Goal: Task Accomplishment & Management: Use online tool/utility

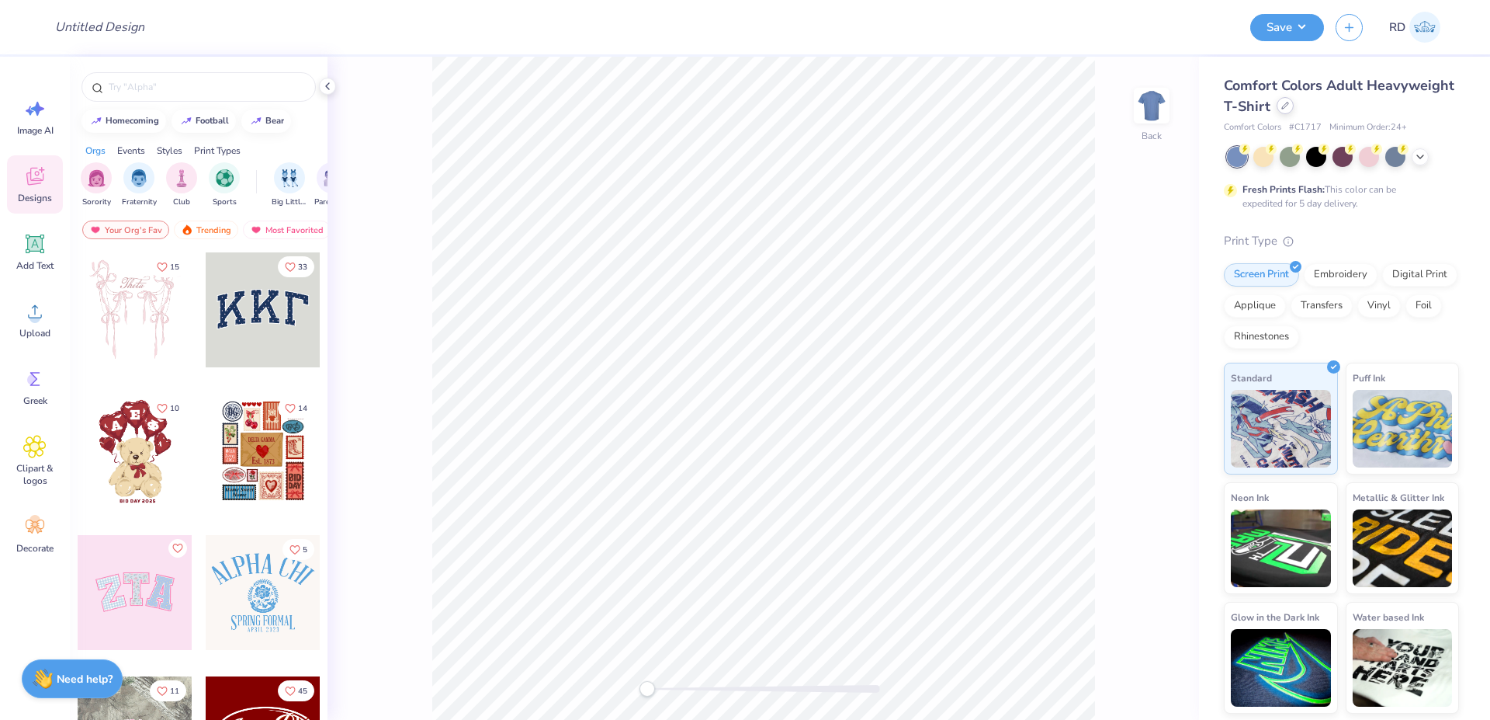
click at [1279, 106] on div at bounding box center [1285, 105] width 17 height 17
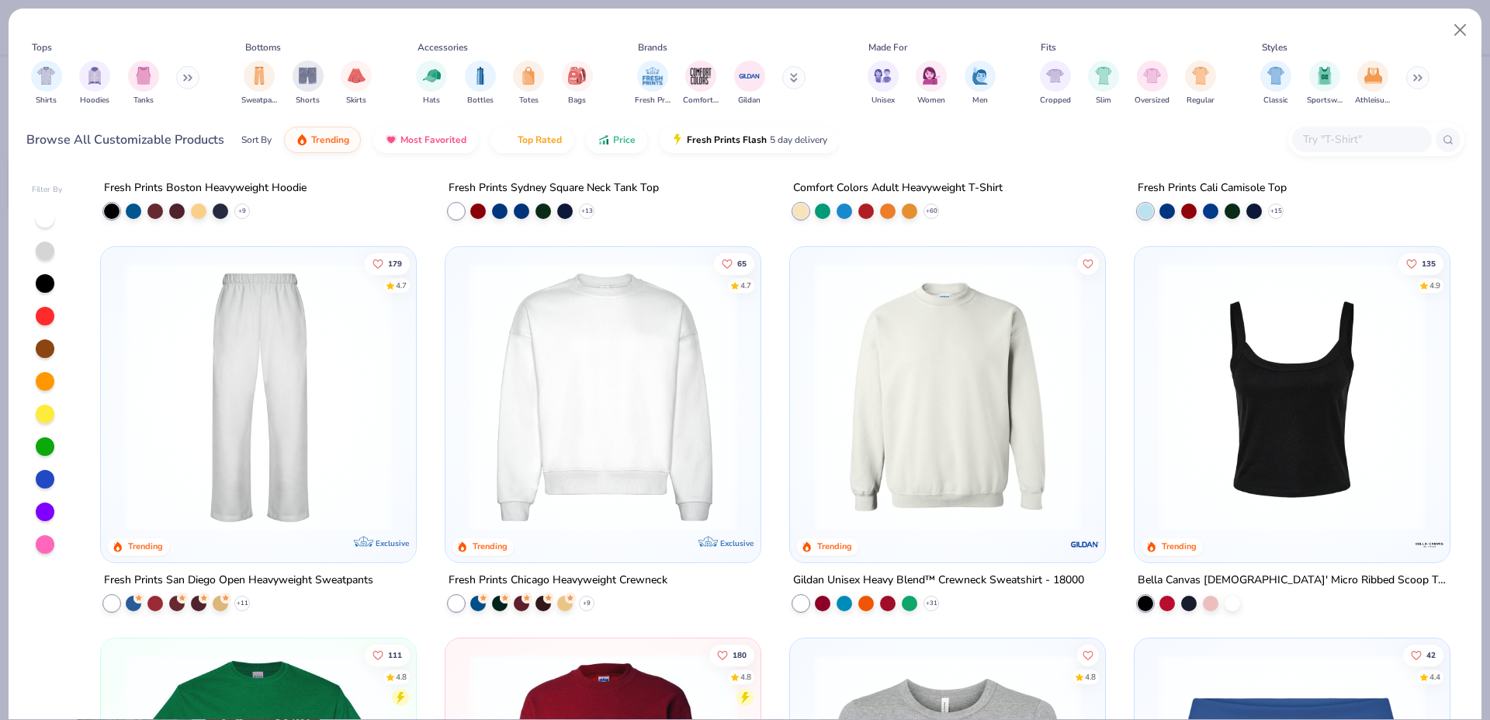
scroll to position [1230, 0]
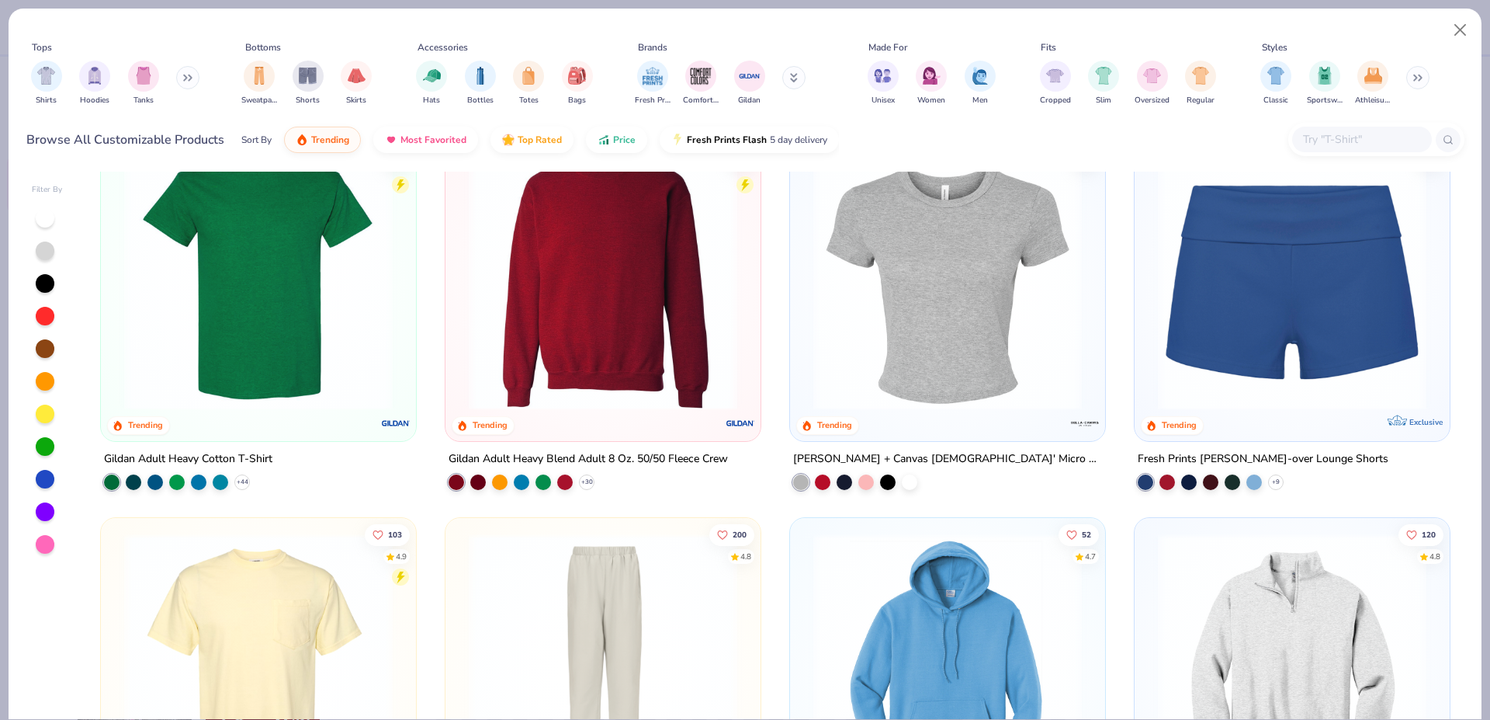
click at [901, 383] on img at bounding box center [948, 275] width 284 height 269
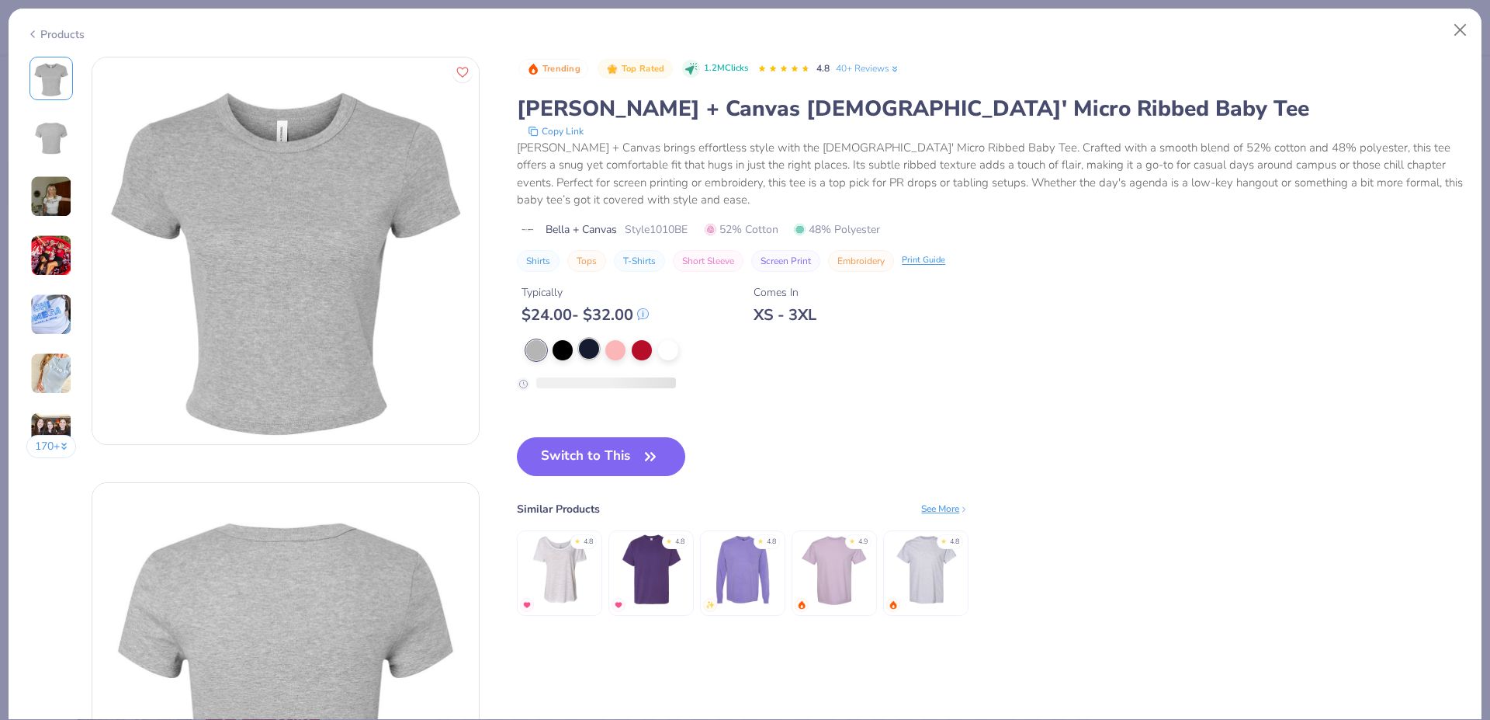
click at [588, 351] on div at bounding box center [589, 348] width 20 height 20
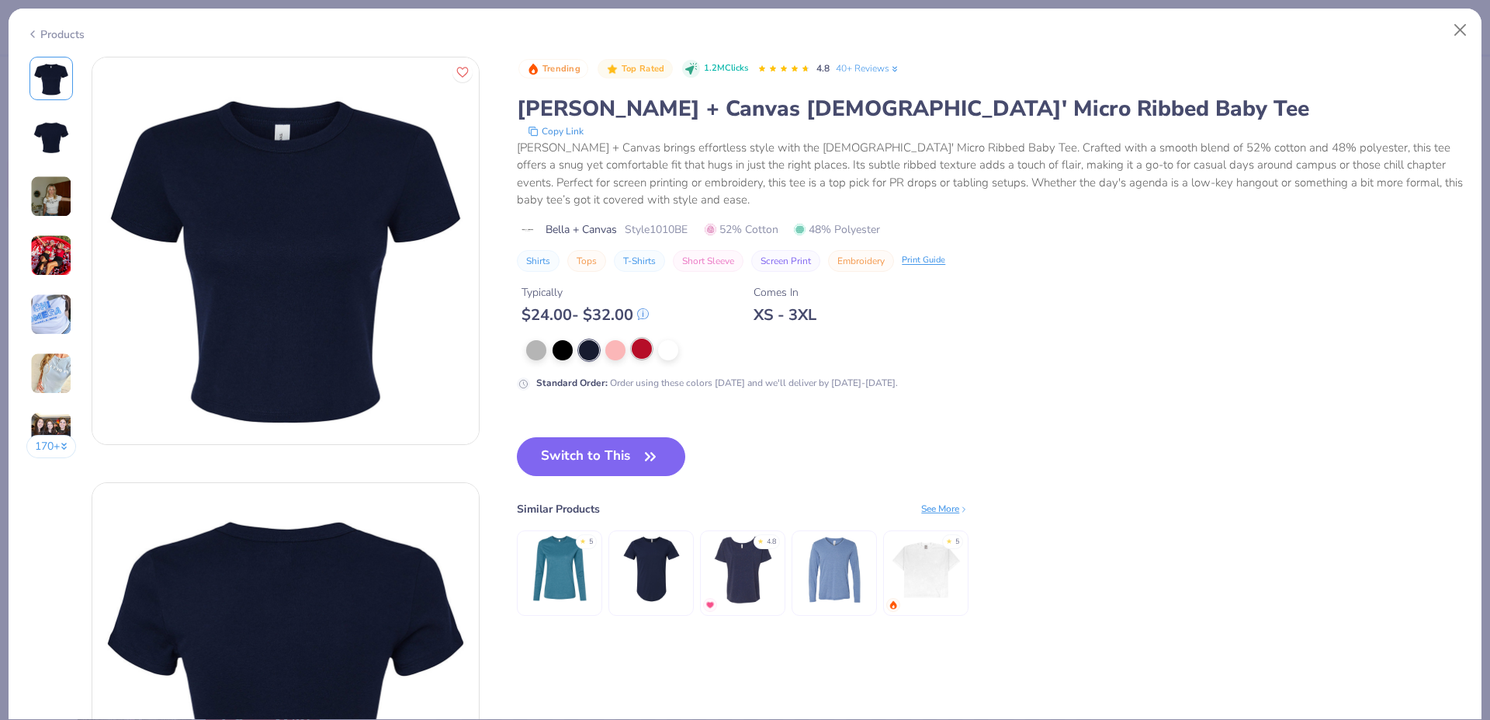
click at [640, 349] on div at bounding box center [642, 348] width 20 height 20
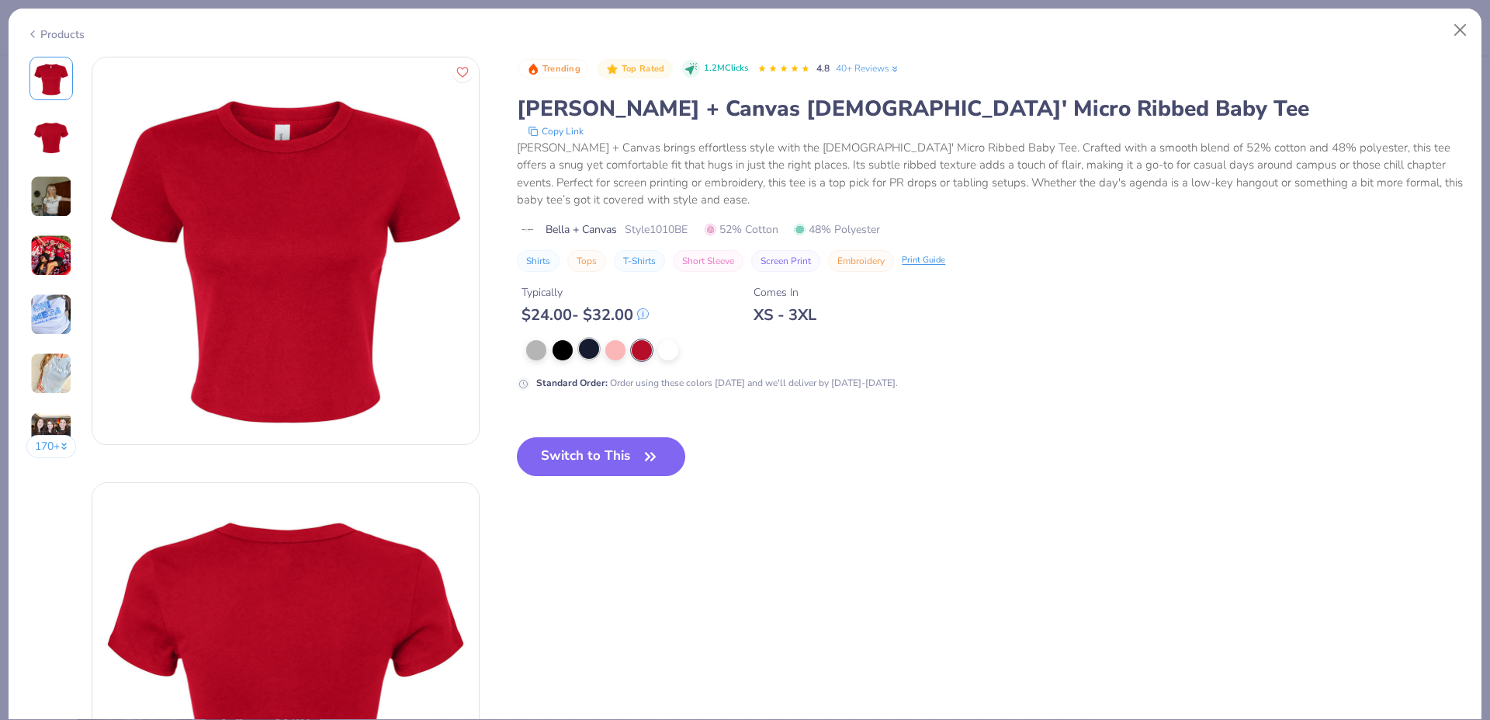
click at [587, 352] on div at bounding box center [589, 348] width 20 height 20
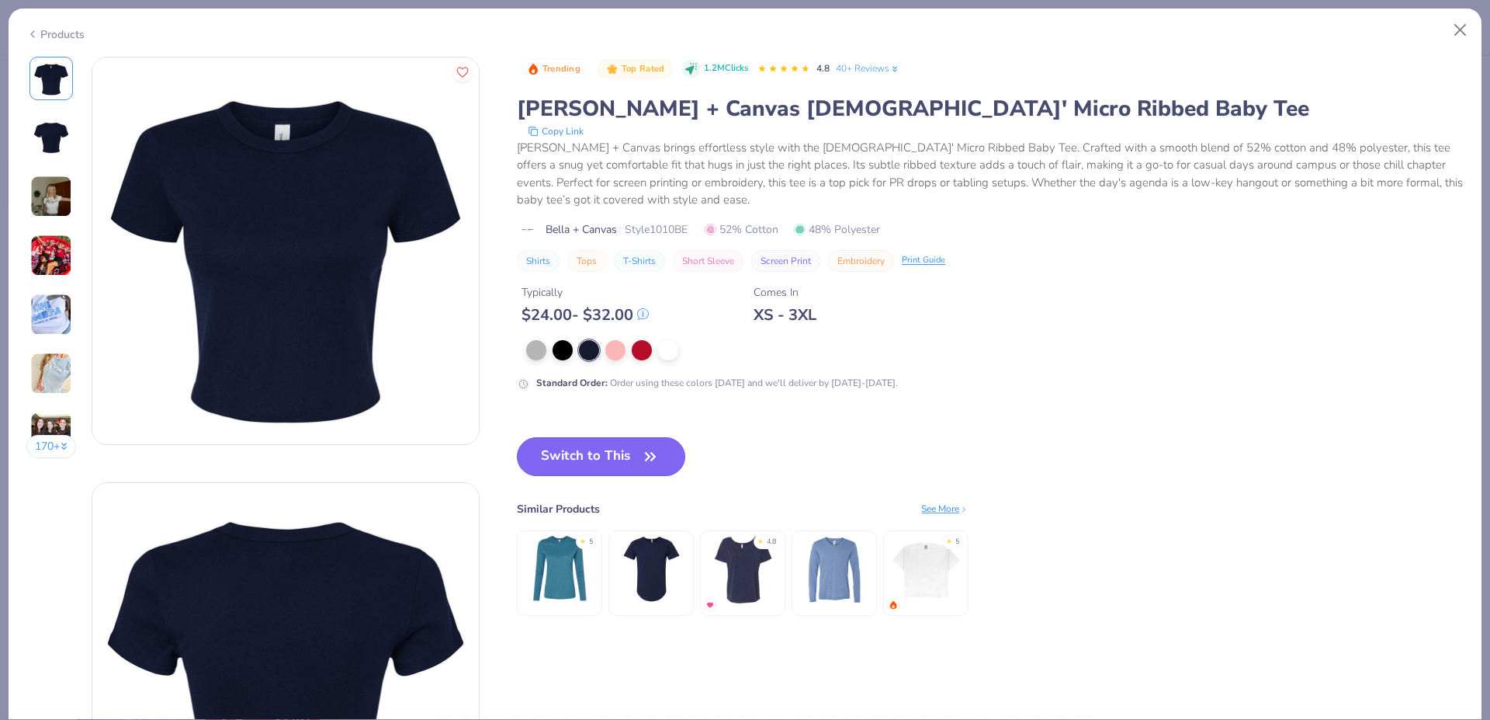
click at [574, 463] on button "Switch to This" at bounding box center [601, 456] width 168 height 39
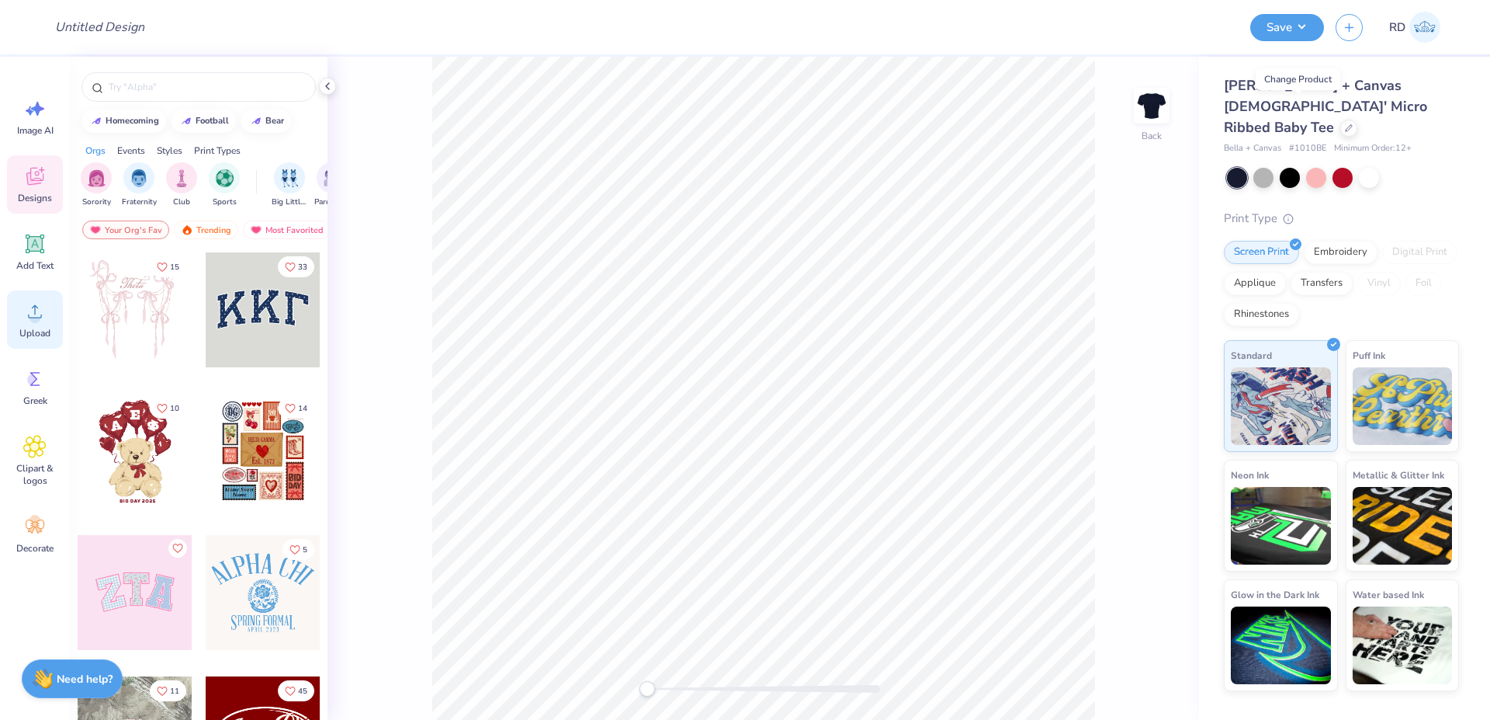
click at [43, 315] on icon at bounding box center [34, 311] width 23 height 23
click at [36, 318] on circle at bounding box center [34, 317] width 11 height 11
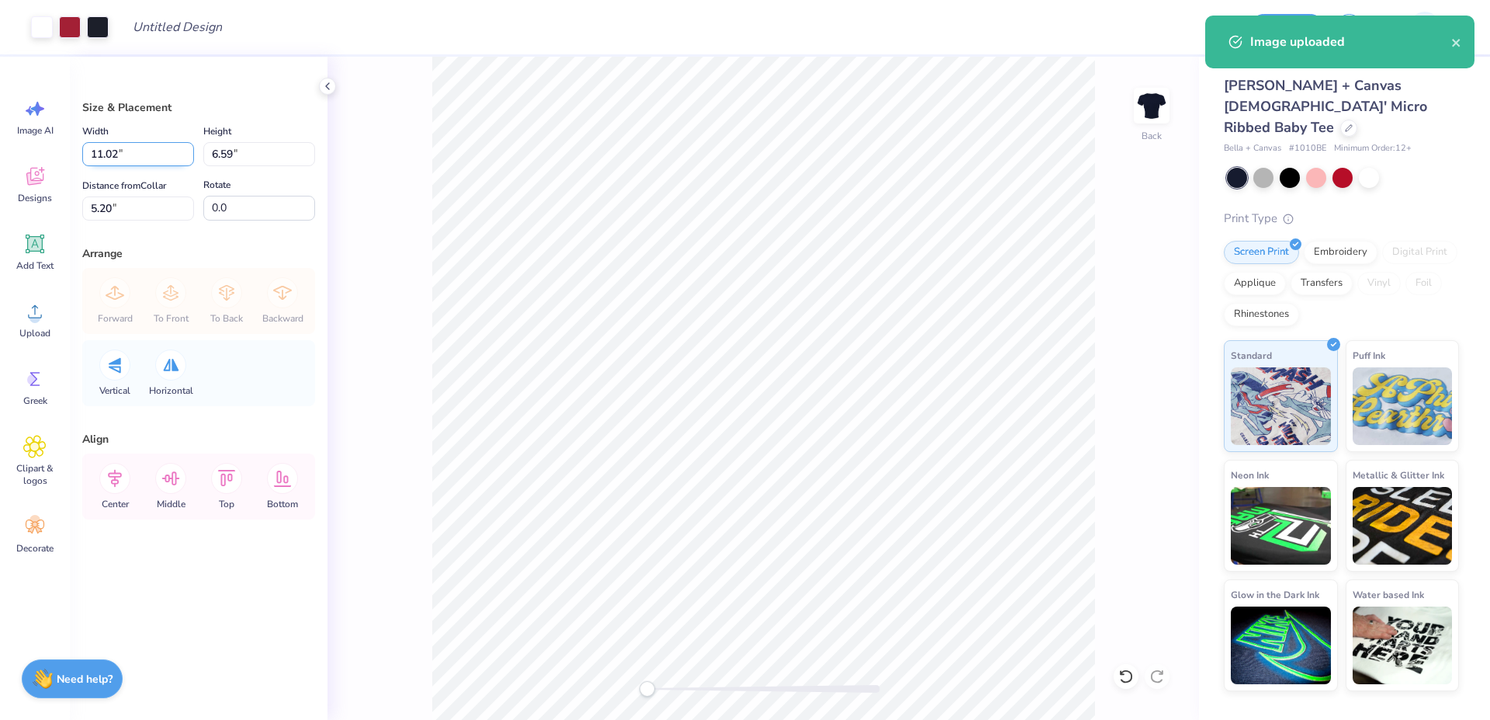
click at [131, 150] on input "11.02" at bounding box center [138, 154] width 112 height 24
type input "8.00"
type input "4.79"
type input "6.11"
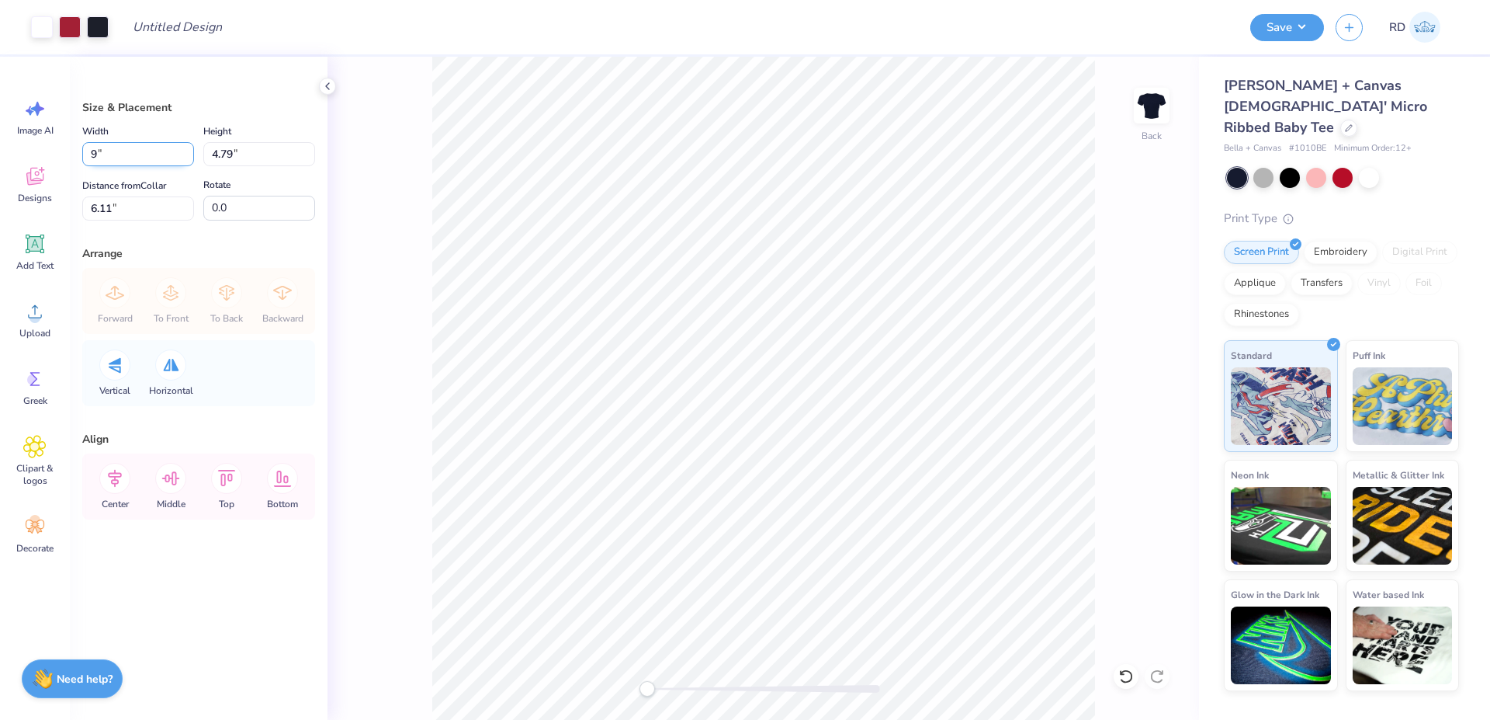
type input "9.00"
type input "5.38"
click at [123, 219] on input "5.81" at bounding box center [138, 208] width 112 height 24
type input "3"
click at [123, 478] on icon at bounding box center [114, 478] width 31 height 31
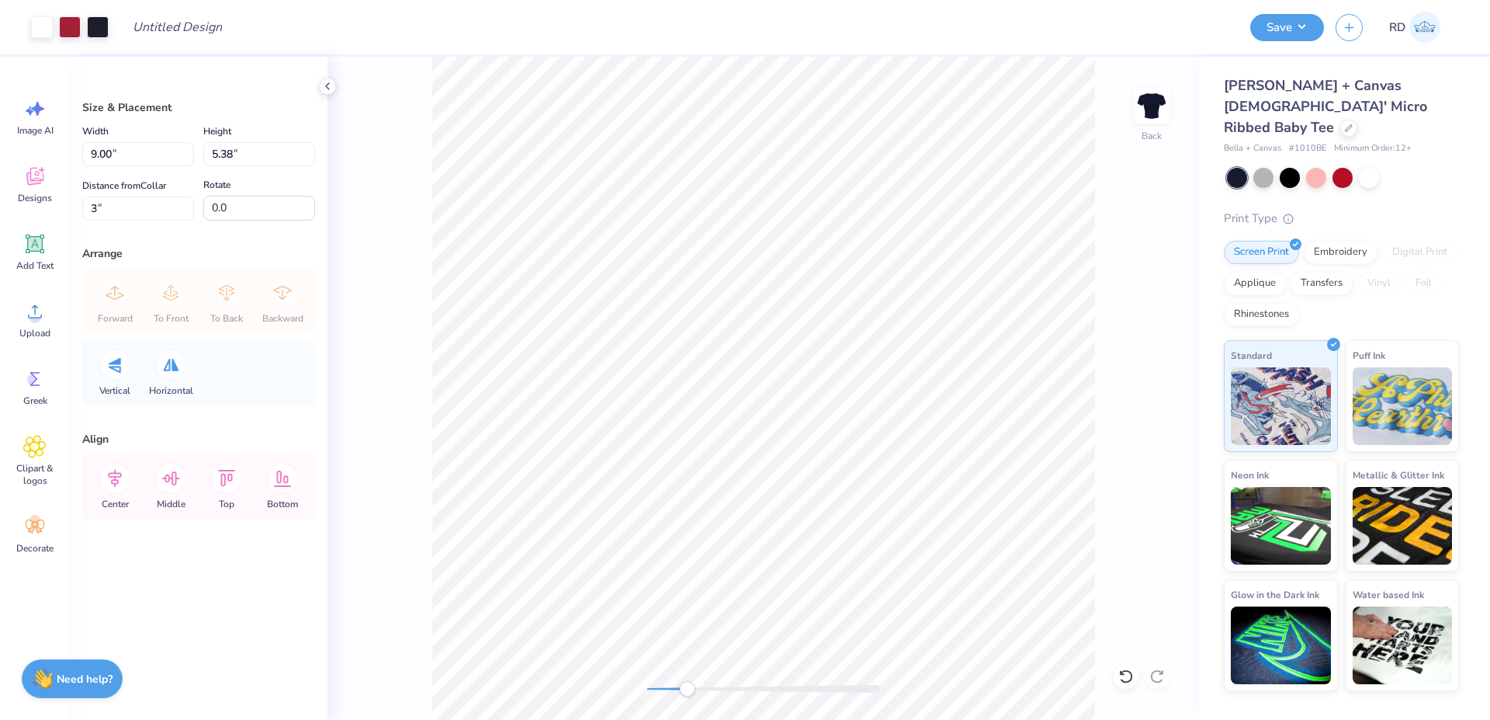
drag, startPoint x: 663, startPoint y: 691, endPoint x: 687, endPoint y: 690, distance: 24.1
click at [687, 690] on div at bounding box center [763, 689] width 233 height 8
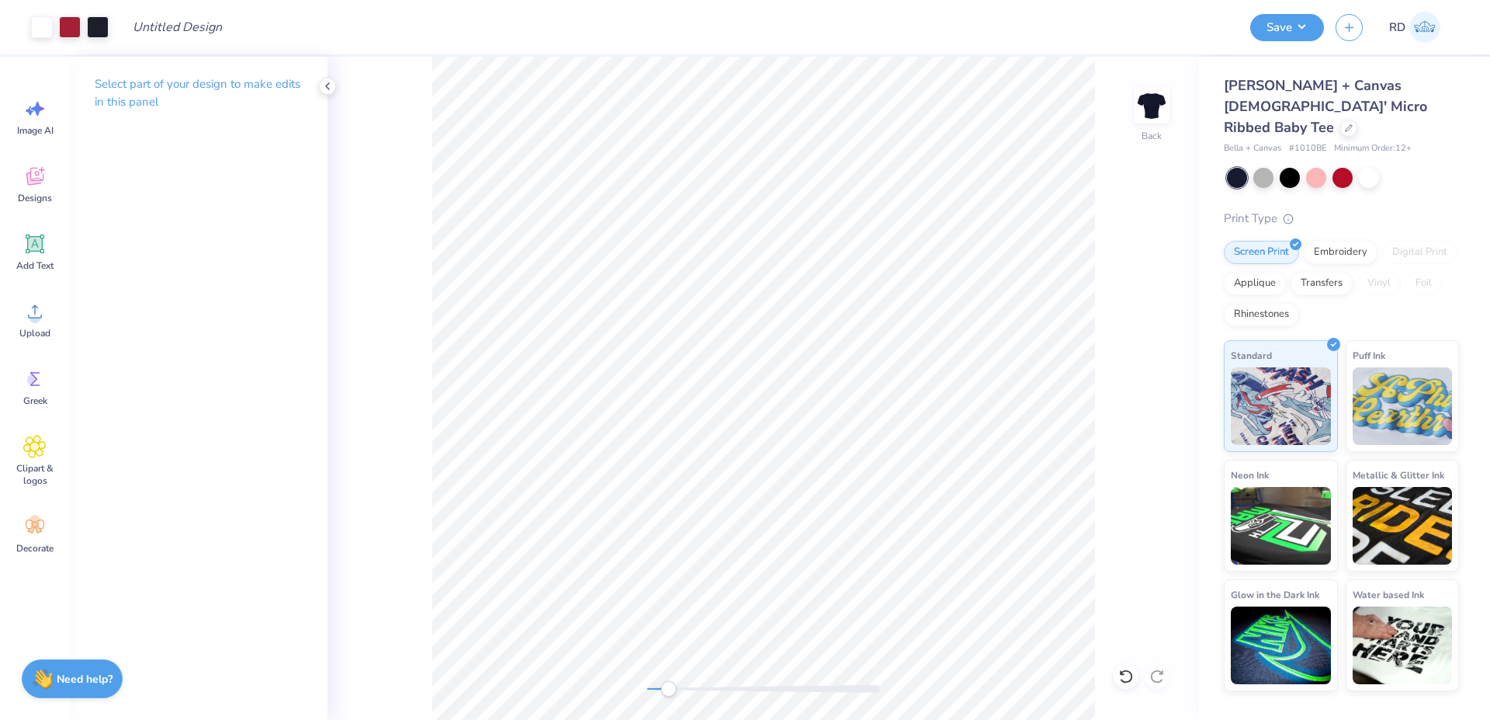
drag, startPoint x: 692, startPoint y: 689, endPoint x: 668, endPoint y: 689, distance: 23.3
click at [668, 689] on div "Accessibility label" at bounding box center [669, 689] width 16 height 16
click at [36, 252] on icon at bounding box center [35, 243] width 19 height 19
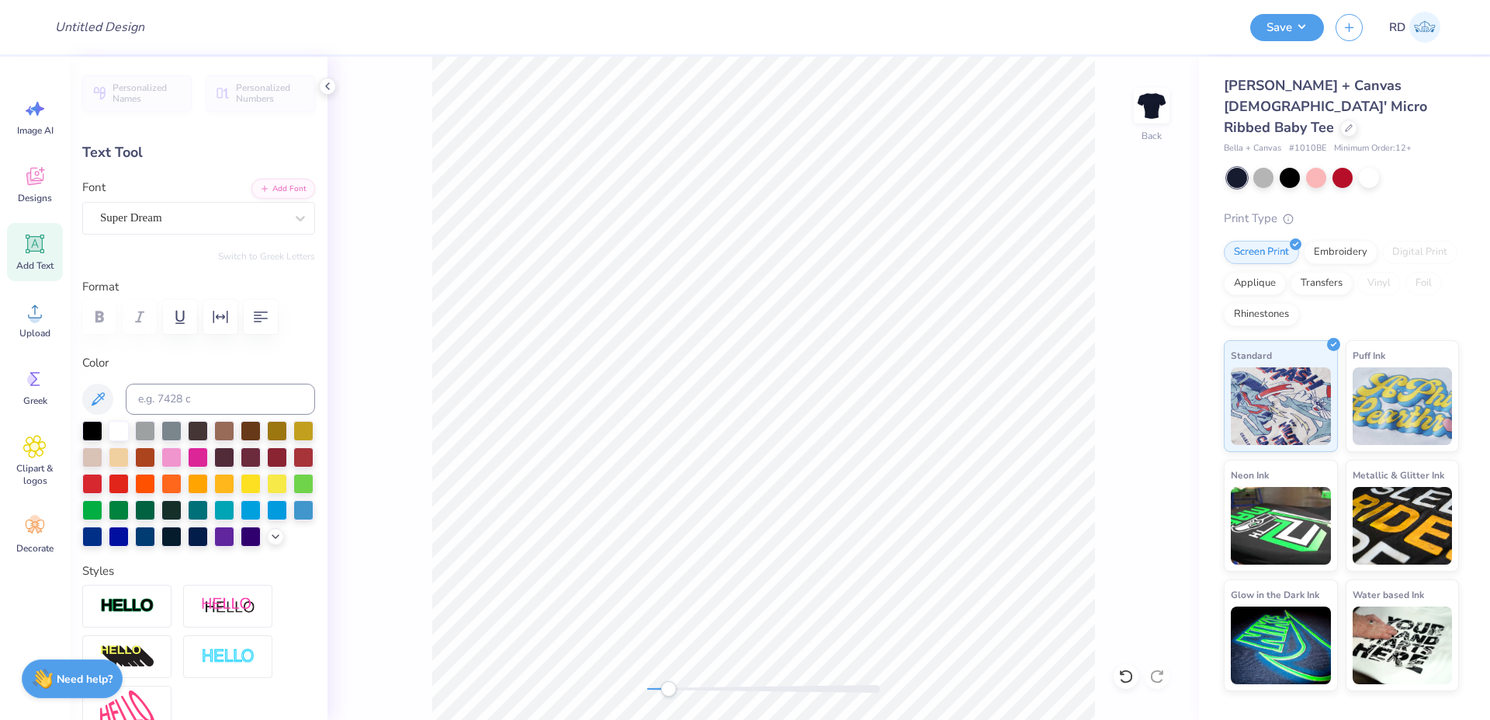
scroll to position [0, 5]
type textarea "GAME DAY"
click at [274, 184] on button "Add Font" at bounding box center [284, 187] width 64 height 20
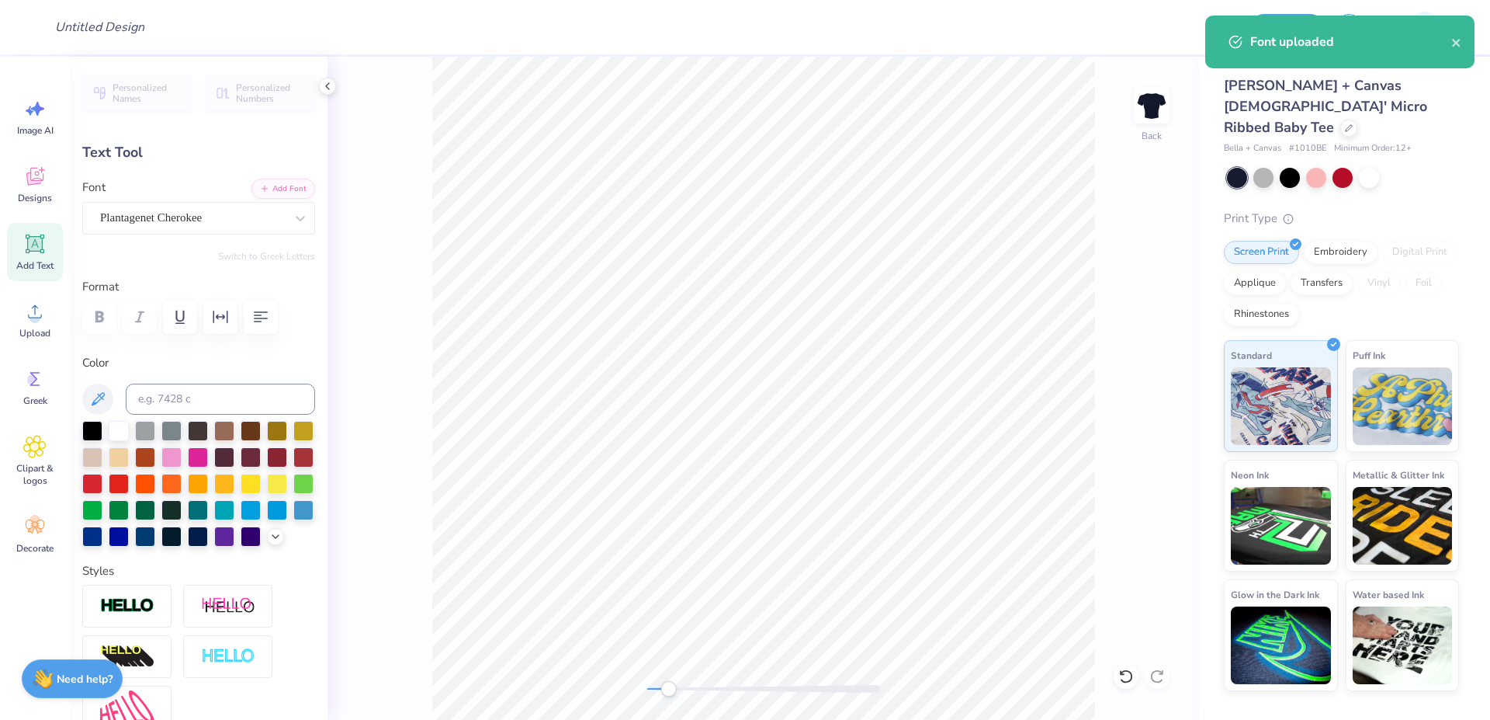
type input "4.49"
type input "0.61"
type input "8.83"
click at [182, 460] on div at bounding box center [171, 456] width 20 height 20
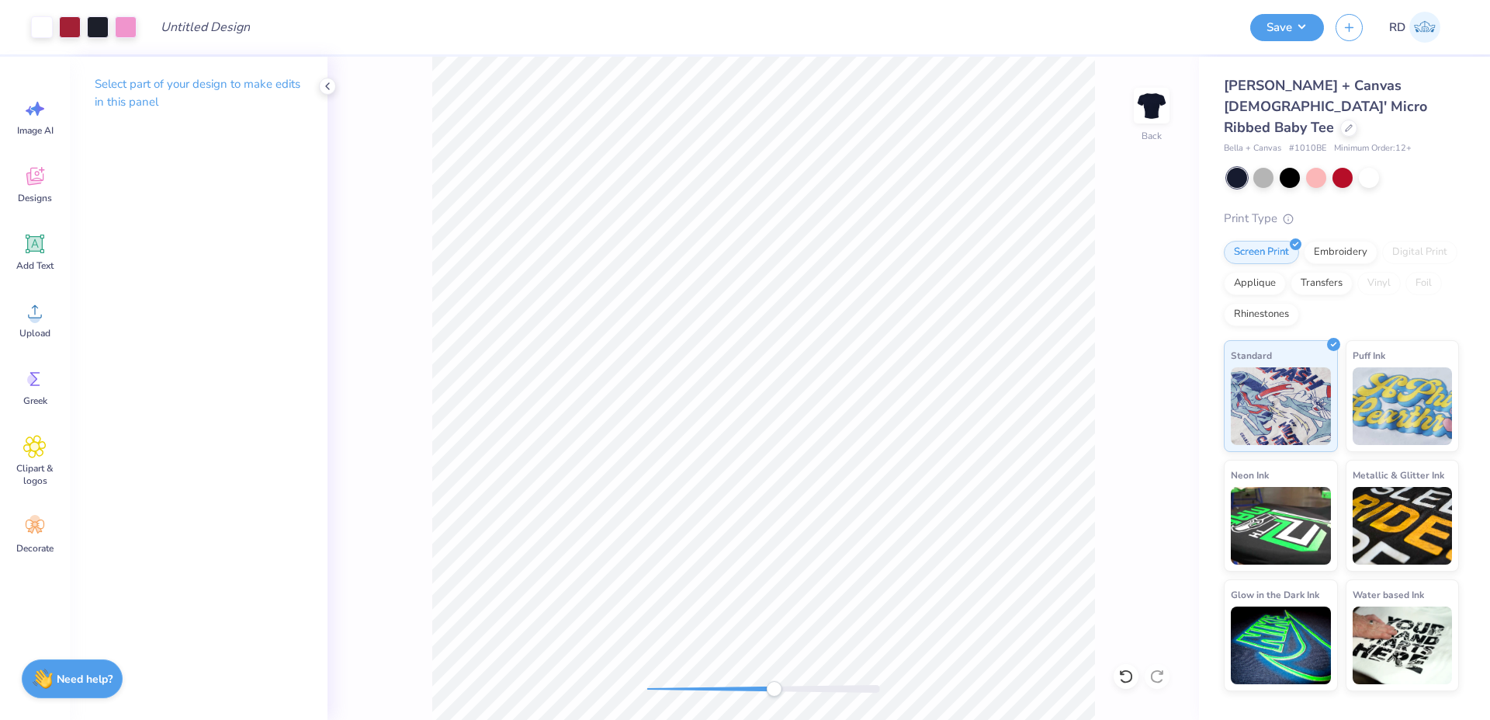
click at [765, 699] on div "Back" at bounding box center [764, 388] width 872 height 663
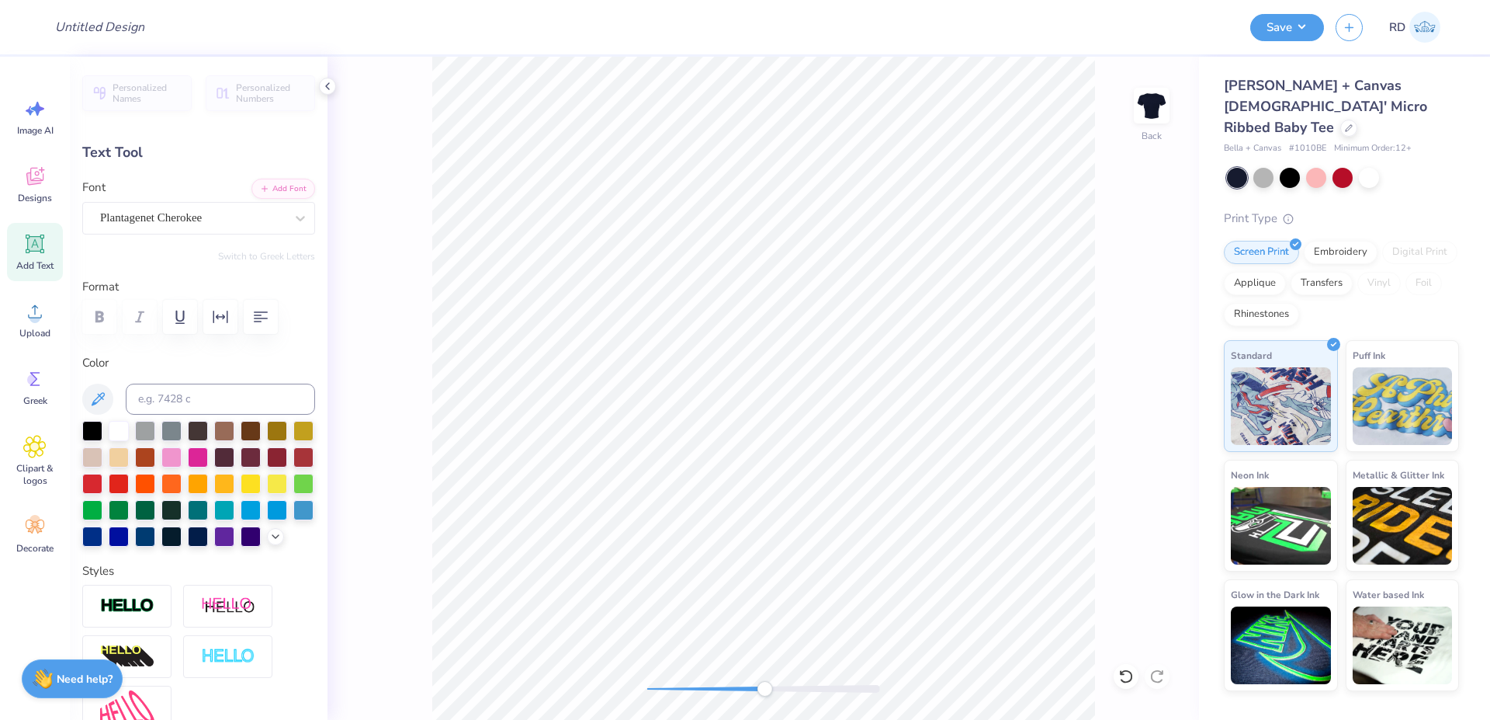
type input "6.56"
type input "0.90"
type input "5.16"
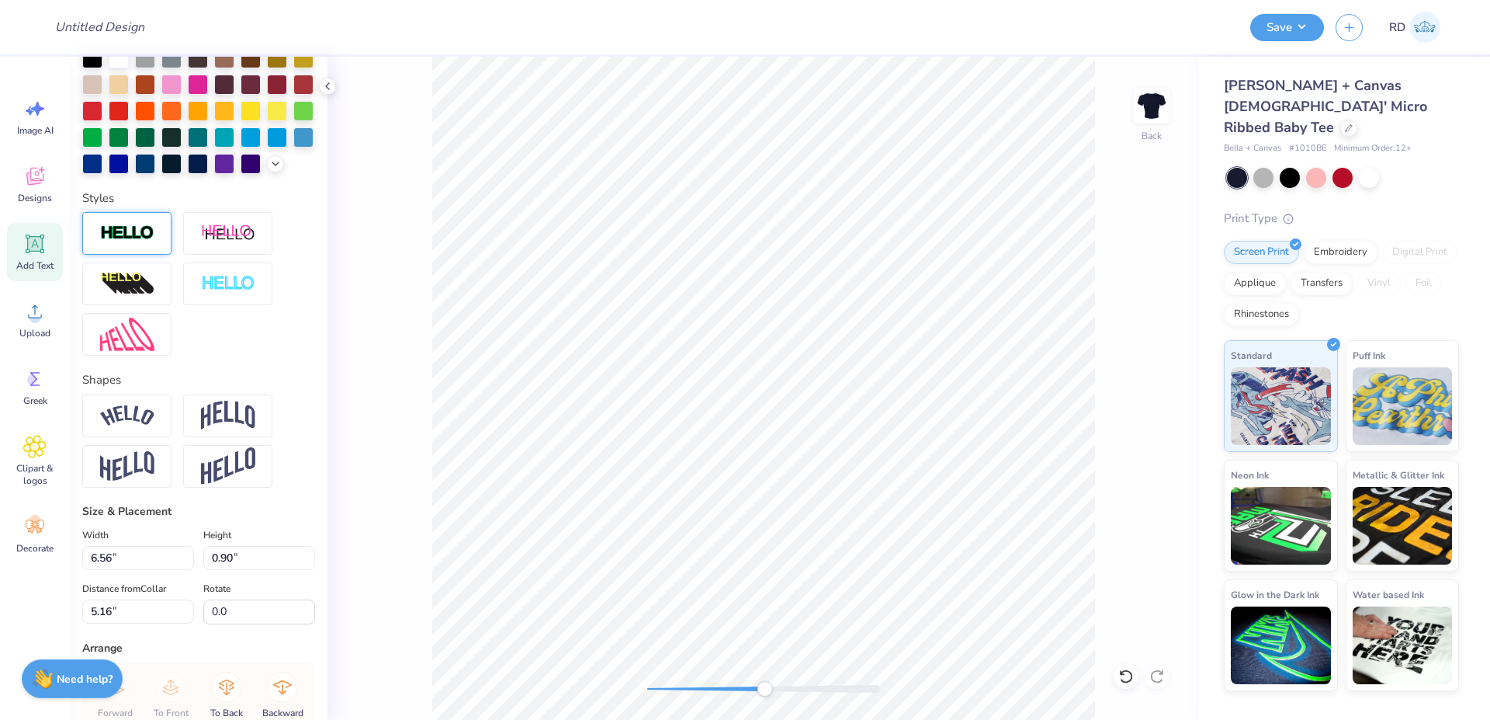
click at [122, 252] on div at bounding box center [126, 233] width 89 height 43
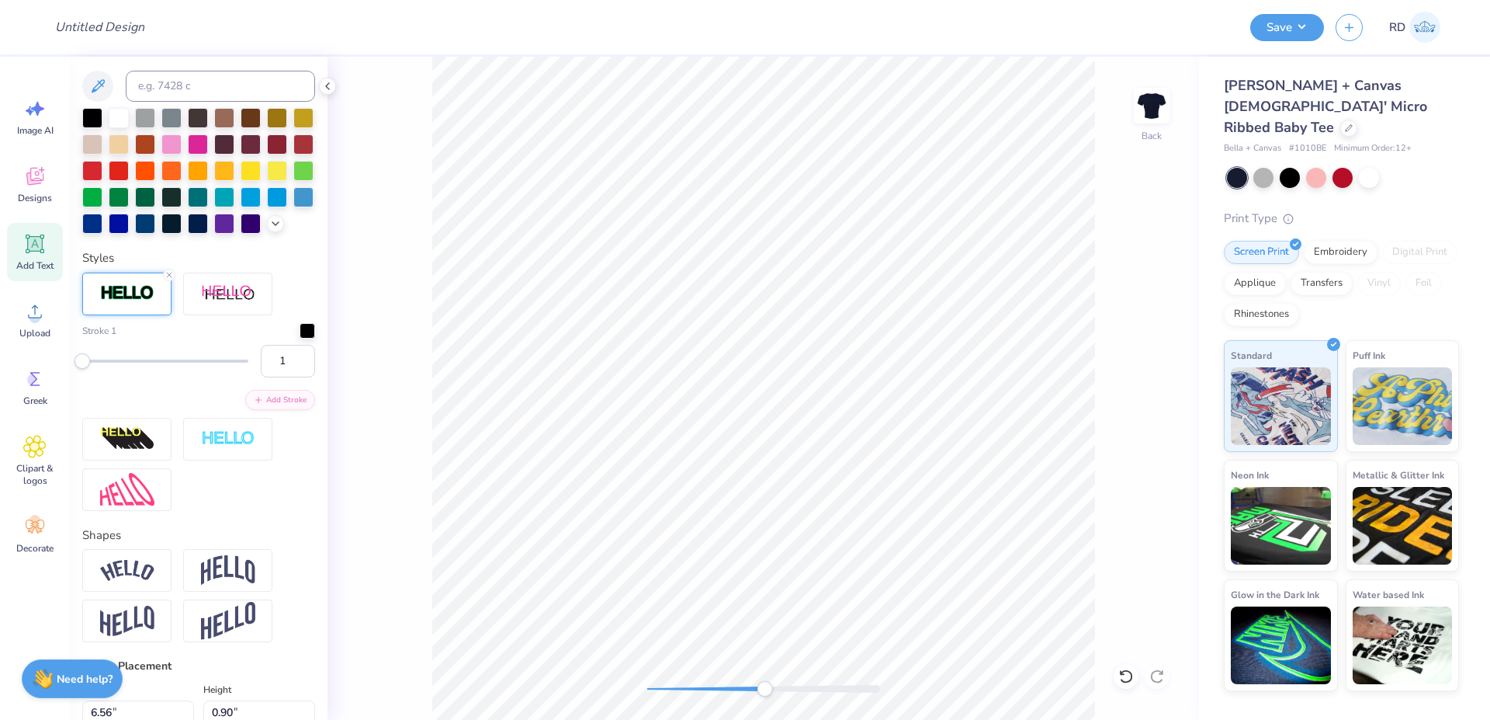
scroll to position [432, 0]
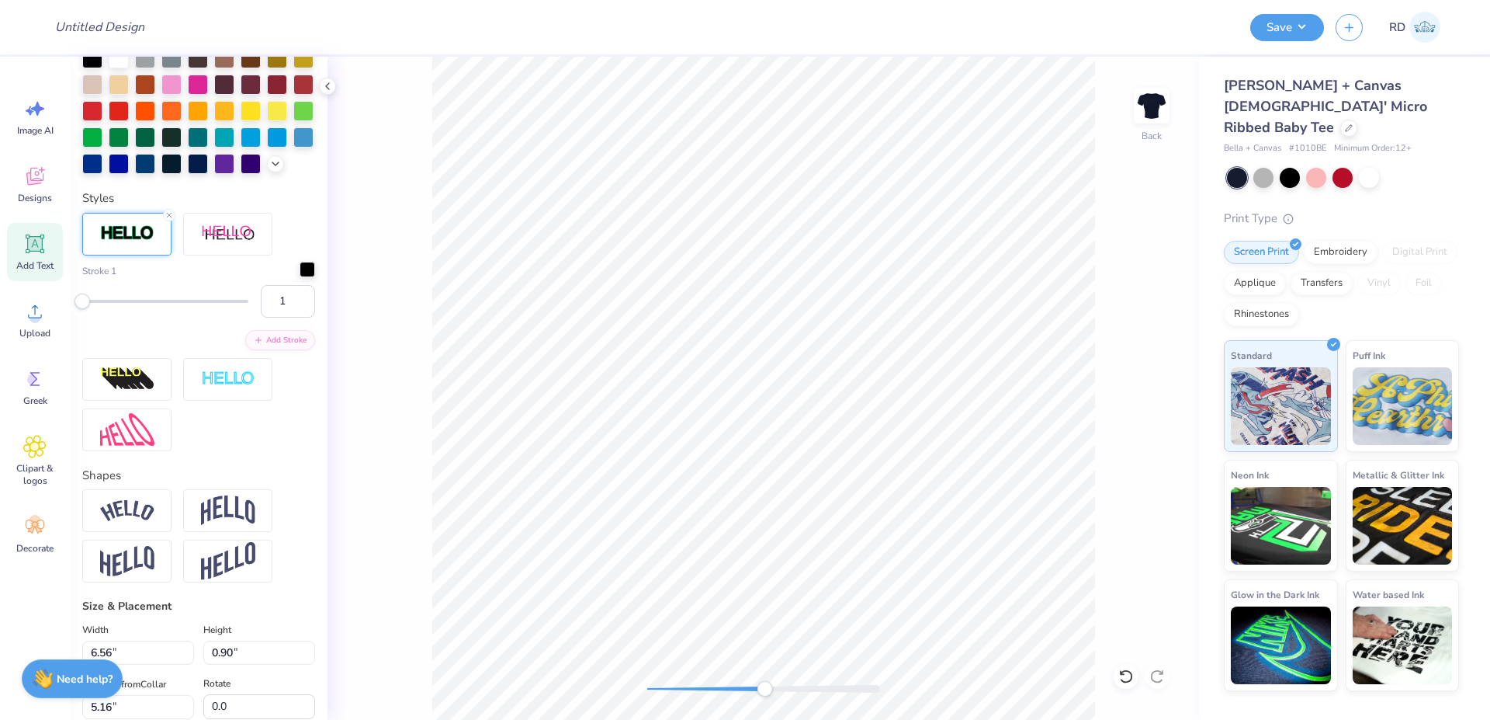
click at [300, 277] on div at bounding box center [308, 270] width 16 height 16
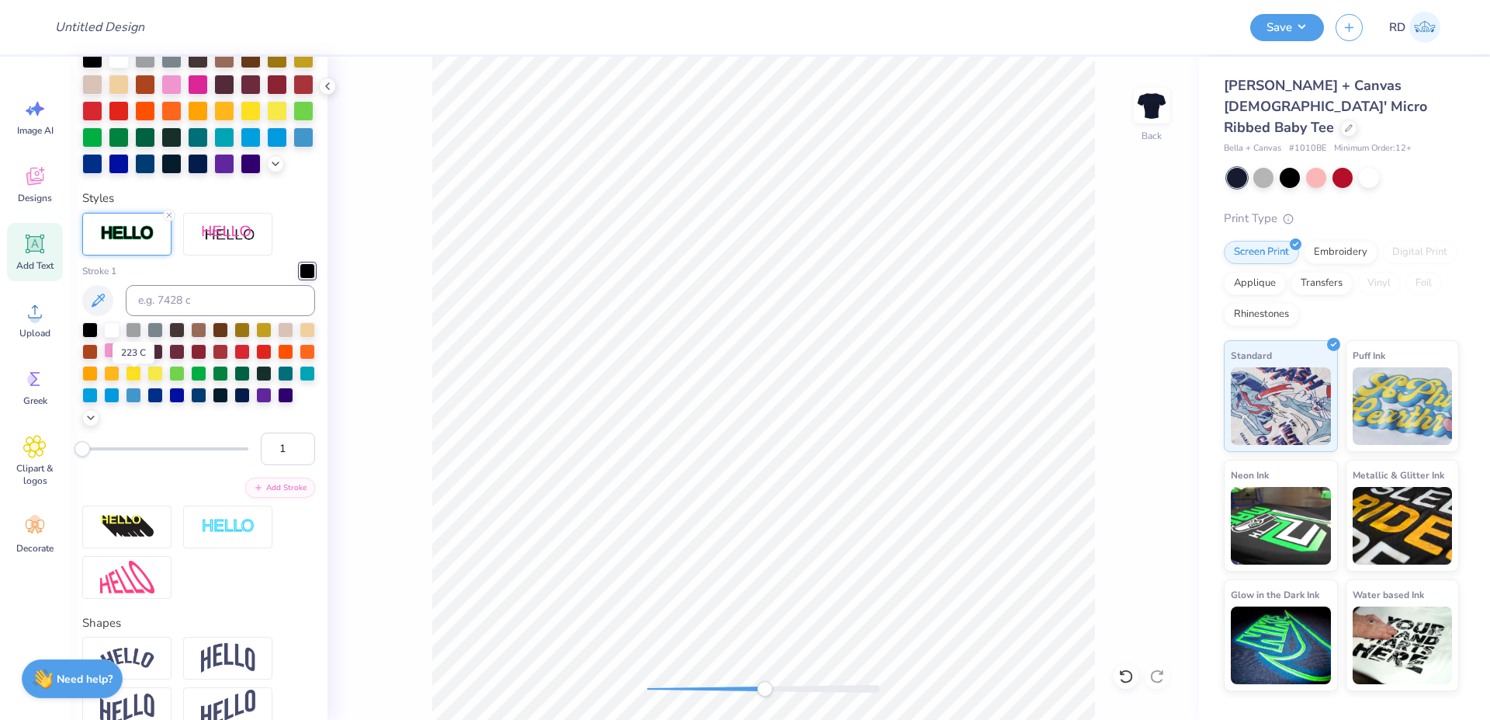
click at [120, 358] on div at bounding box center [112, 350] width 16 height 16
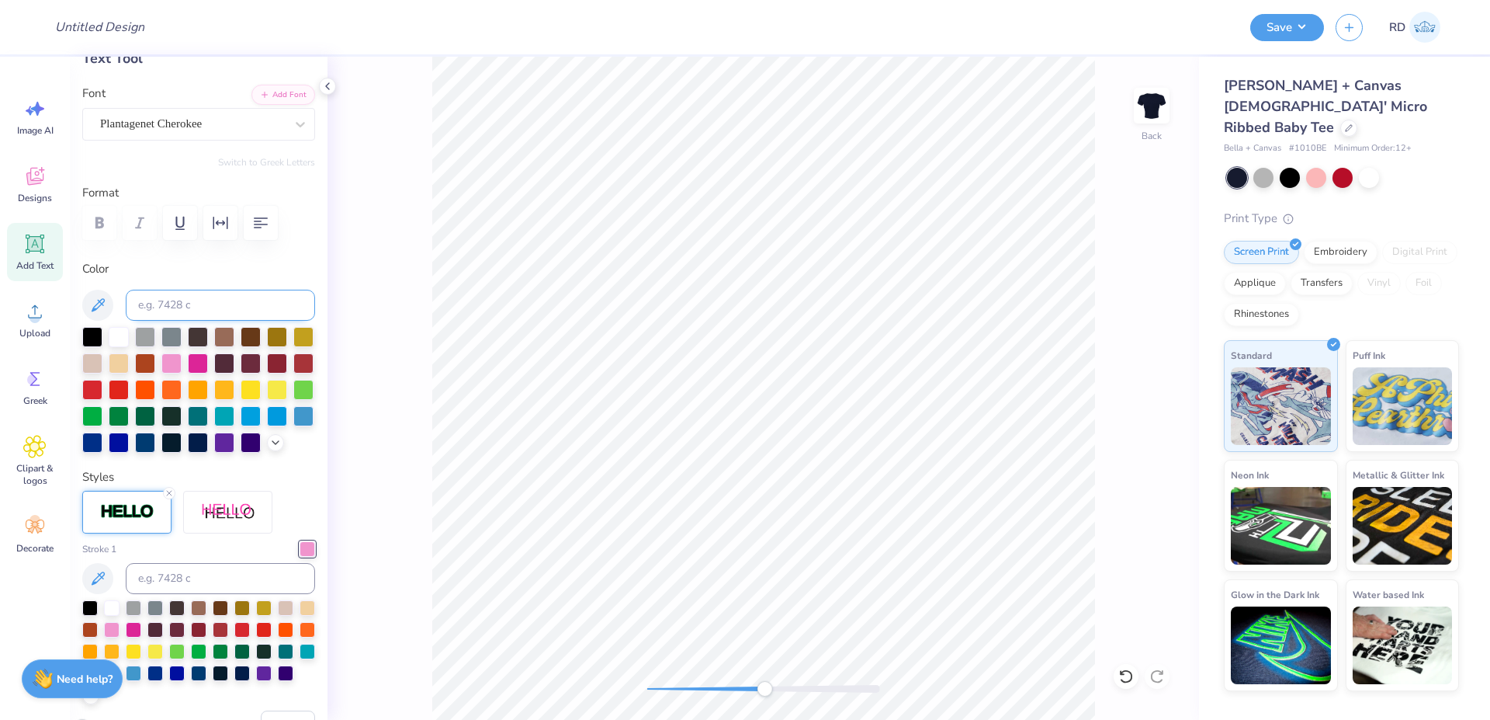
scroll to position [93, 0]
click at [167, 498] on icon at bounding box center [169, 493] width 9 height 9
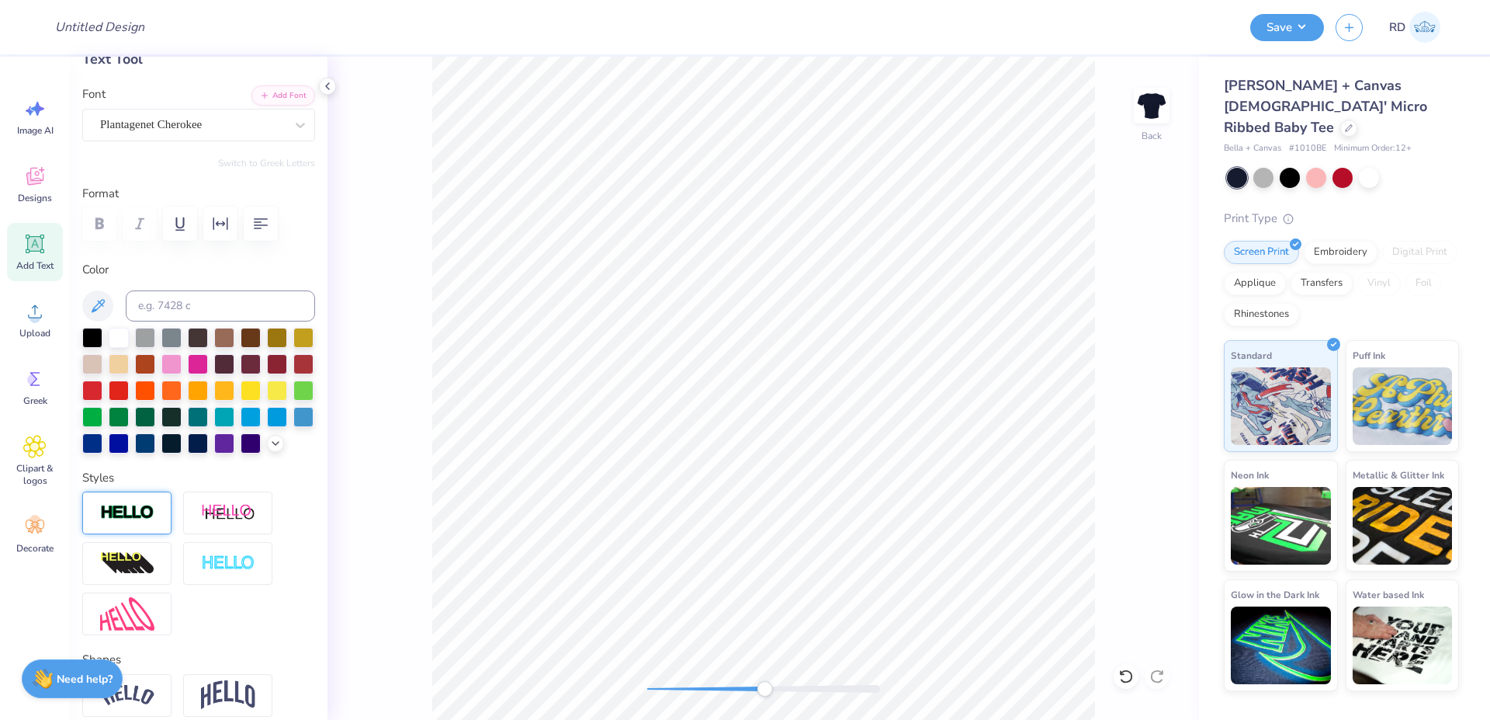
scroll to position [279, 0]
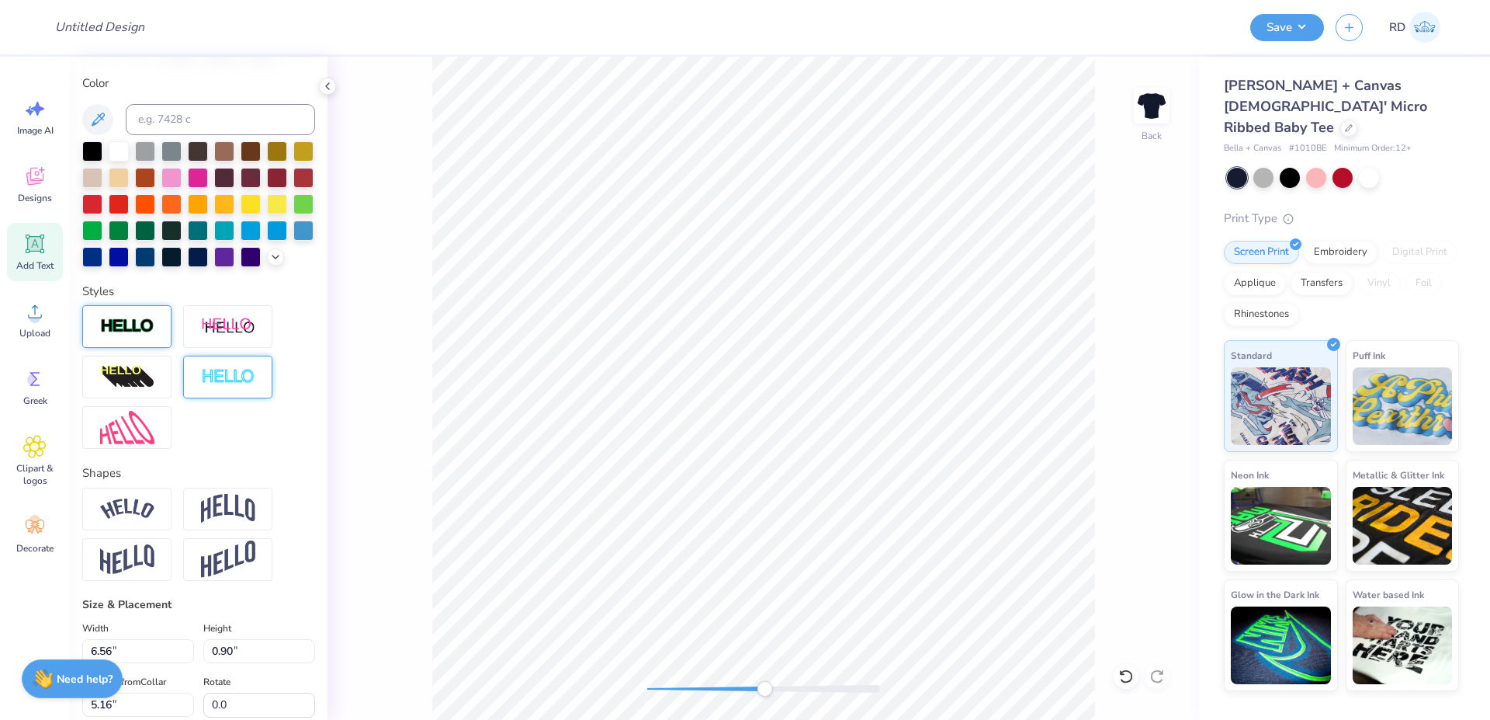
click at [228, 386] on img at bounding box center [228, 377] width 54 height 18
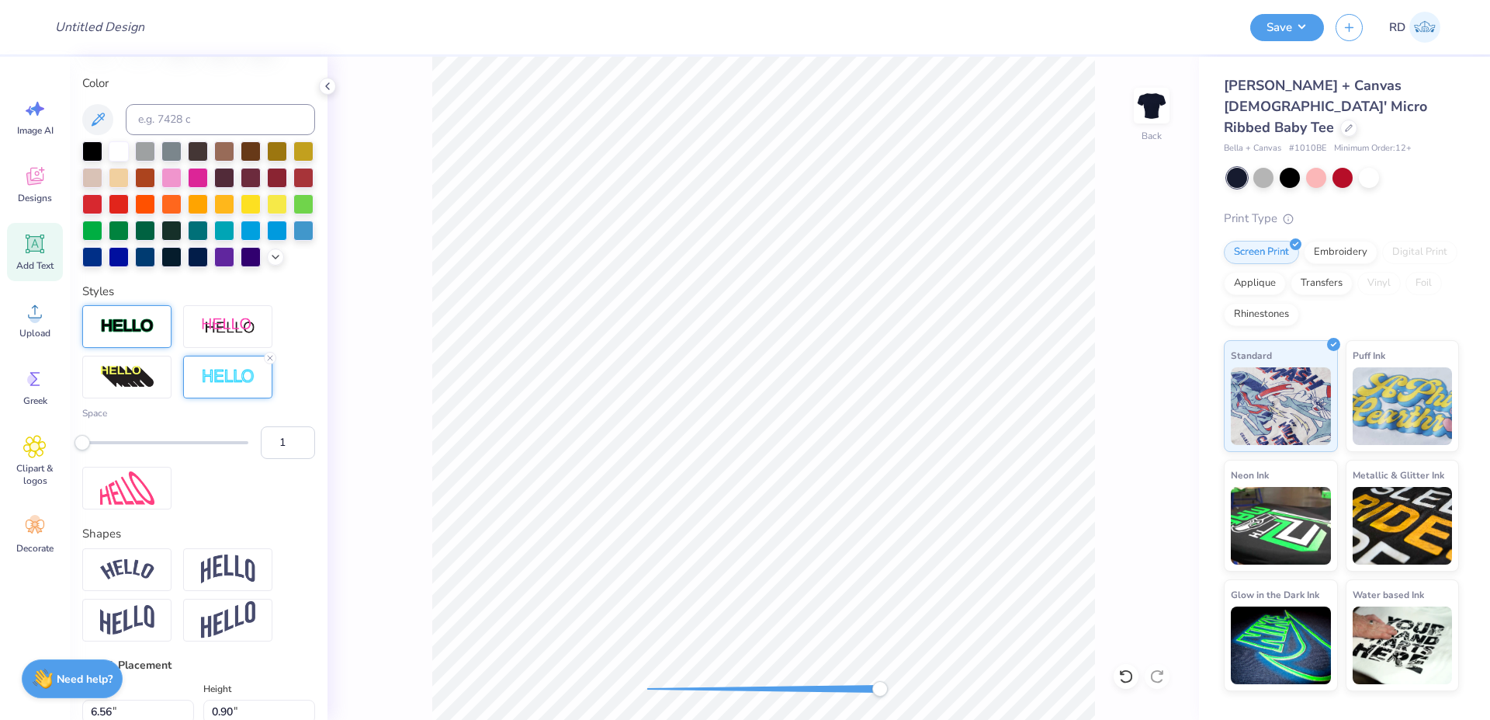
click at [960, 679] on div "Back" at bounding box center [764, 388] width 872 height 663
type input "6.57"
type input "0.91"
type input "5.23"
drag, startPoint x: 739, startPoint y: 689, endPoint x: 709, endPoint y: 683, distance: 30.9
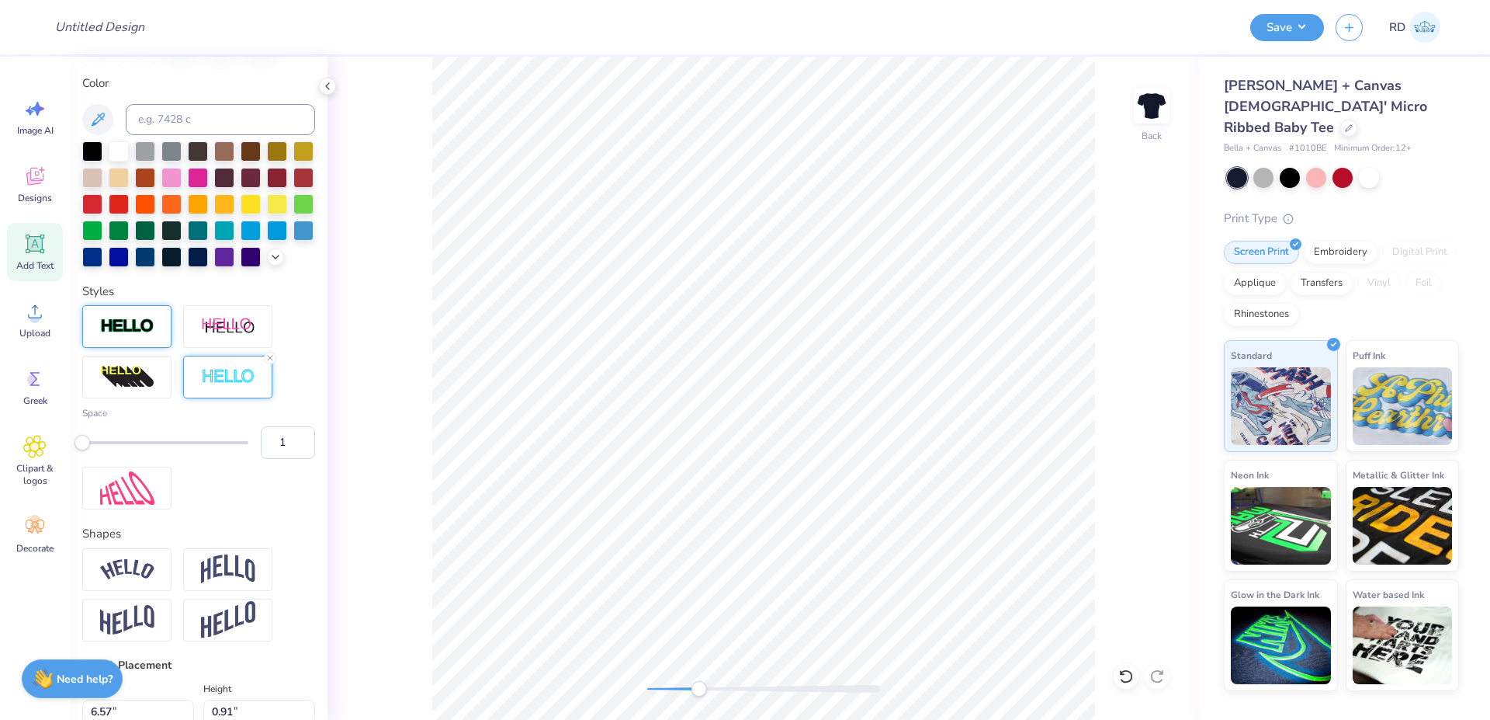
click at [700, 687] on div at bounding box center [763, 689] width 233 height 8
drag, startPoint x: 700, startPoint y: 685, endPoint x: 828, endPoint y: 686, distance: 128.1
click at [828, 686] on div "Accessibility label" at bounding box center [829, 689] width 16 height 16
type input "6.61"
type input "0.92"
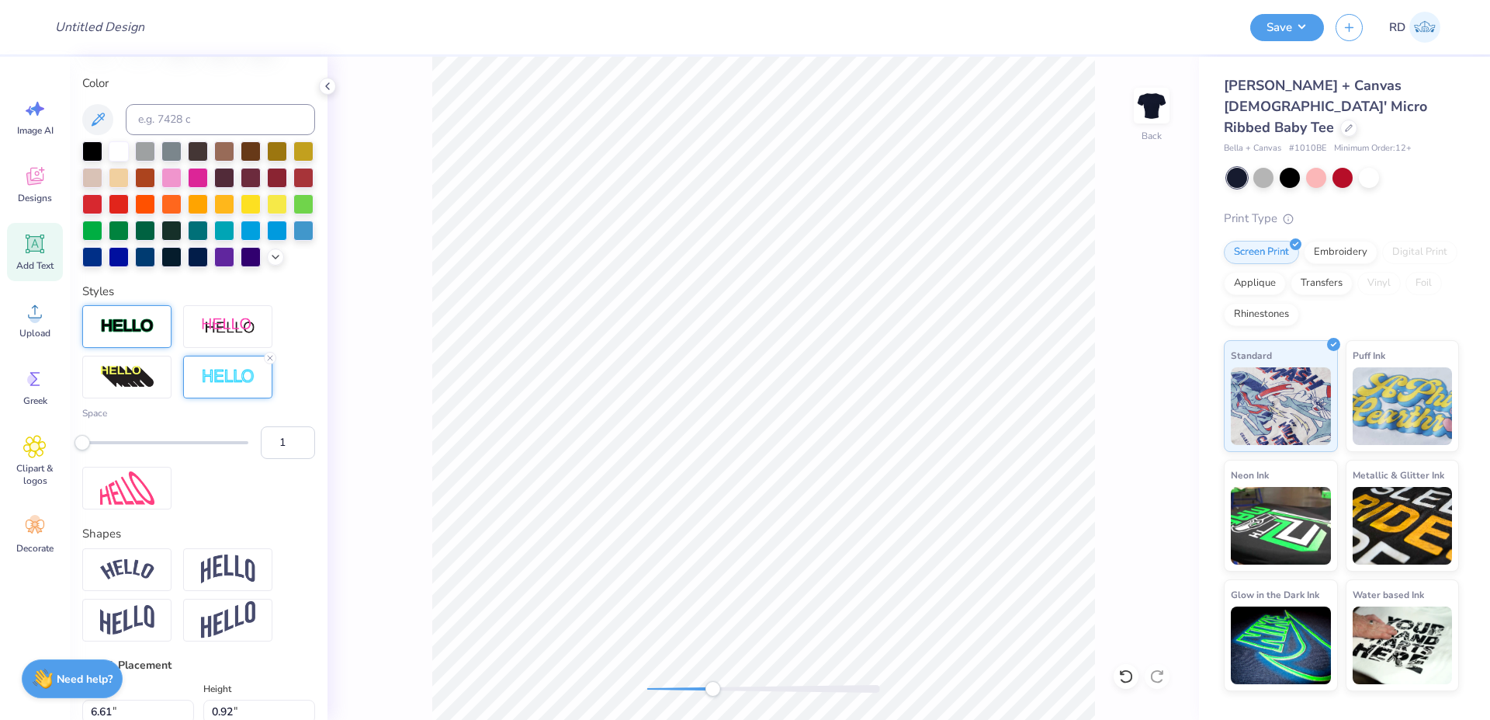
click at [696, 697] on div "Back" at bounding box center [764, 388] width 872 height 663
click at [760, 408] on li "Duplicate" at bounding box center [756, 402] width 122 height 30
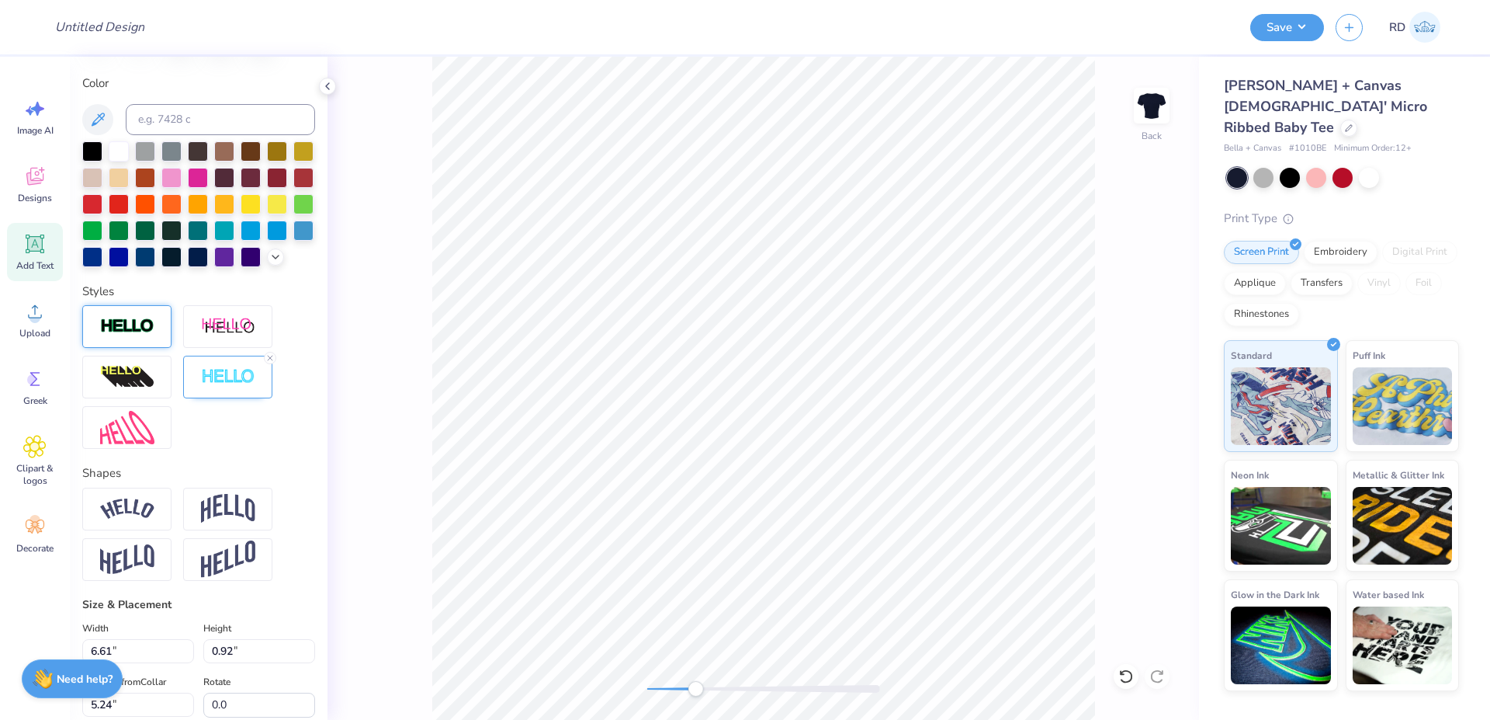
type input "6.24"
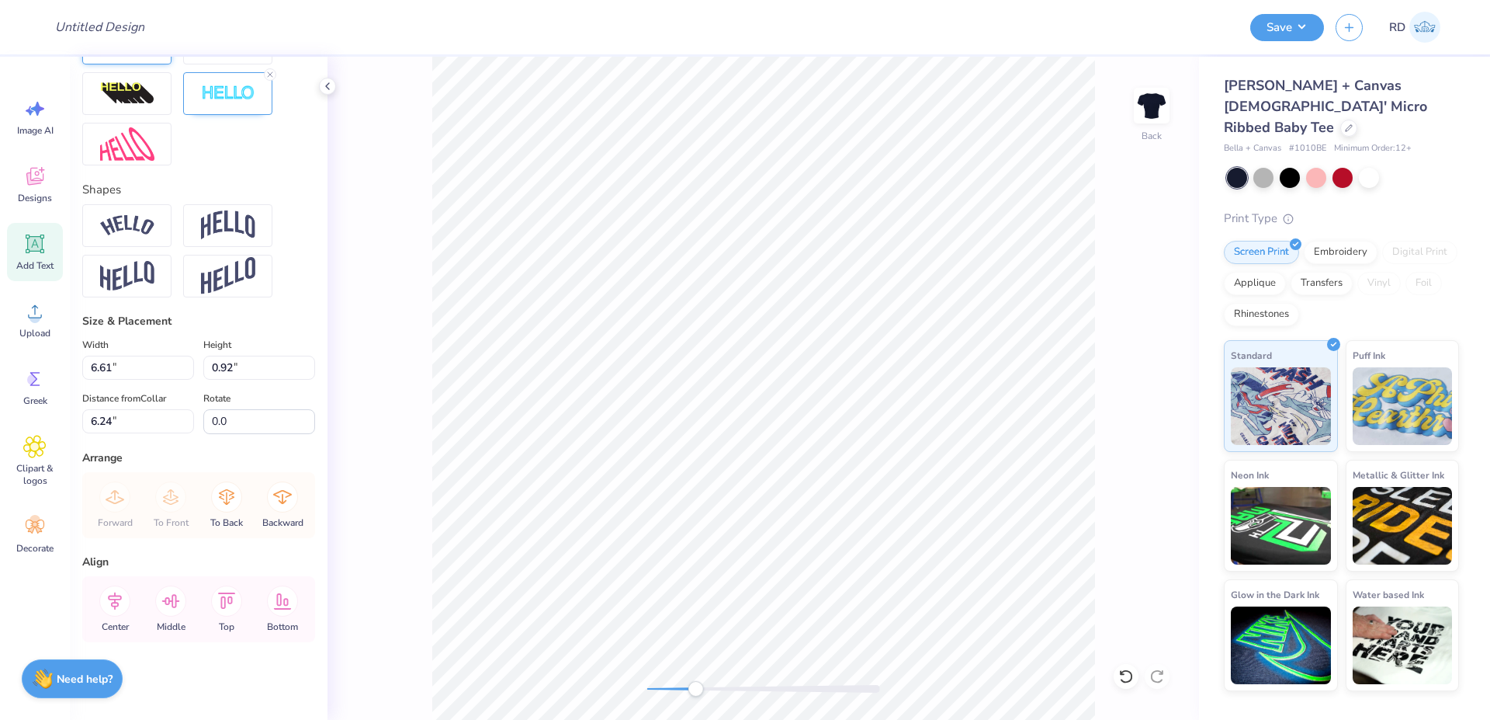
scroll to position [312, 0]
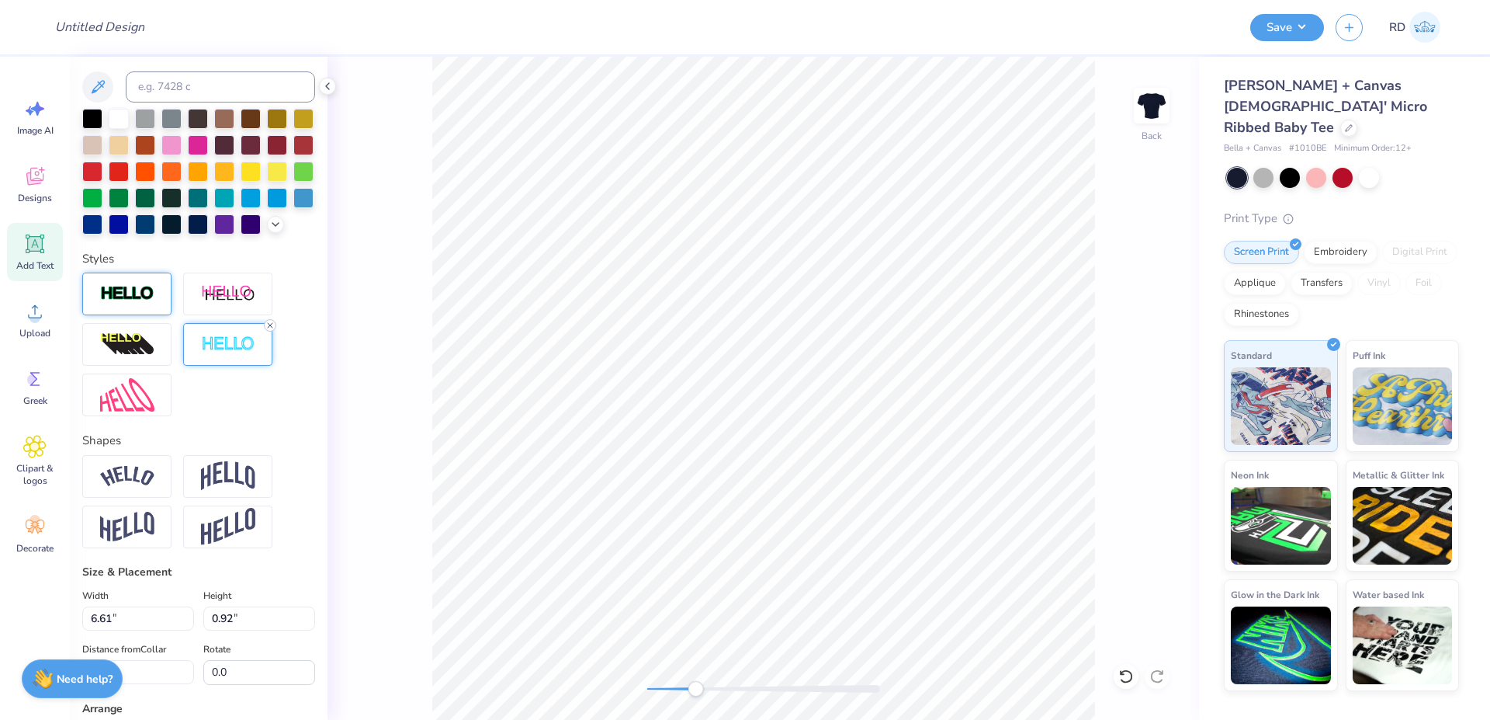
click at [273, 330] on icon at bounding box center [269, 325] width 9 height 9
type textarea "FALL"
type input "3.00"
type input "0.90"
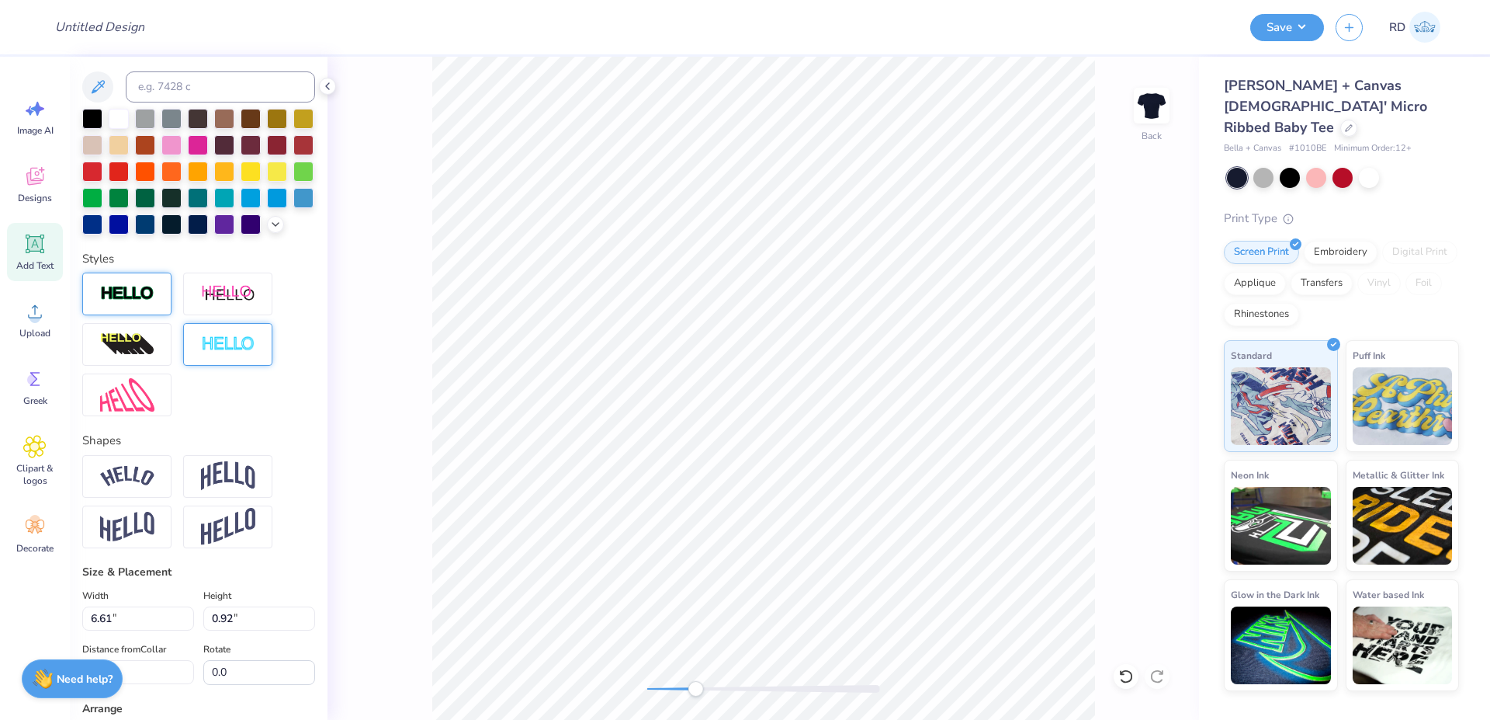
type input "9.47"
type input "0.90"
type input "0.27"
drag, startPoint x: 701, startPoint y: 681, endPoint x: 765, endPoint y: 691, distance: 65.2
click at [763, 693] on div at bounding box center [763, 689] width 233 height 16
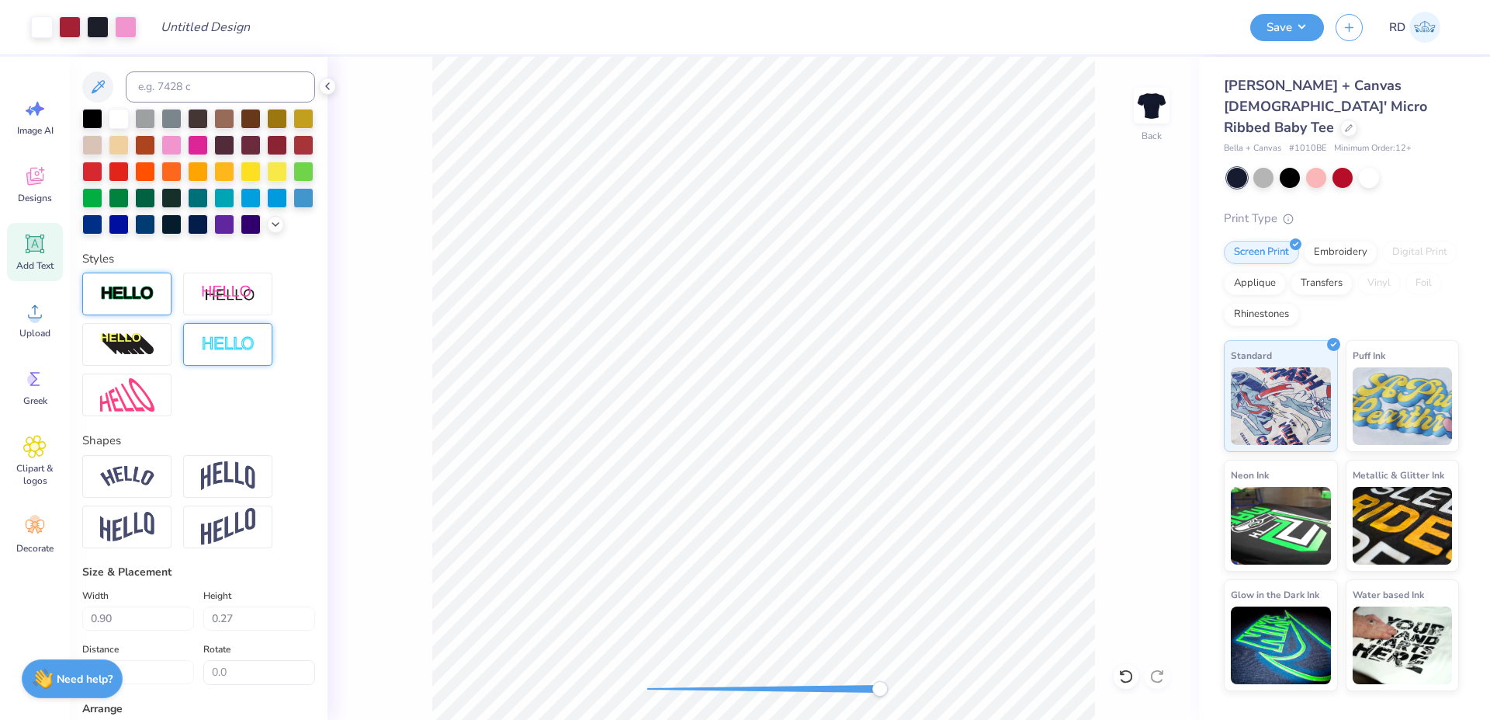
click at [907, 697] on div "Back" at bounding box center [764, 388] width 872 height 663
type input "4.97"
type input "0.77"
type input "0.23"
type input "4.81"
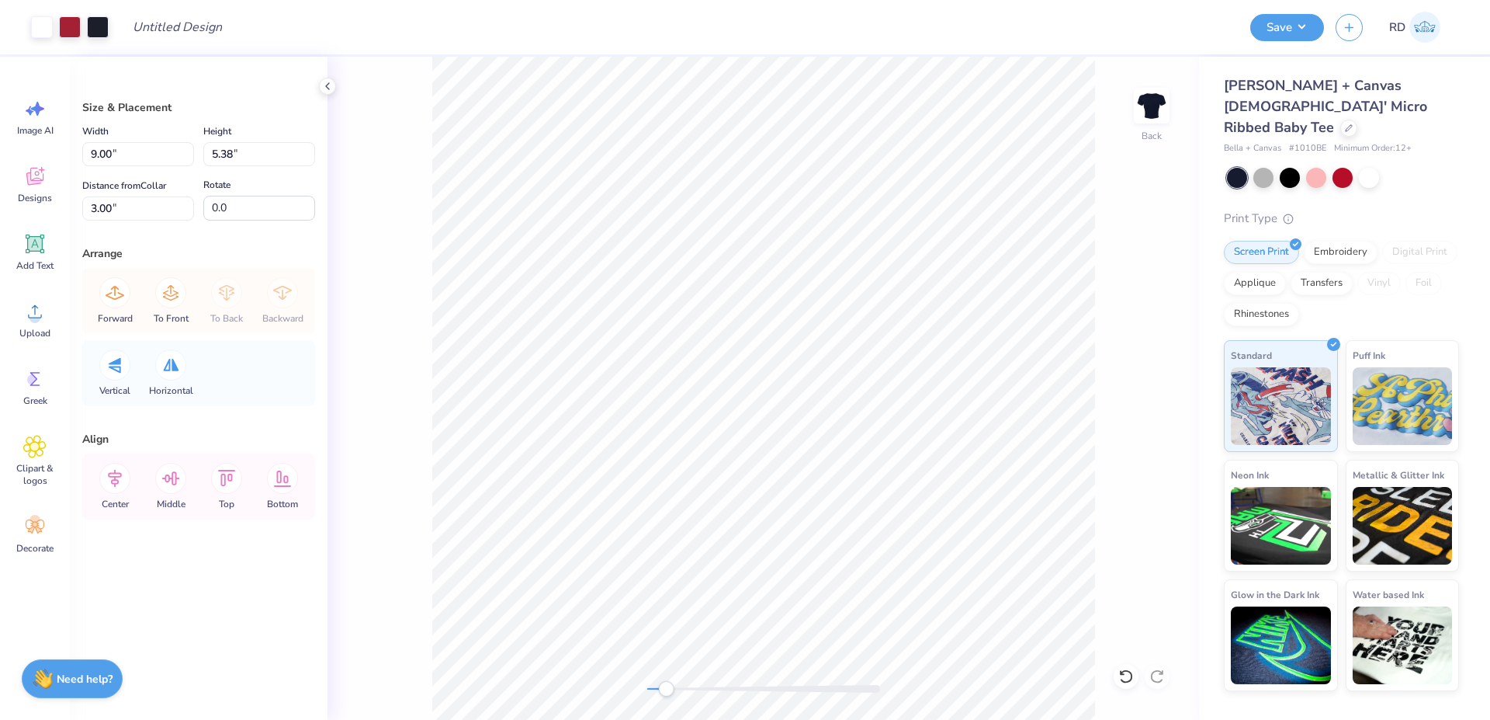
drag, startPoint x: 699, startPoint y: 691, endPoint x: 667, endPoint y: 690, distance: 32.6
click at [667, 690] on div at bounding box center [763, 689] width 233 height 8
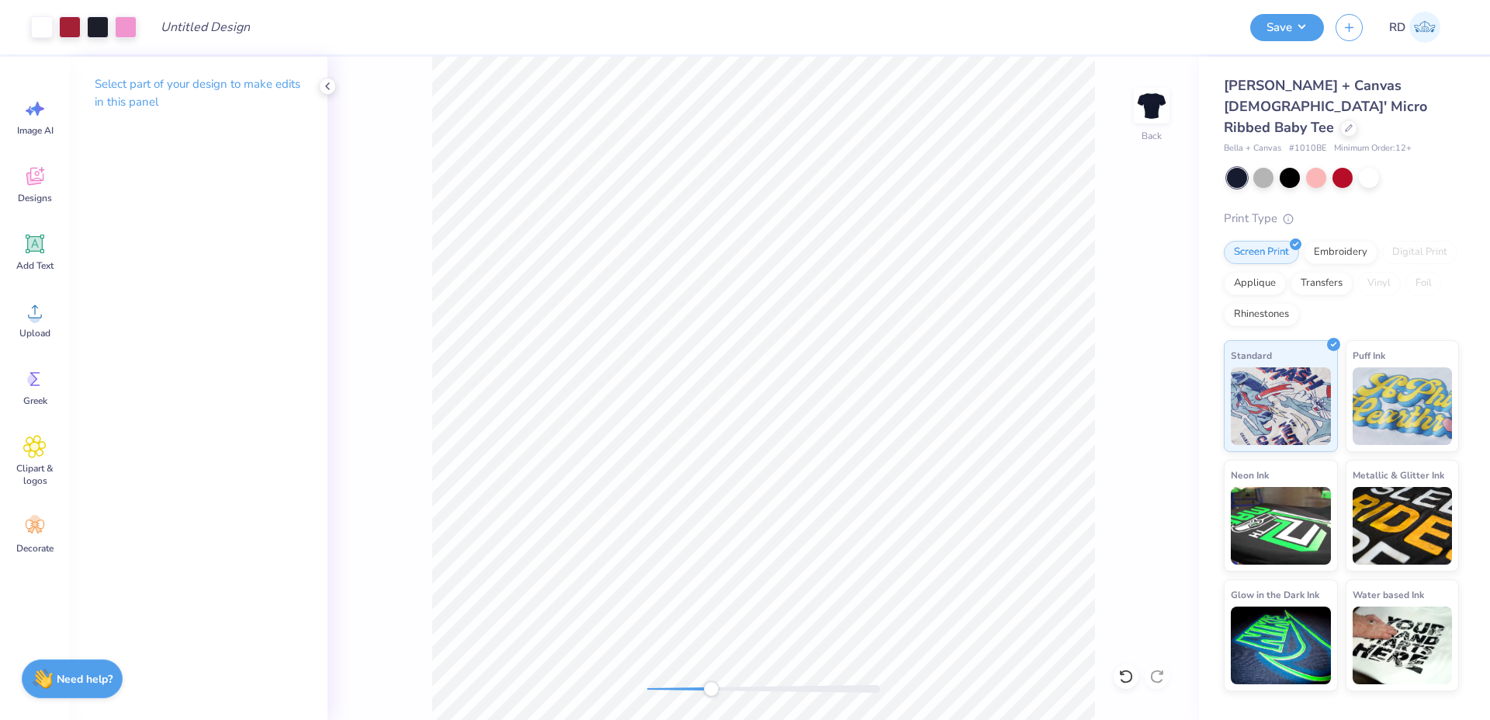
drag, startPoint x: 696, startPoint y: 683, endPoint x: 711, endPoint y: 686, distance: 15.8
click at [711, 686] on div at bounding box center [763, 689] width 233 height 16
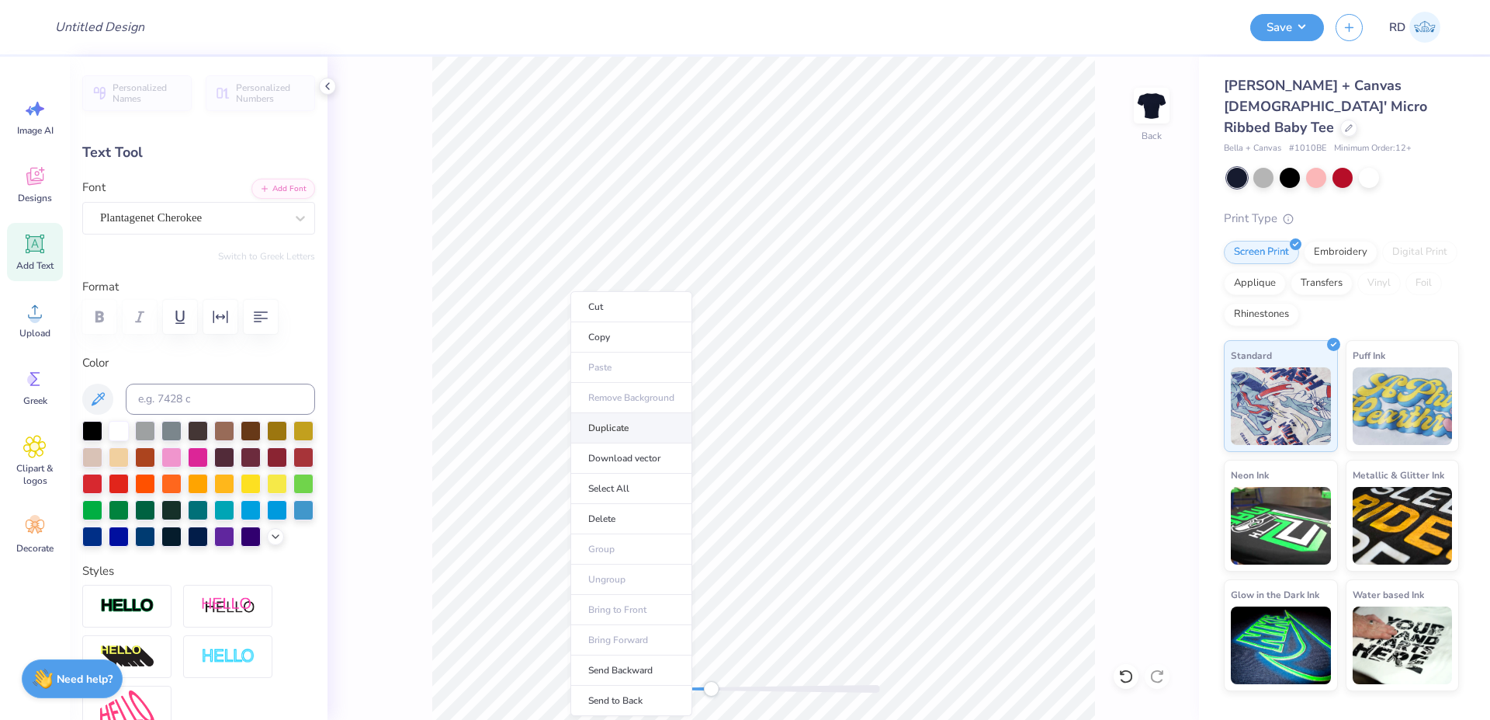
click at [626, 425] on li "Duplicate" at bounding box center [632, 428] width 122 height 30
type input "5.81"
type textarea "2025"
type input "0.66"
type input "0.24"
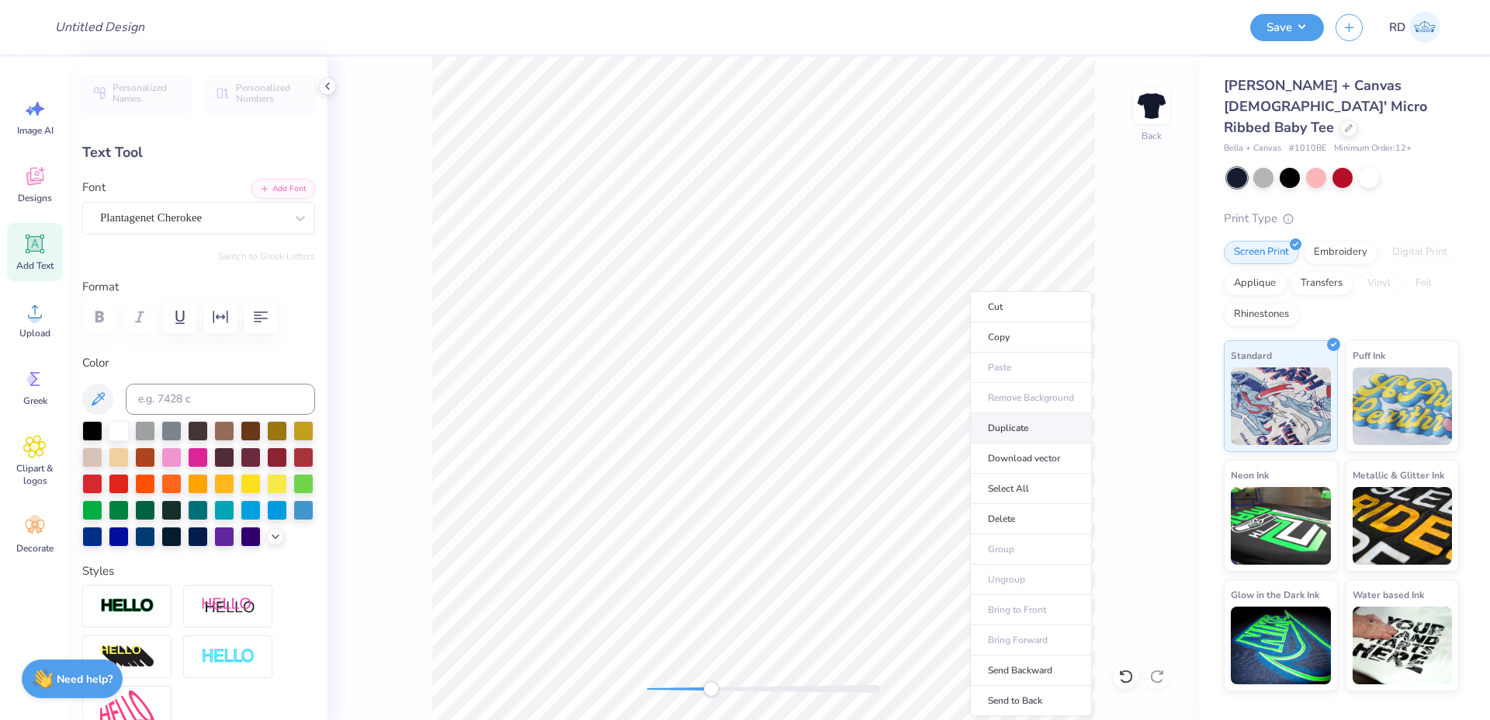
click at [1021, 428] on li "Duplicate" at bounding box center [1031, 428] width 122 height 30
type input "5.81"
type textarea "V"
type textarea "BETA ETA CHAPTER"
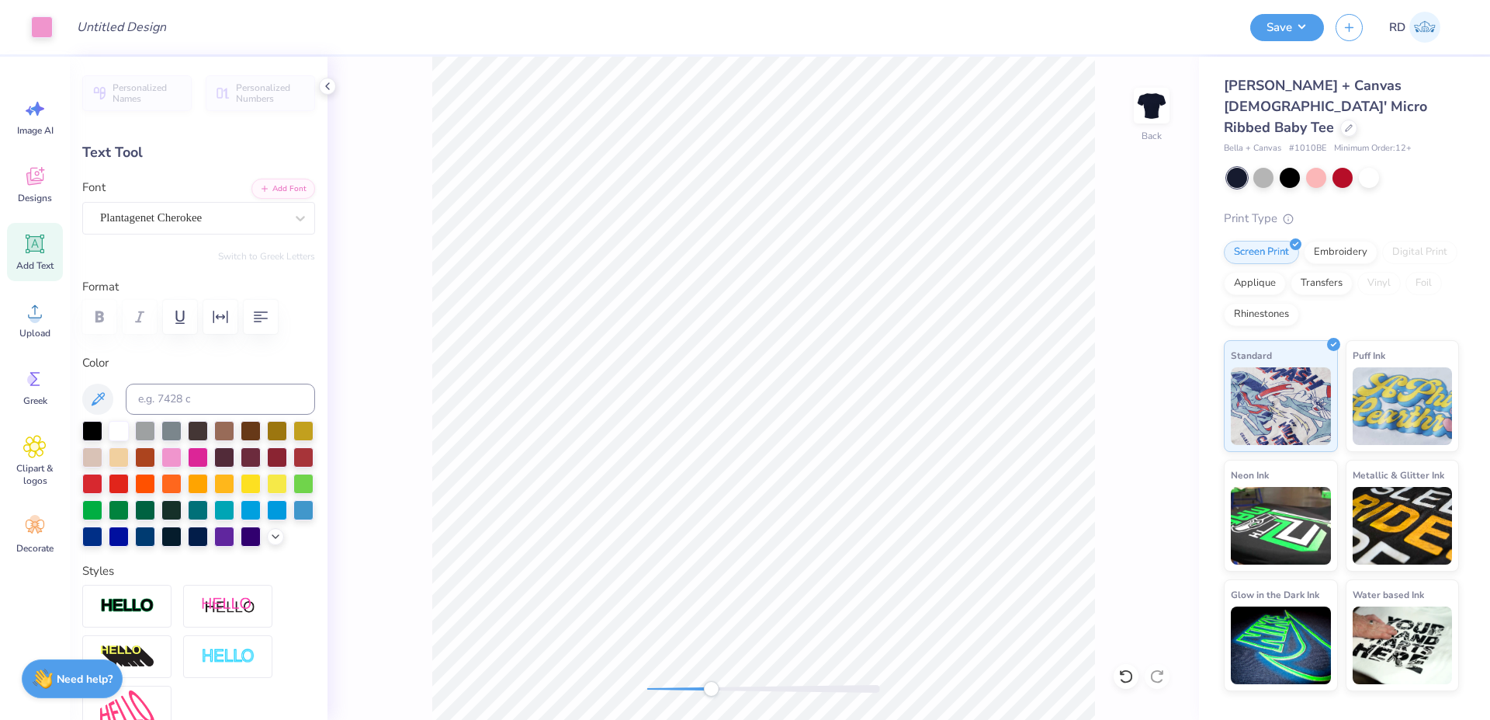
type input "3.16"
type input "0.23"
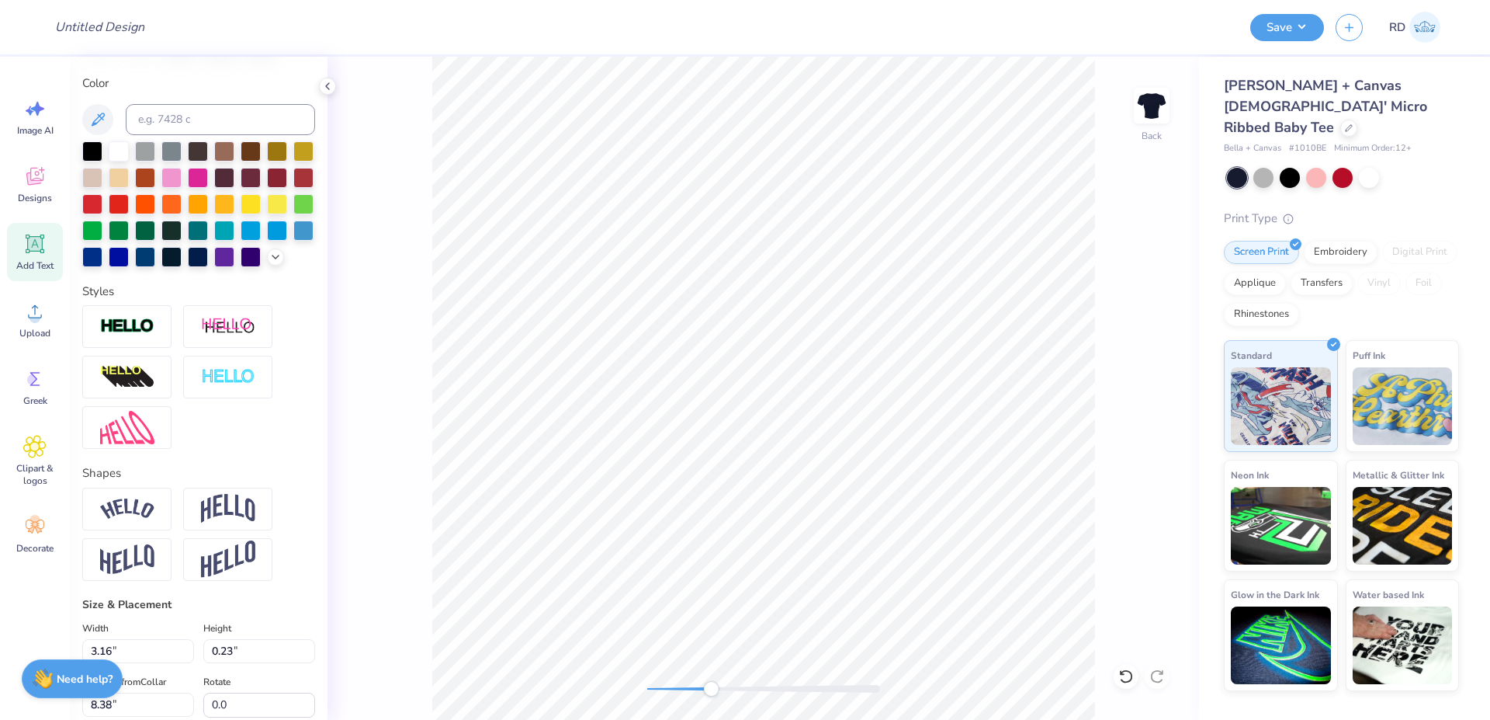
scroll to position [592, 0]
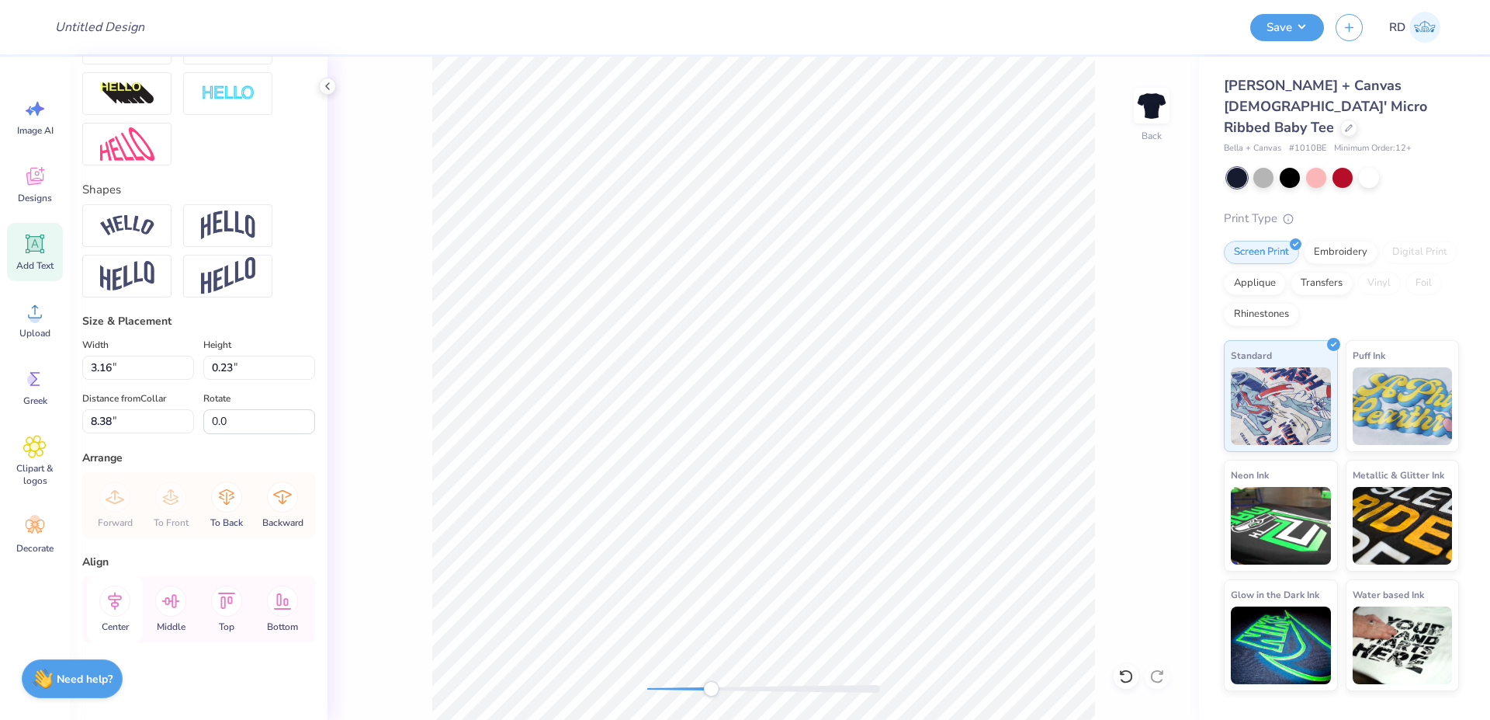
click at [116, 606] on icon at bounding box center [115, 601] width 14 height 18
click at [786, 433] on li "Duplicate" at bounding box center [801, 428] width 122 height 30
type input "8.03"
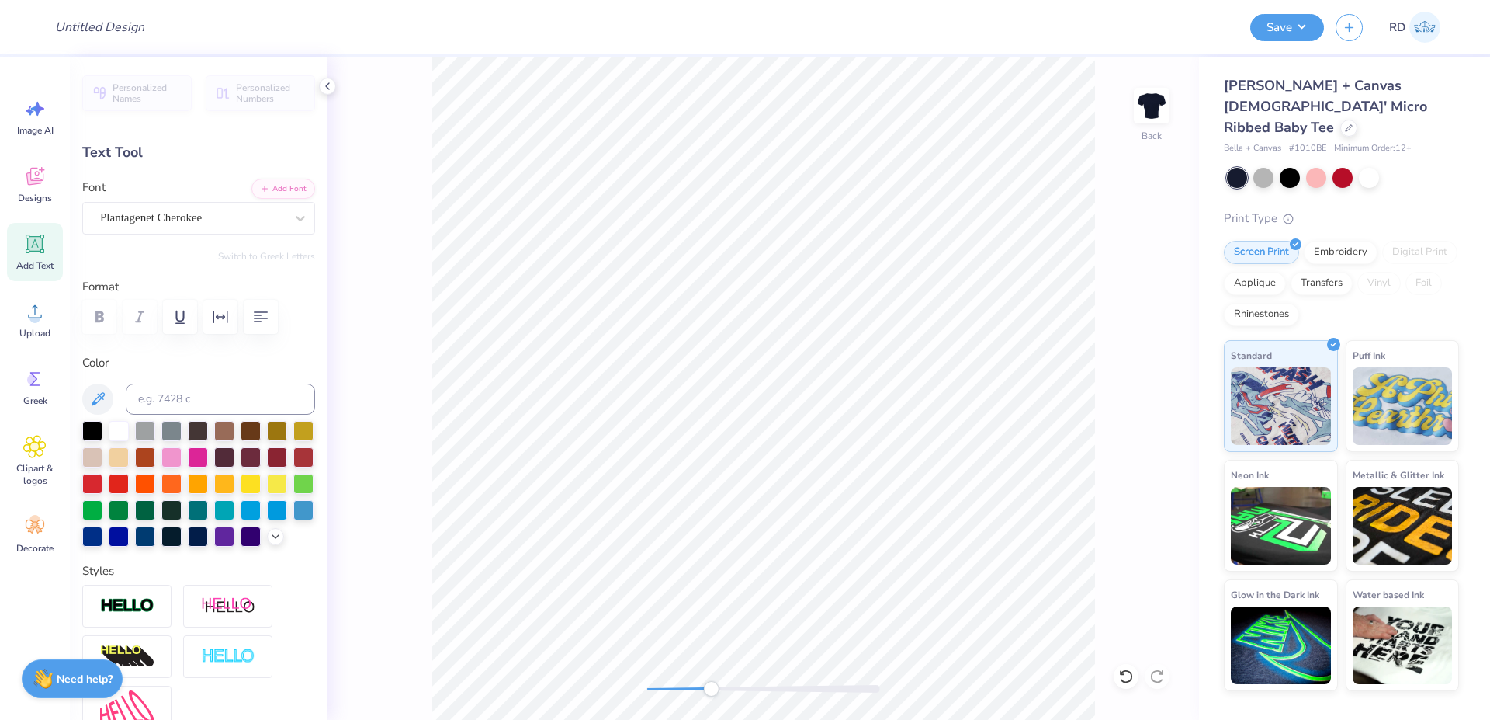
scroll to position [0, 6]
type textarea "Alpha Delta Pi"
click at [255, 172] on div "Personalized Names Personalized Numbers Text Tool Add Font Font Plantagenet Che…" at bounding box center [199, 388] width 258 height 663
click at [267, 192] on button "Add Font" at bounding box center [284, 187] width 64 height 20
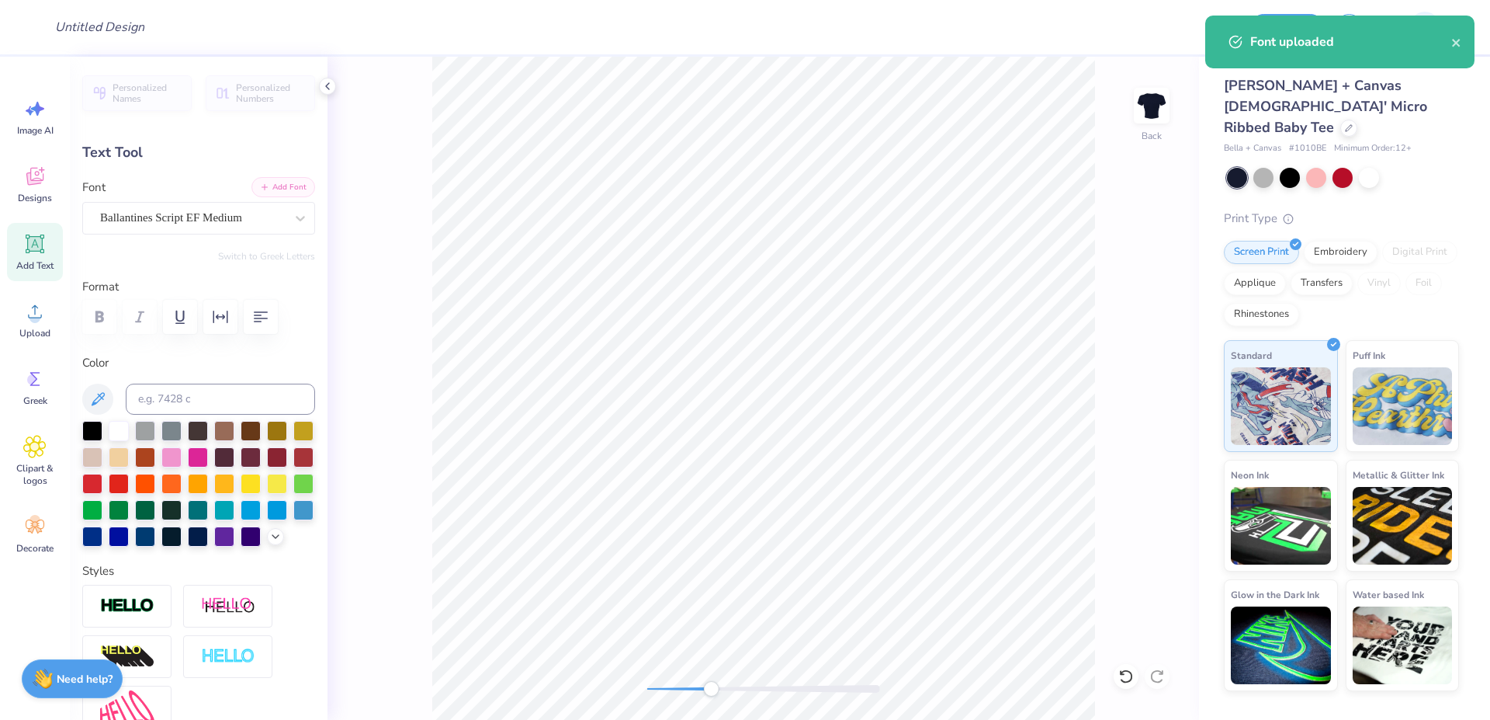
type input "4.74"
type input "0.72"
type input "8.62"
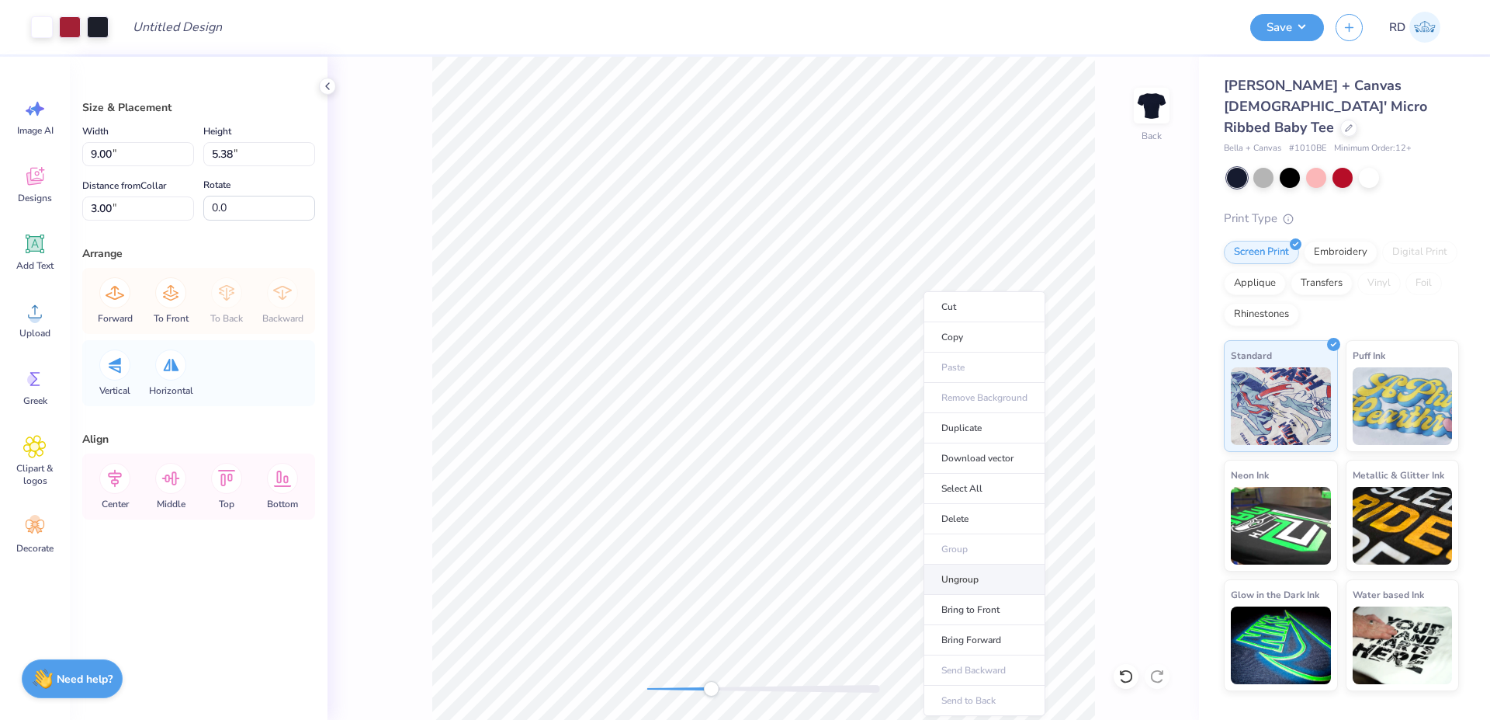
click at [969, 581] on li "Ungroup" at bounding box center [985, 579] width 122 height 30
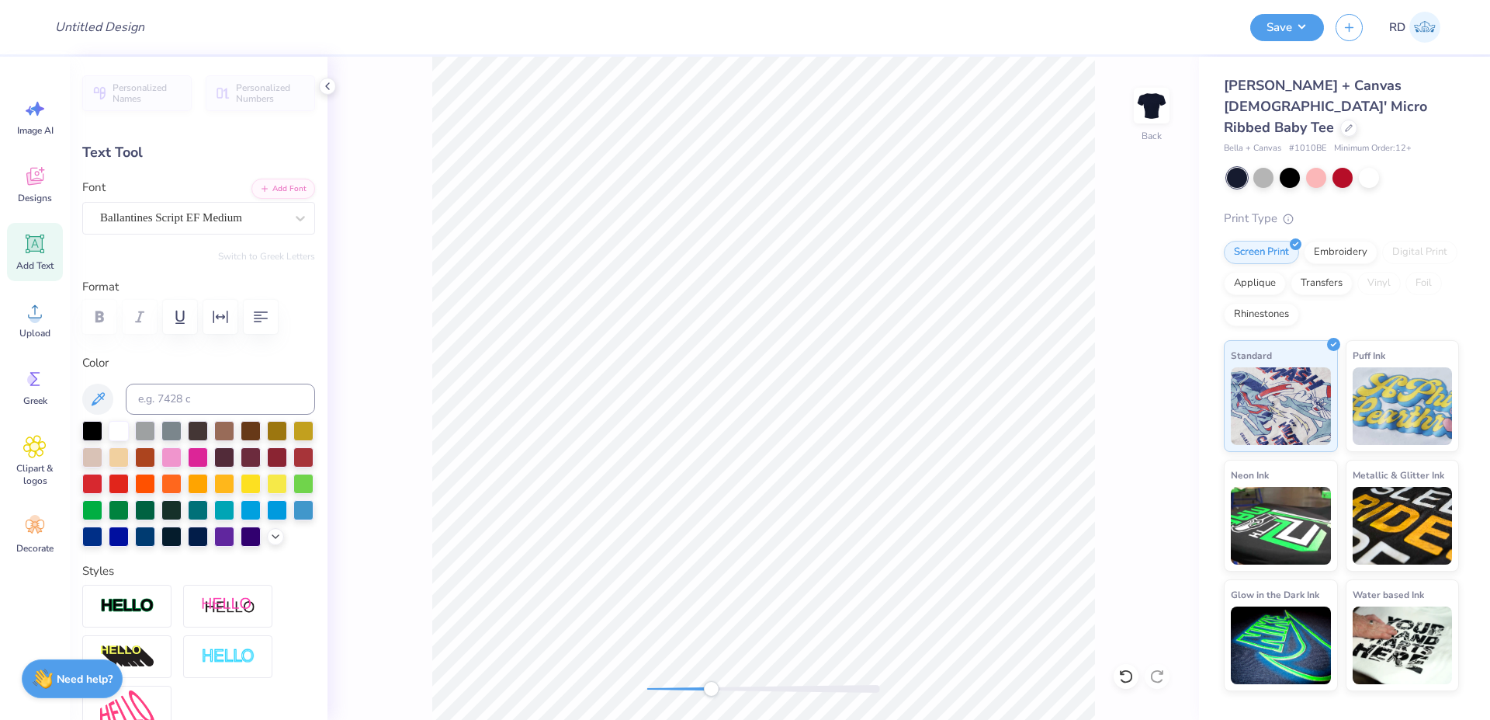
type input "4.72"
type input "6.25"
click at [793, 678] on div "Back" at bounding box center [764, 388] width 872 height 663
drag, startPoint x: 732, startPoint y: 689, endPoint x: 699, endPoint y: 682, distance: 34.0
click at [699, 682] on div "Back" at bounding box center [764, 388] width 872 height 663
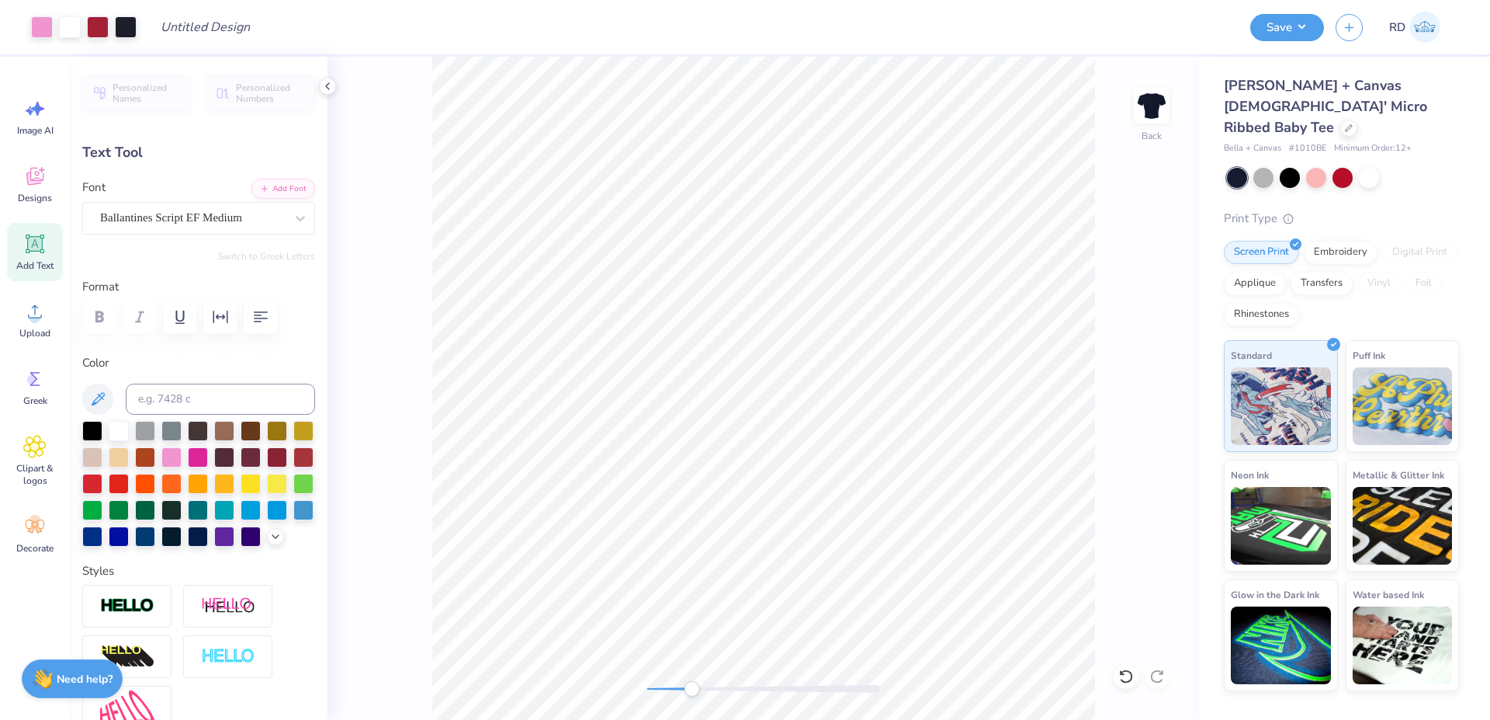
drag, startPoint x: 699, startPoint y: 682, endPoint x: 679, endPoint y: 688, distance: 20.2
click at [679, 688] on div at bounding box center [763, 689] width 233 height 16
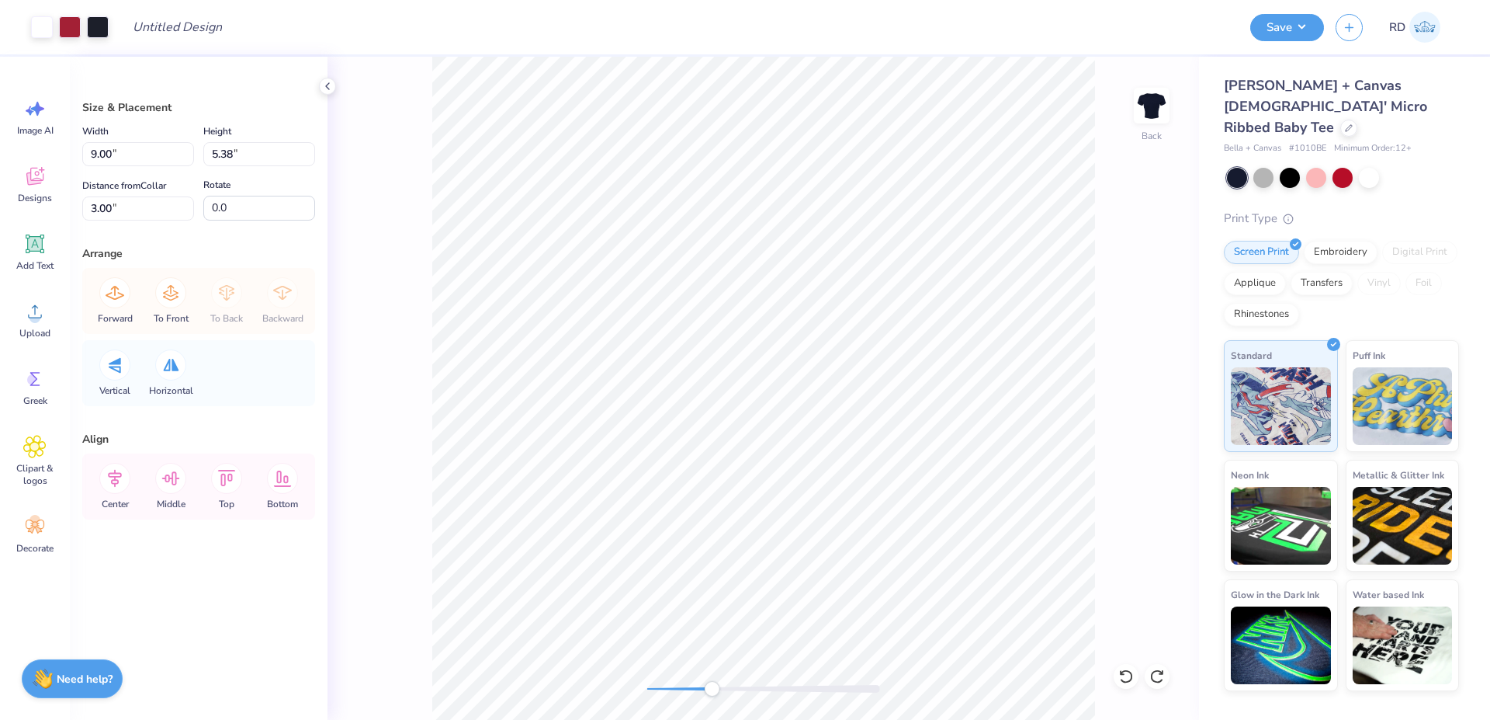
drag, startPoint x: 702, startPoint y: 684, endPoint x: 721, endPoint y: 686, distance: 19.5
click at [721, 686] on div at bounding box center [763, 689] width 233 height 16
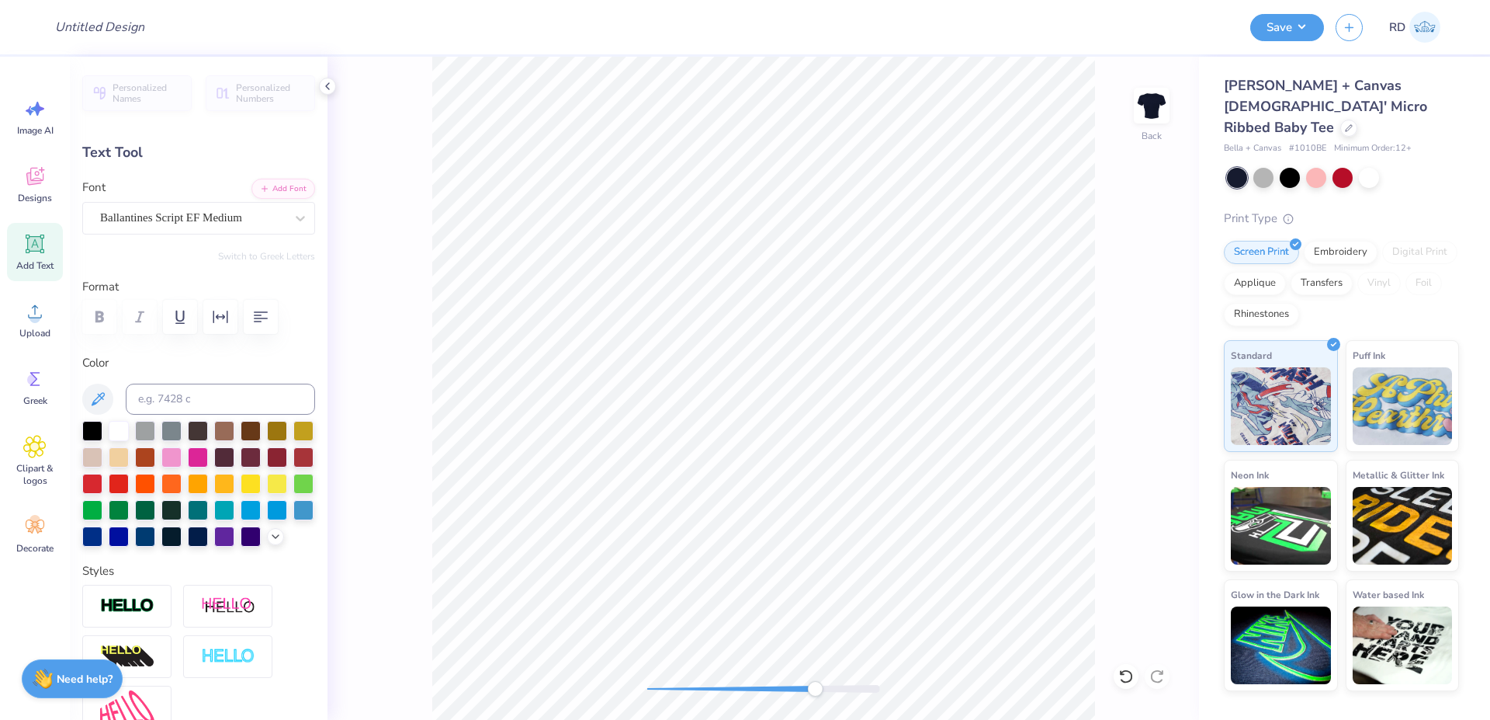
drag, startPoint x: 762, startPoint y: 685, endPoint x: 817, endPoint y: 687, distance: 54.4
click at [817, 687] on div at bounding box center [763, 689] width 233 height 8
type input "6.26"
type input "4.72"
type input "4.69"
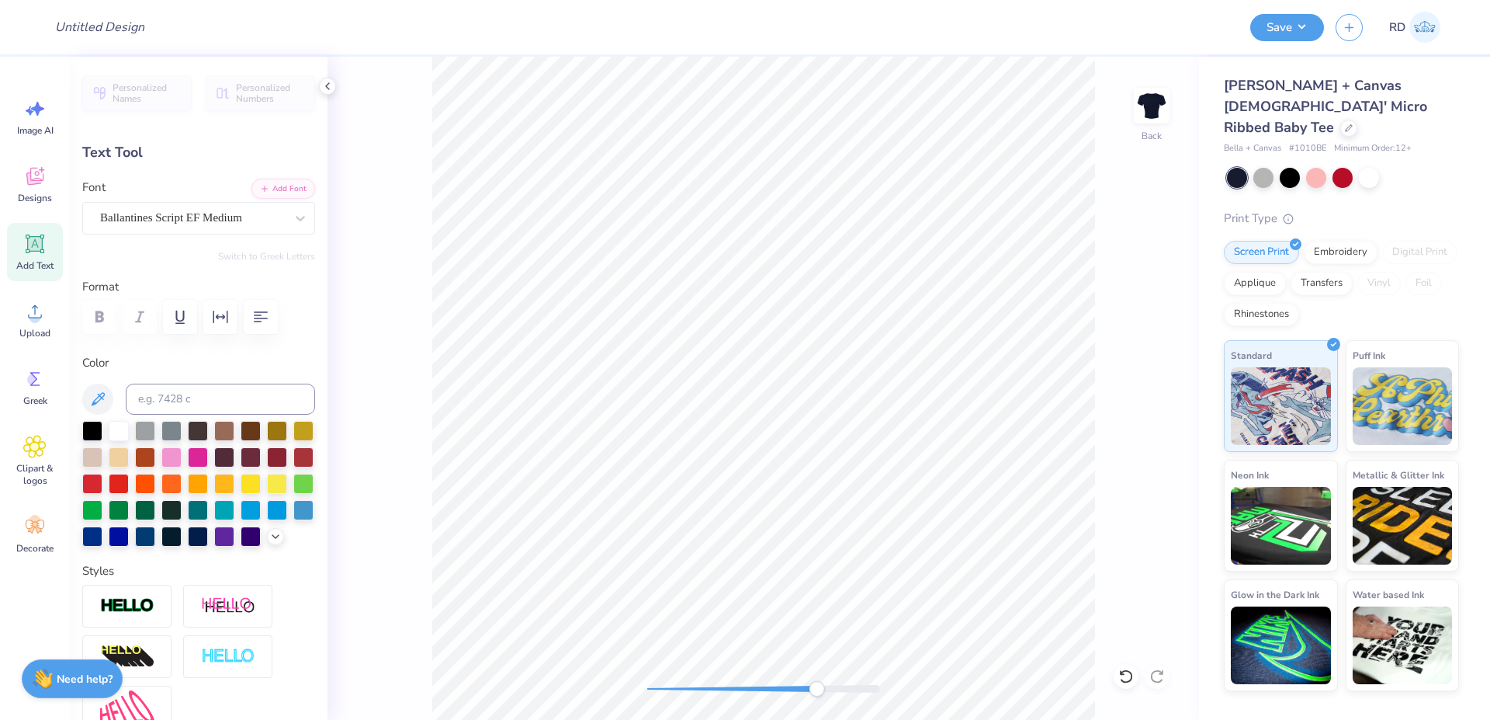
type input "0.71"
drag, startPoint x: 835, startPoint y: 688, endPoint x: 880, endPoint y: 689, distance: 44.3
click at [880, 689] on div at bounding box center [763, 689] width 233 height 8
drag, startPoint x: 798, startPoint y: 682, endPoint x: 719, endPoint y: 691, distance: 79.6
click at [719, 691] on div at bounding box center [763, 689] width 233 height 16
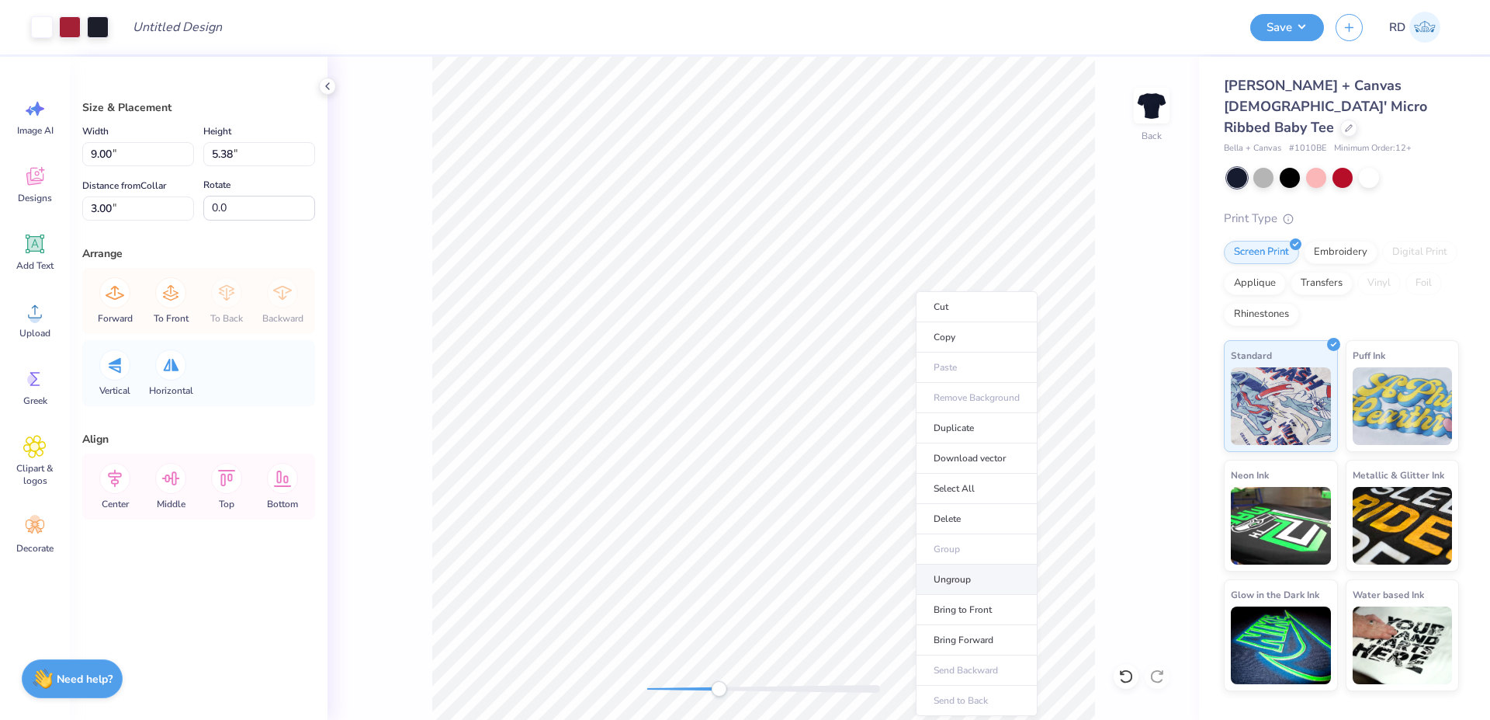
click at [985, 580] on li "Ungroup" at bounding box center [977, 579] width 122 height 30
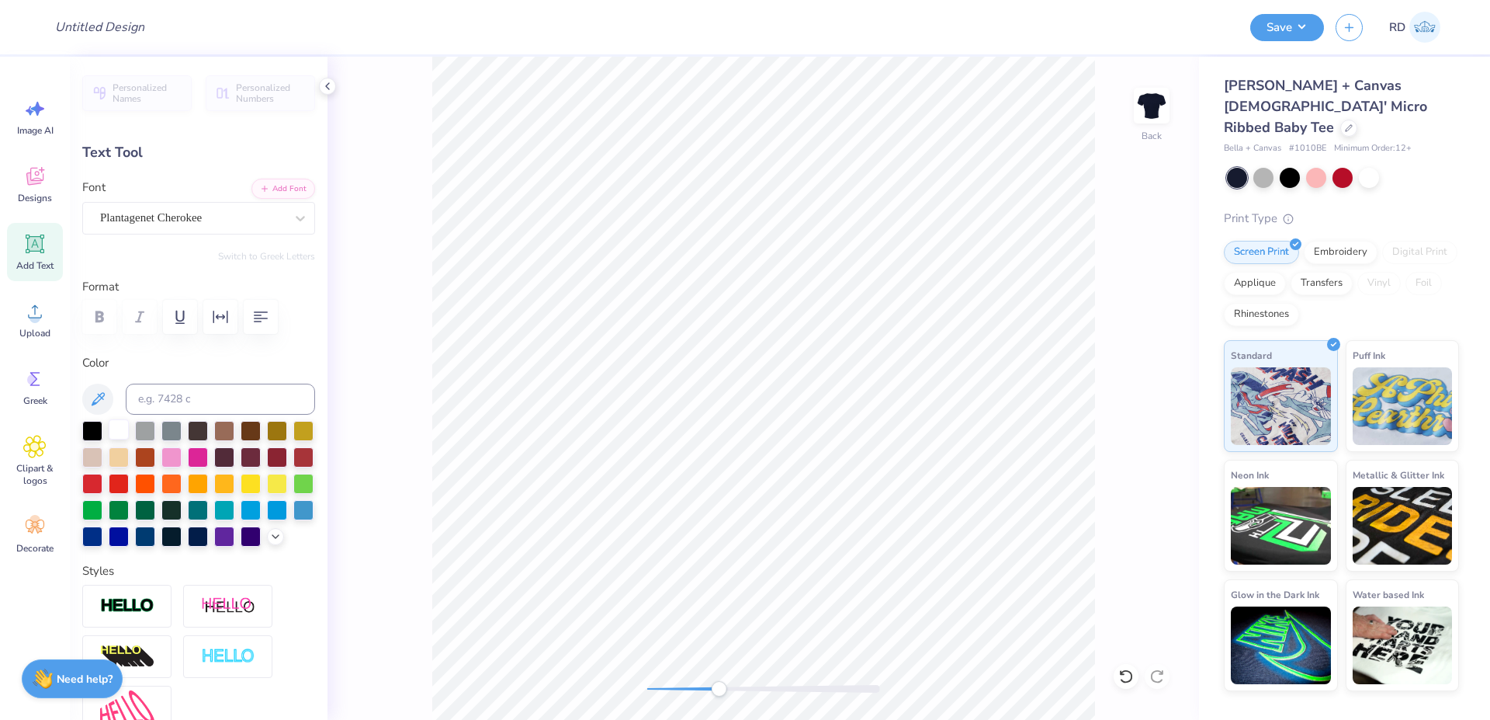
click at [117, 429] on div at bounding box center [119, 429] width 20 height 20
type input "4.69"
type input "0.71"
type input "6.27"
click at [116, 433] on div at bounding box center [119, 429] width 20 height 20
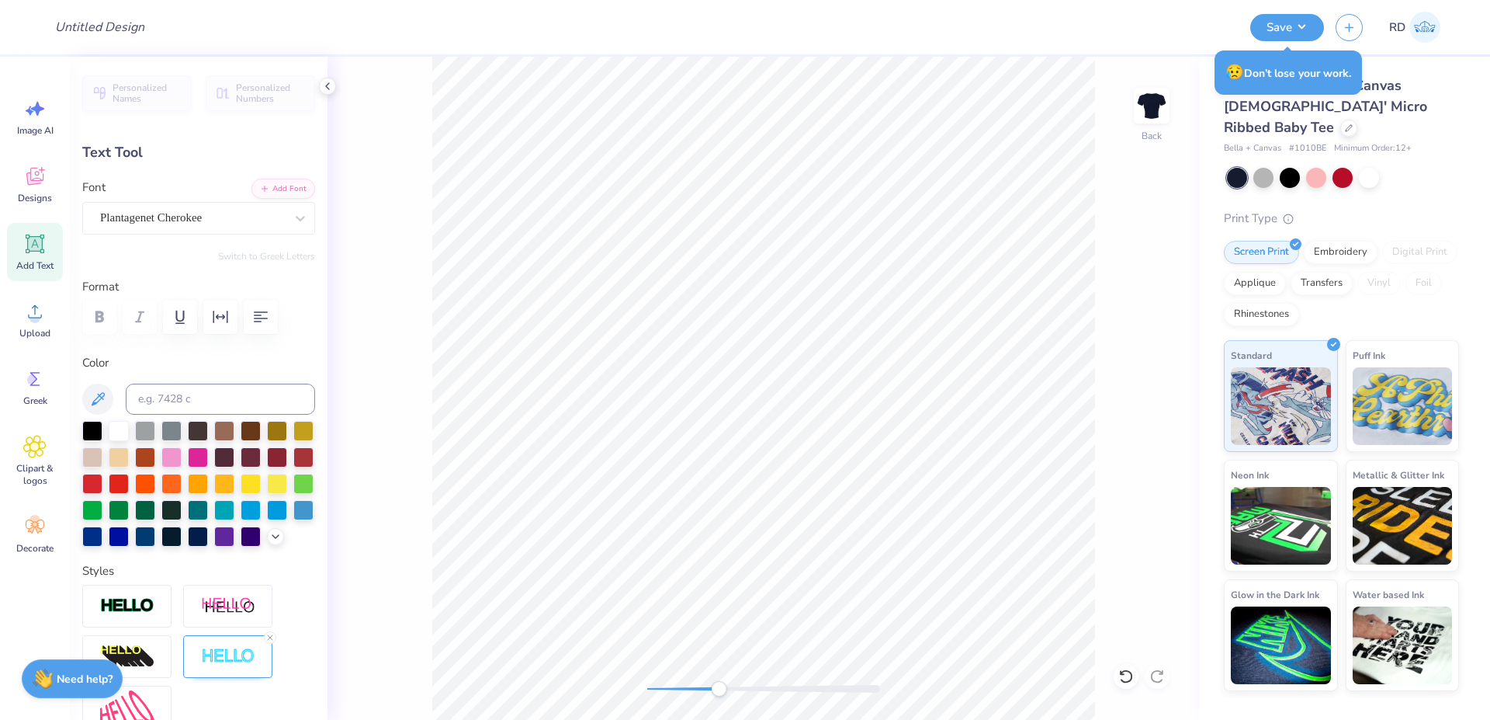
type input "6.61"
type input "0.92"
type input "5.24"
click at [110, 438] on div at bounding box center [119, 429] width 20 height 20
type input "0.77"
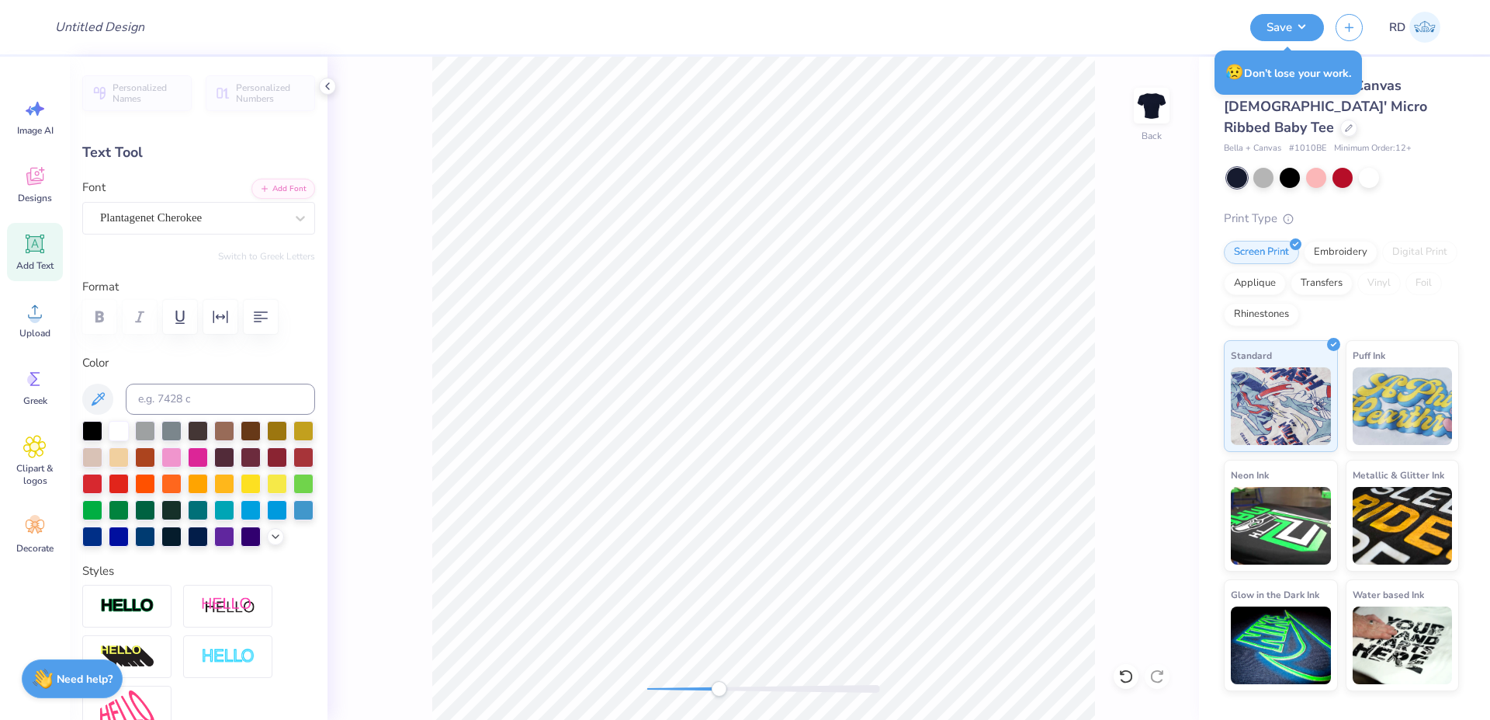
type input "0.23"
type input "4.81"
click at [113, 429] on div at bounding box center [119, 429] width 20 height 20
type input "0.66"
type input "0.24"
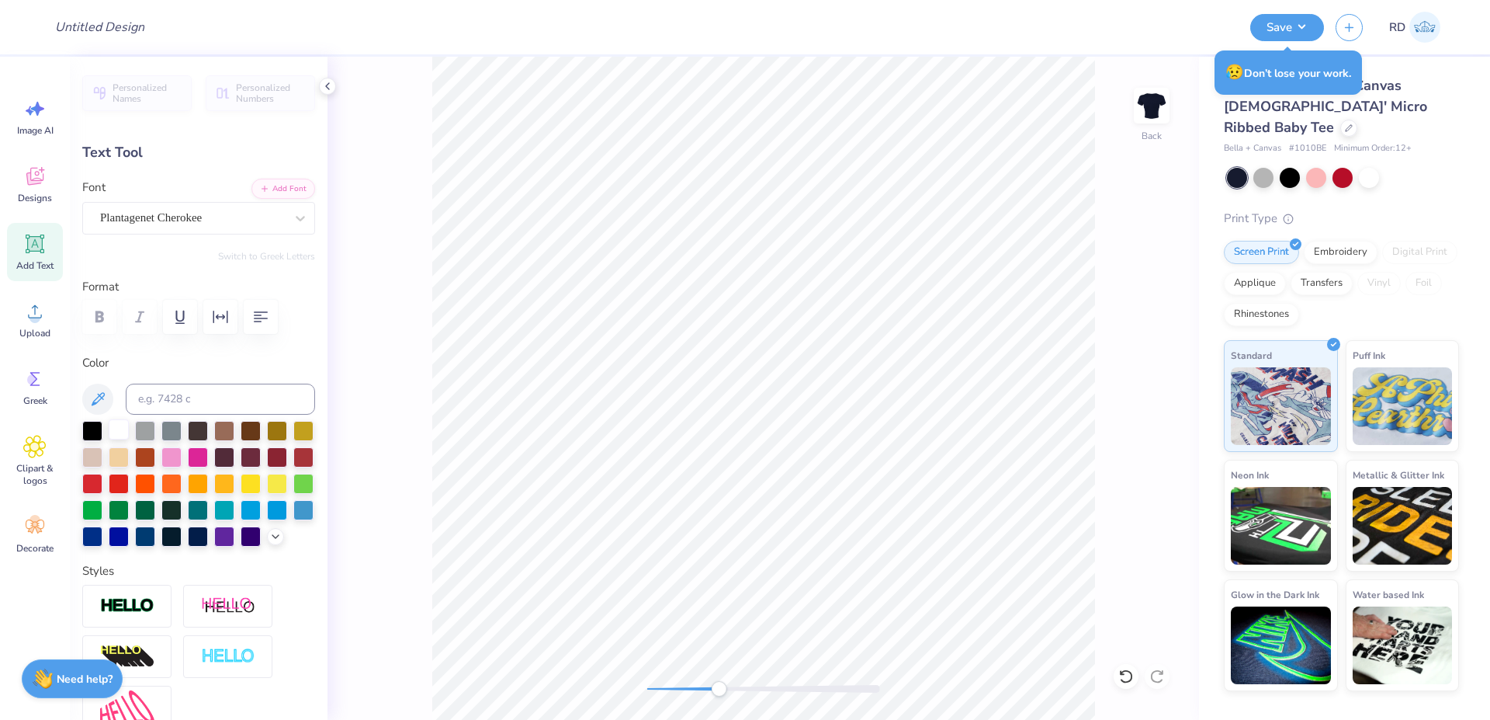
click at [117, 427] on div at bounding box center [119, 429] width 20 height 20
type input "6.61"
type input "0.92"
type input "5.24"
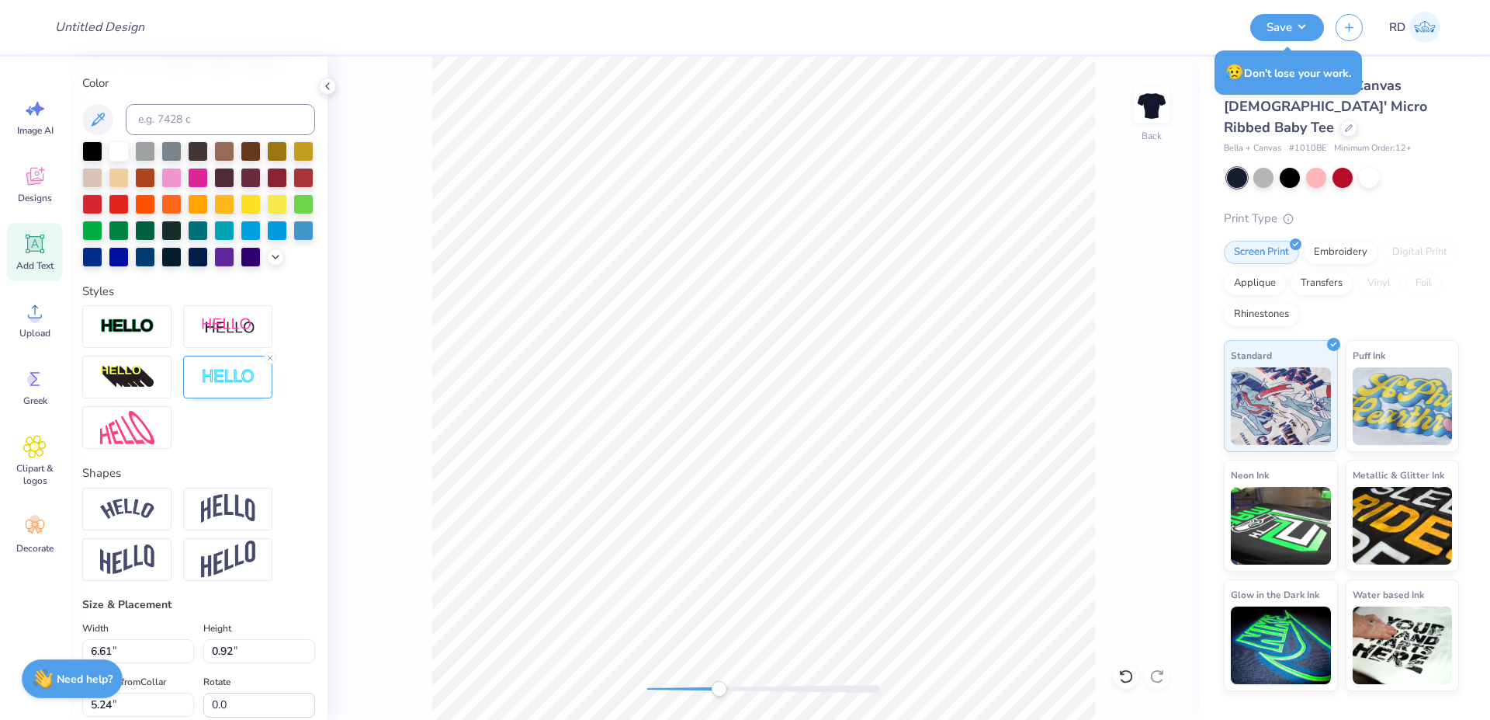
scroll to position [592, 0]
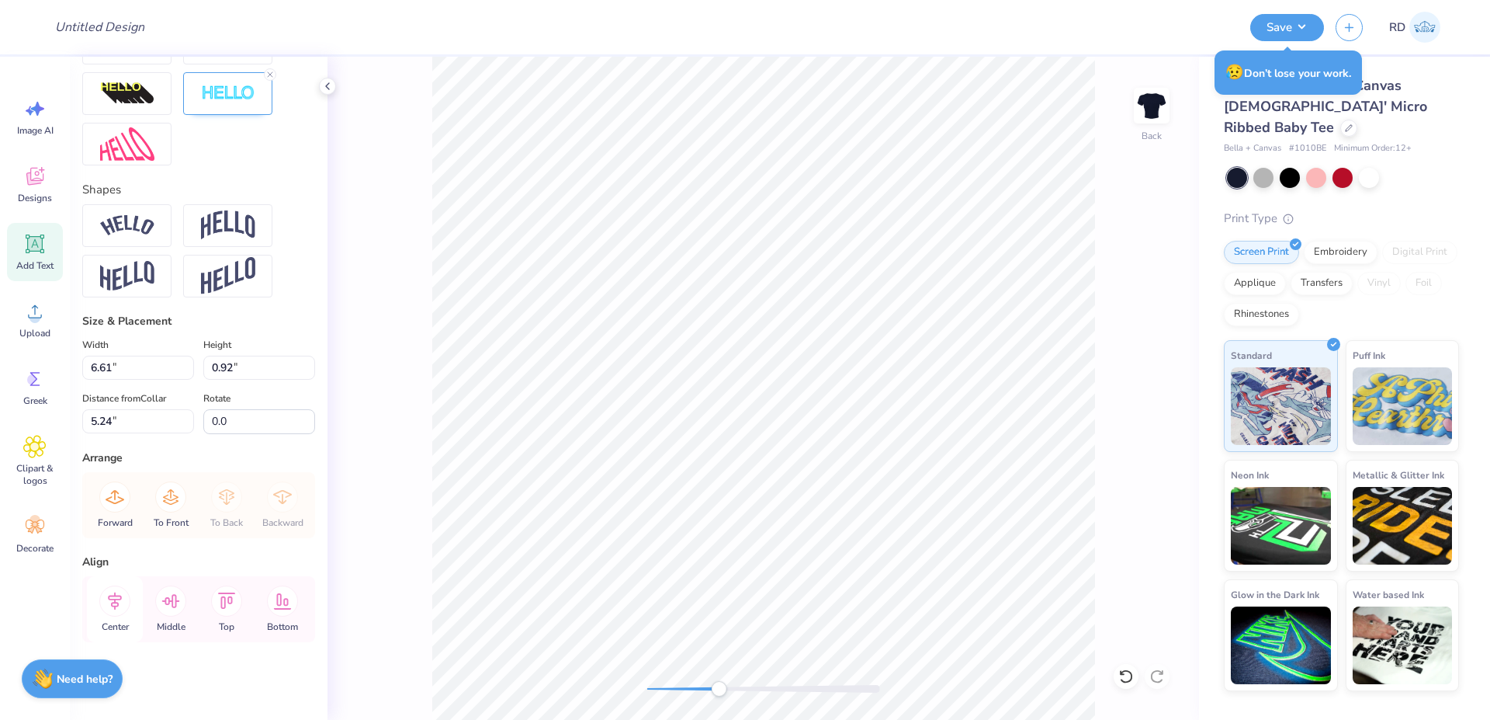
click at [124, 595] on icon at bounding box center [114, 600] width 31 height 31
type input "4.69"
type input "0.71"
type input "6.27"
click at [111, 615] on icon at bounding box center [114, 600] width 31 height 31
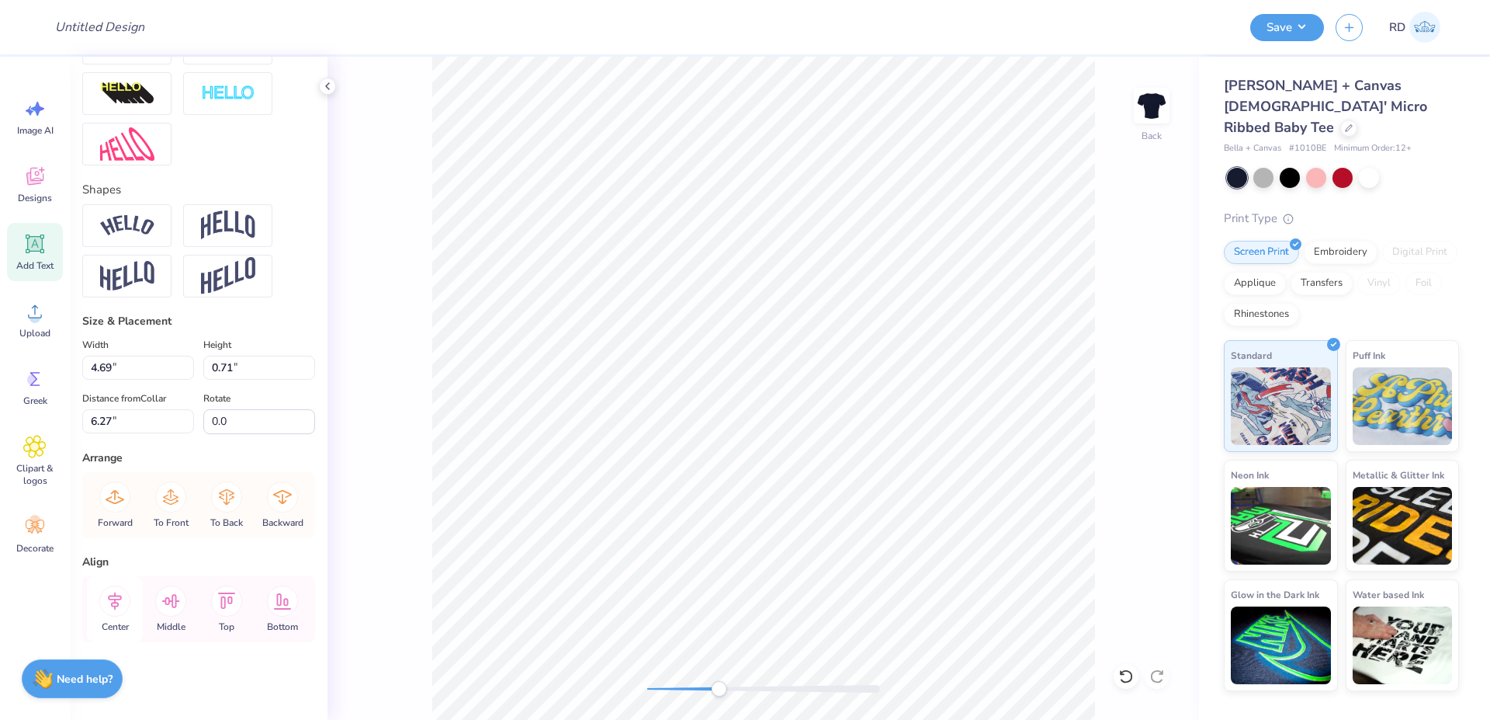
type input "3.16"
type input "0.23"
type input "7.03"
click at [119, 599] on icon at bounding box center [115, 601] width 14 height 18
drag, startPoint x: 701, startPoint y: 682, endPoint x: 643, endPoint y: 691, distance: 58.8
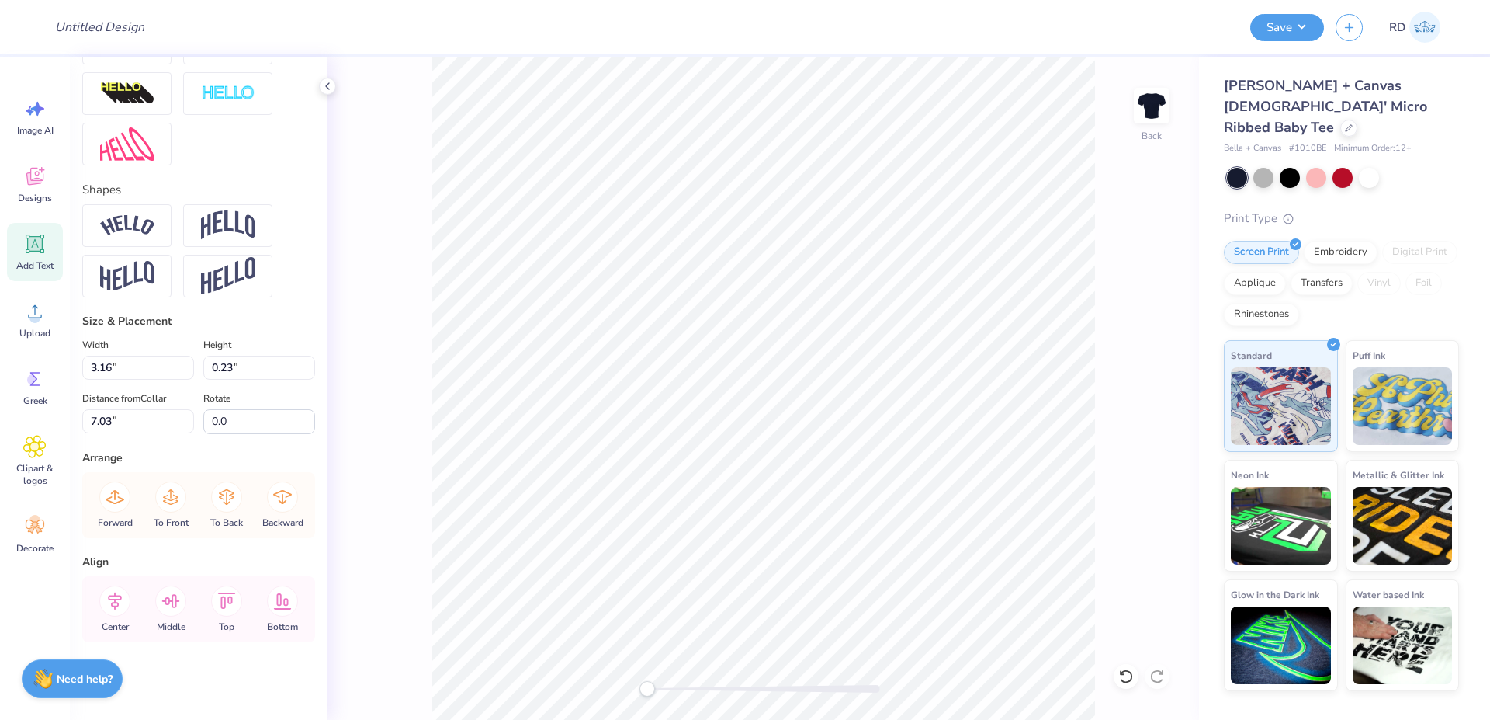
click at [647, 691] on div at bounding box center [763, 689] width 233 height 16
click at [661, 690] on div at bounding box center [763, 689] width 233 height 16
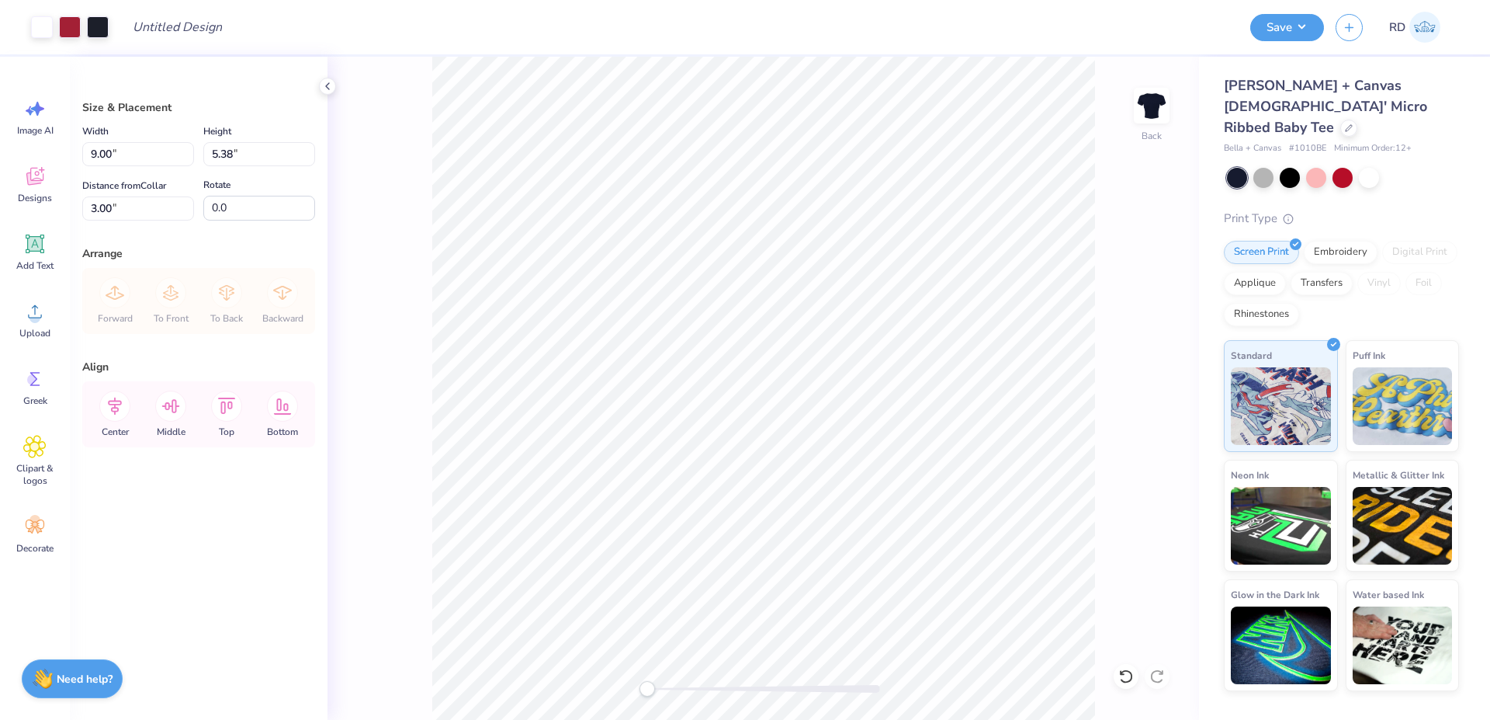
click at [623, 690] on div "Back" at bounding box center [764, 388] width 872 height 663
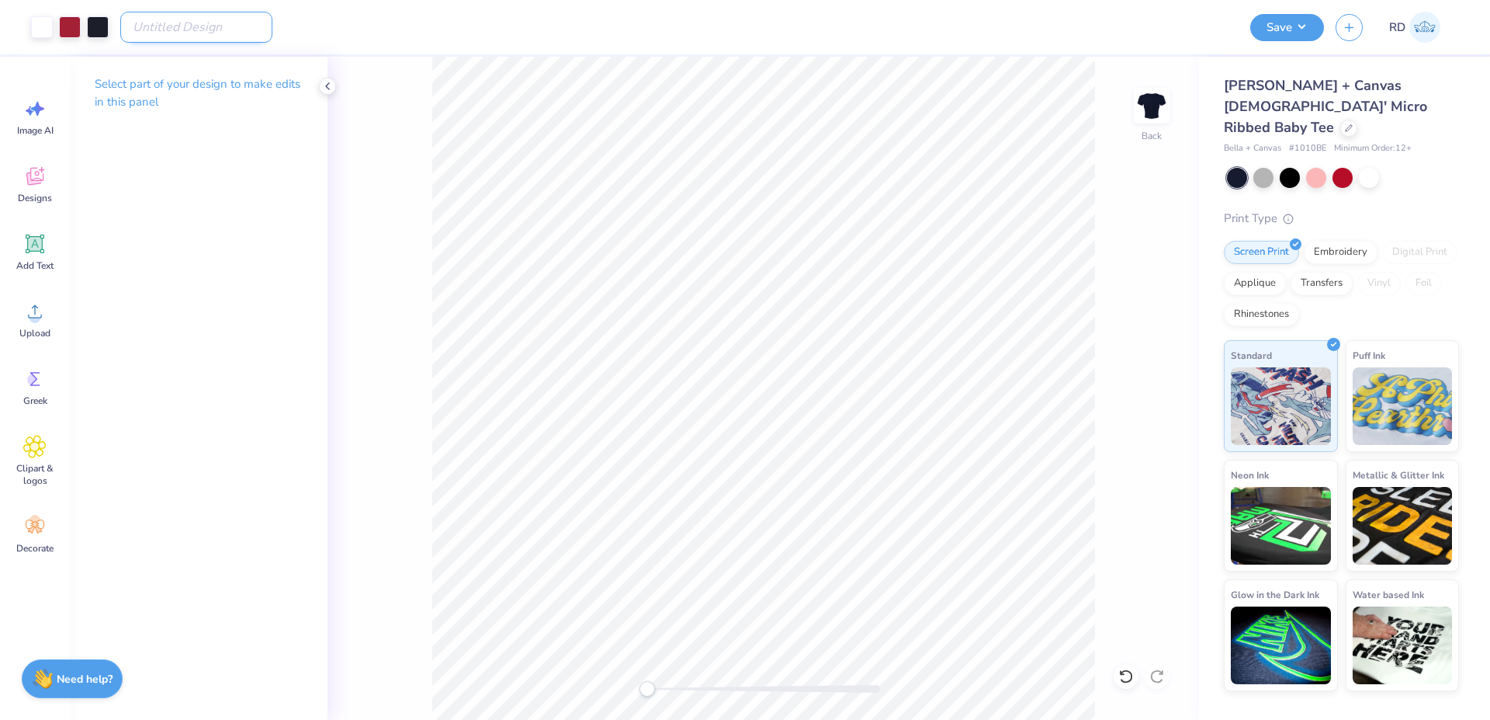
click at [207, 23] on input "Design Title" at bounding box center [196, 27] width 152 height 31
paste input "FPS240634"
type input "FPS240634"
click at [1282, 28] on button "Save" at bounding box center [1288, 25] width 74 height 27
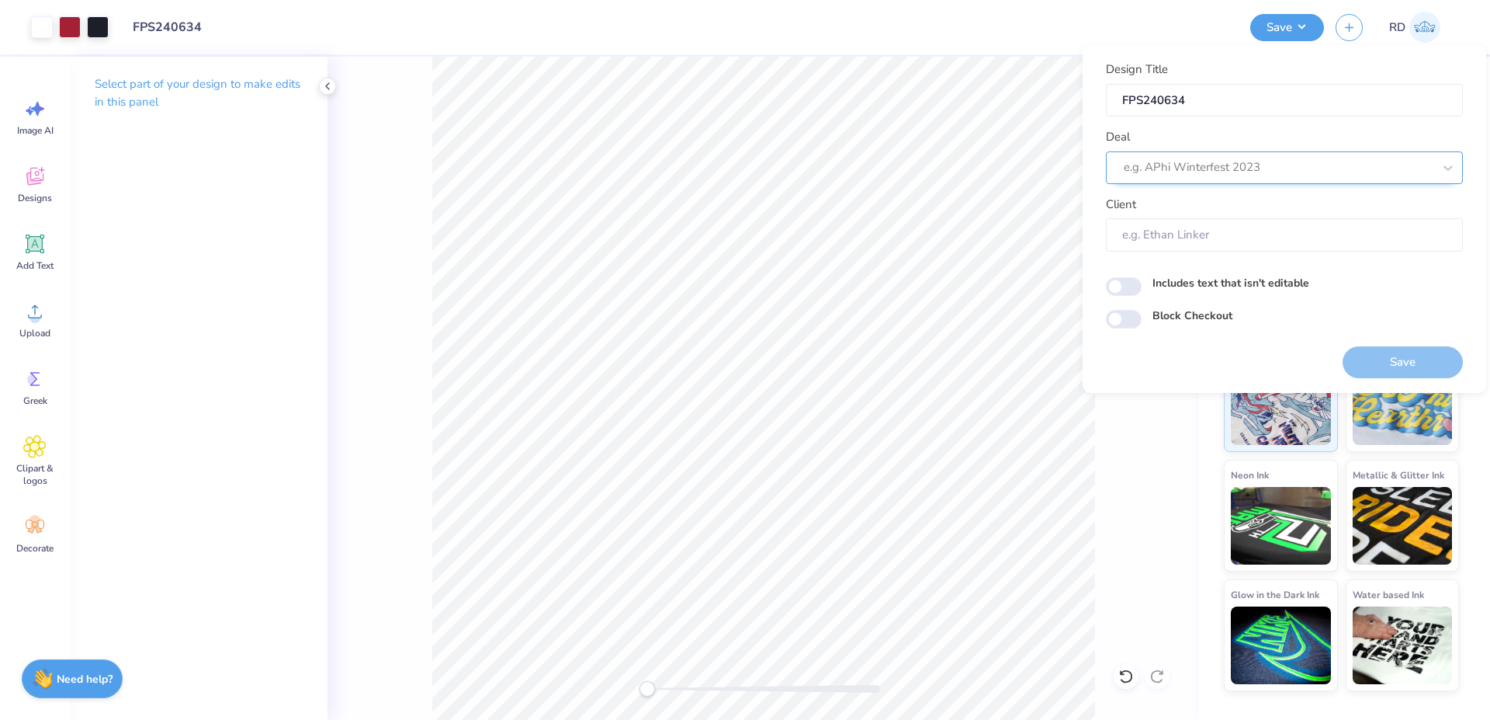
click at [1236, 171] on div at bounding box center [1278, 167] width 309 height 21
click at [1172, 203] on div "Design Tool Gallery" at bounding box center [1284, 209] width 345 height 26
type input "gallery"
type input "Design Tool Gallery User"
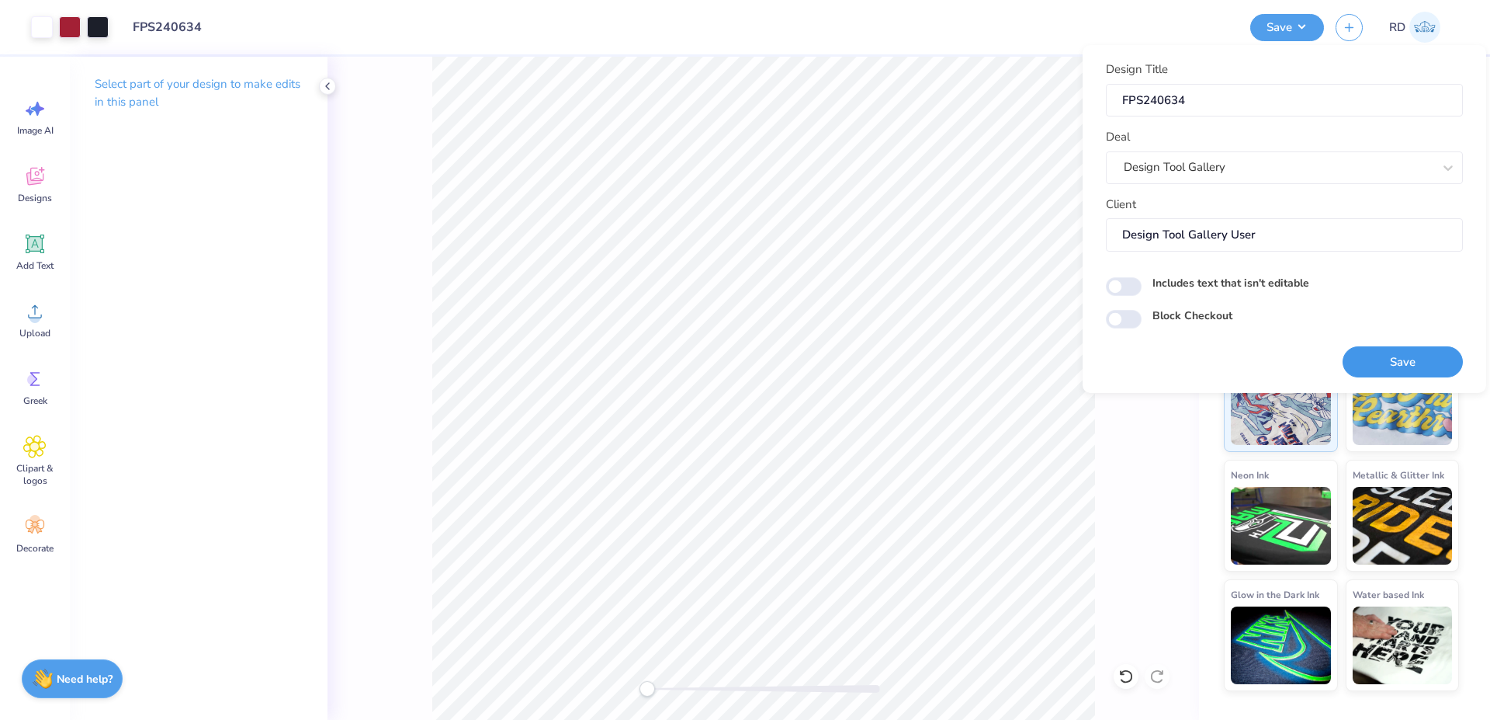
click at [1386, 356] on button "Save" at bounding box center [1403, 362] width 120 height 32
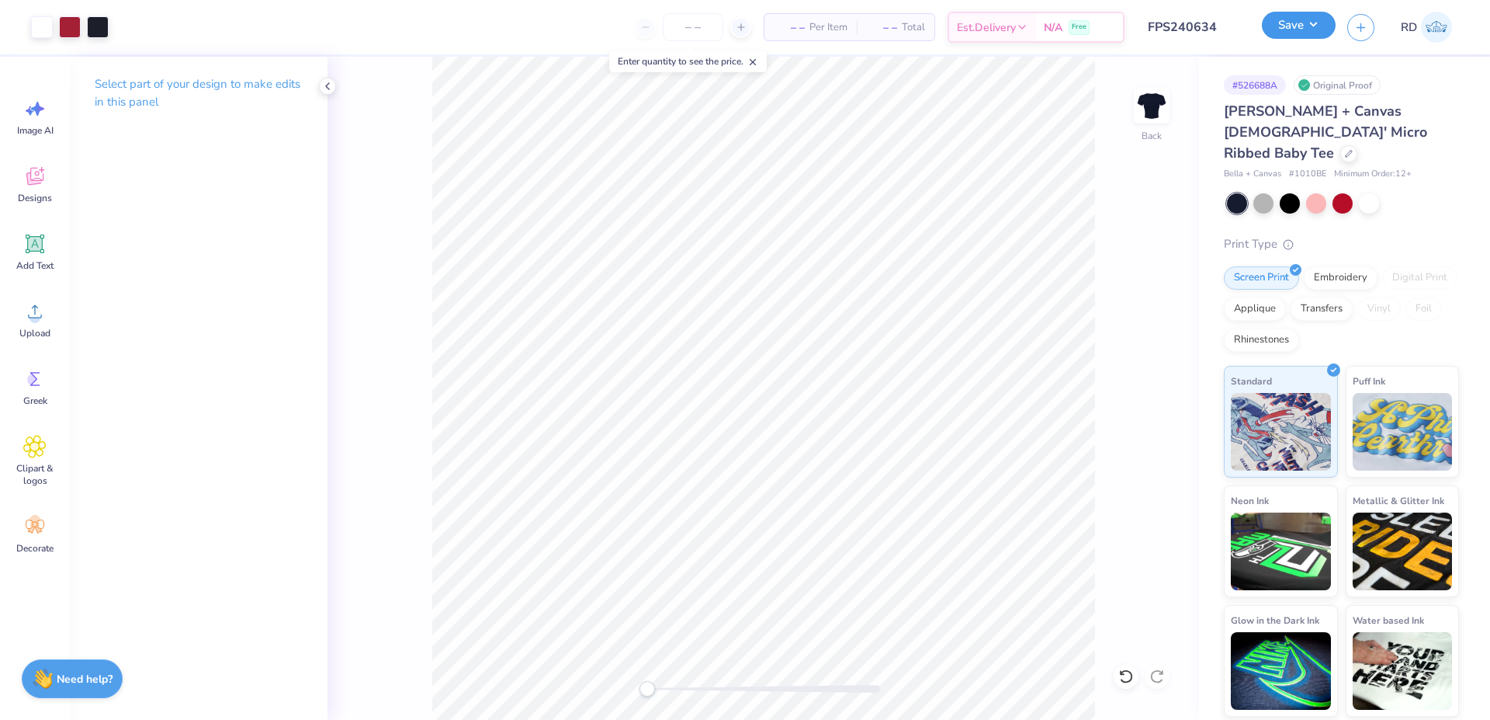
click at [1289, 29] on button "Save" at bounding box center [1299, 25] width 74 height 27
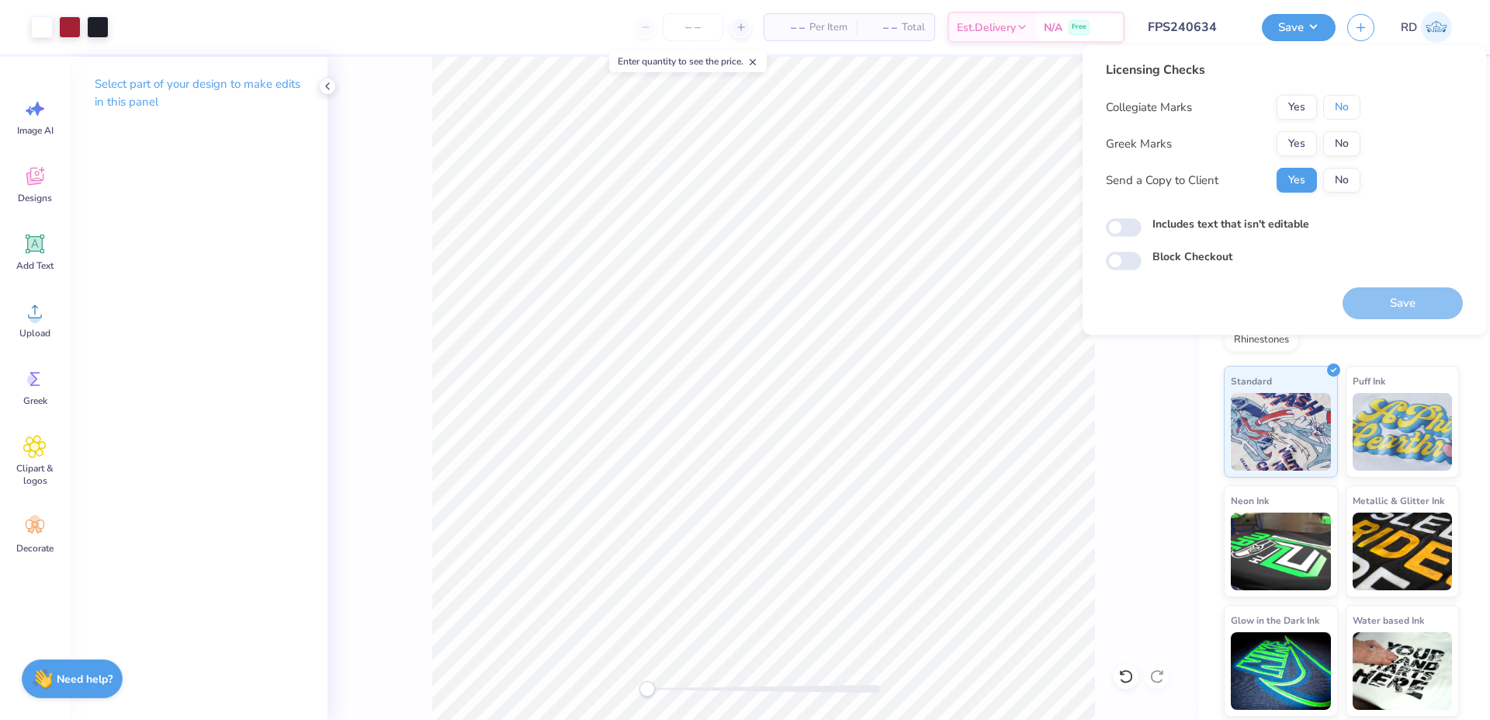
drag, startPoint x: 1348, startPoint y: 111, endPoint x: 1305, endPoint y: 130, distance: 46.6
click at [1344, 112] on button "No" at bounding box center [1342, 107] width 37 height 25
click at [1289, 144] on button "Yes" at bounding box center [1297, 143] width 40 height 25
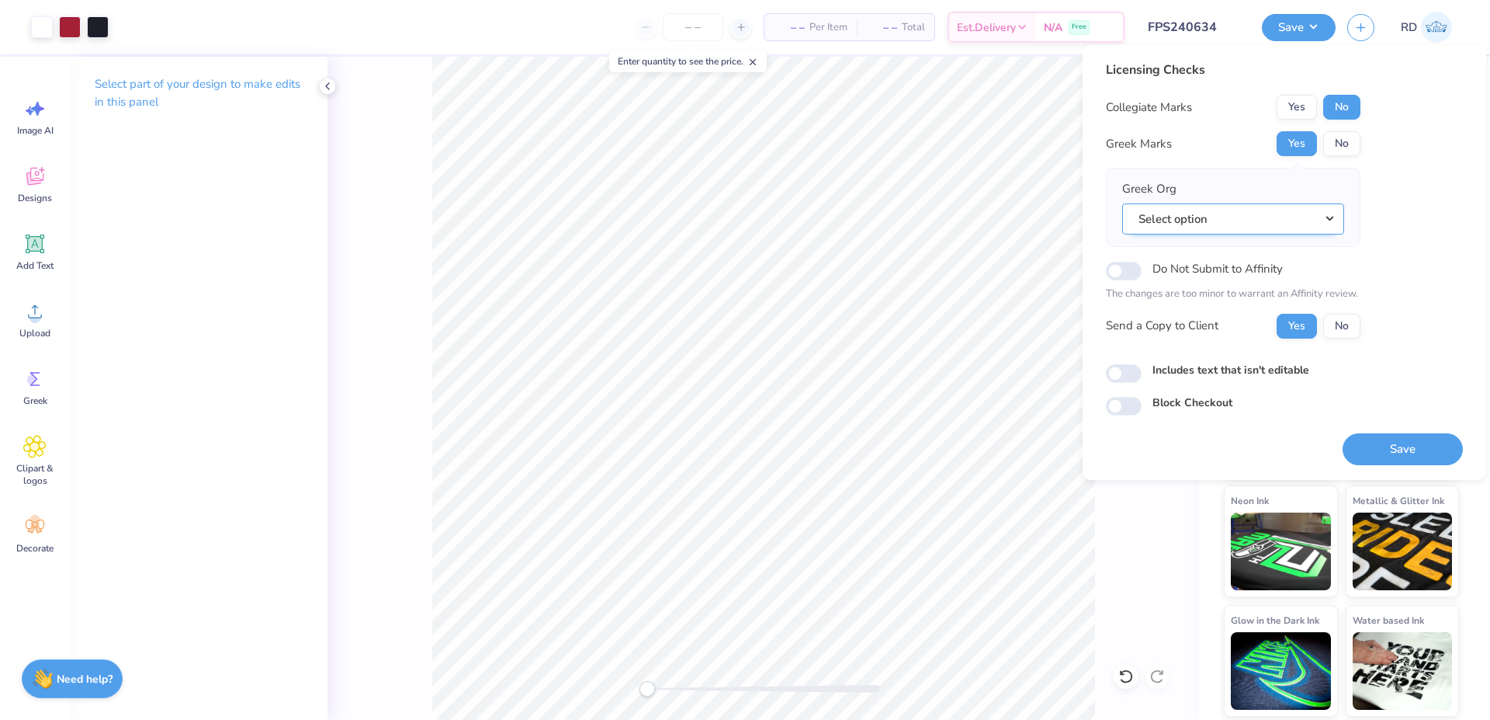
click at [1267, 219] on button "Select option" at bounding box center [1234, 219] width 222 height 32
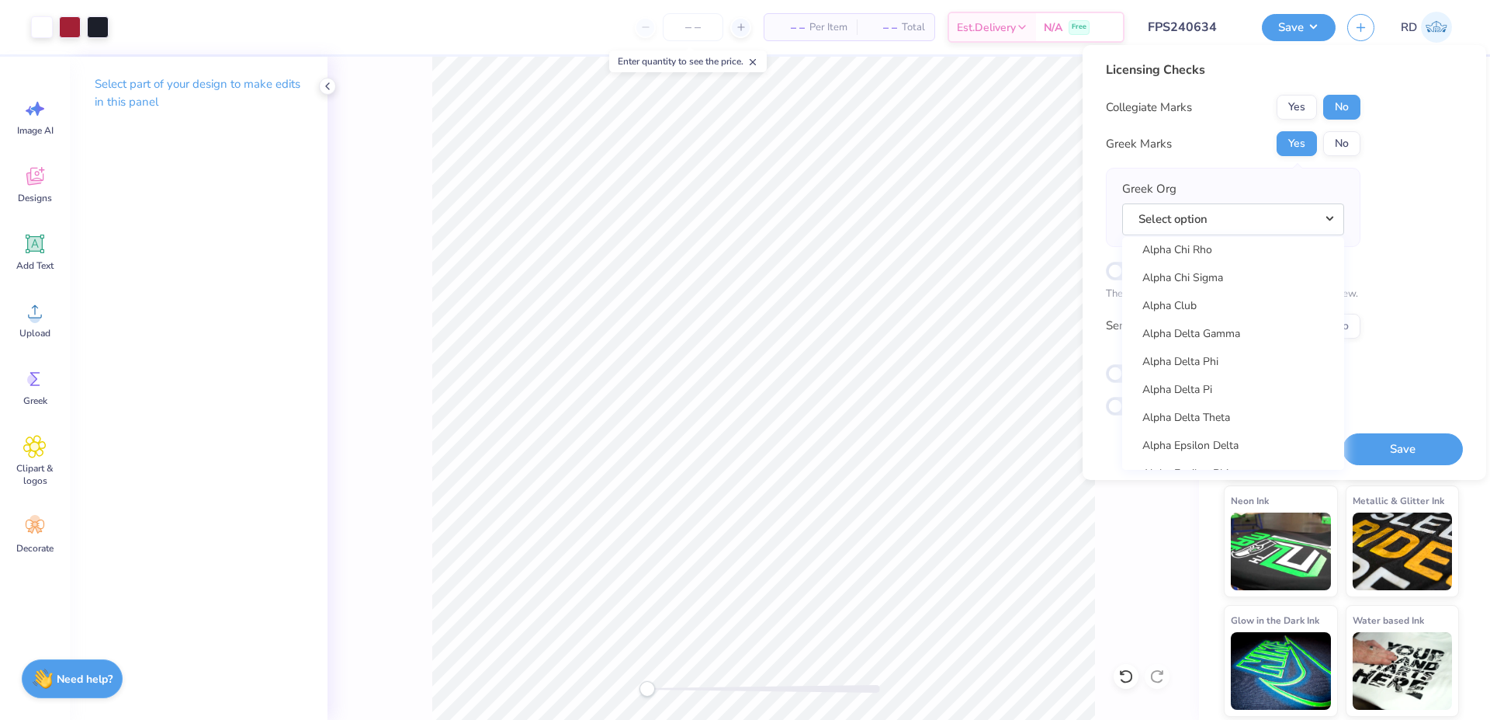
scroll to position [279, 0]
click at [1202, 366] on link "Alpha Delta Pi" at bounding box center [1234, 368] width 210 height 26
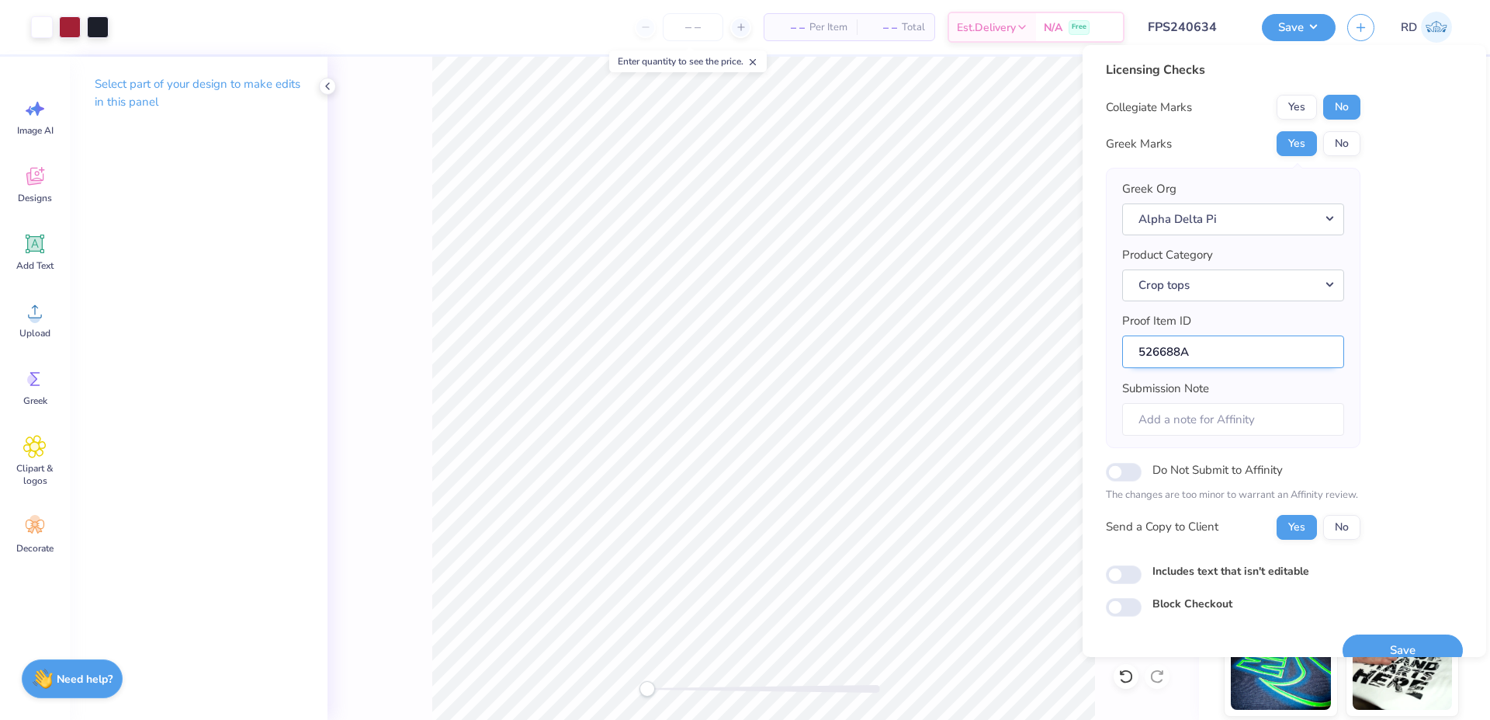
drag, startPoint x: 1180, startPoint y: 352, endPoint x: 1115, endPoint y: 352, distance: 65.2
click at [1123, 352] on input "526688A" at bounding box center [1234, 351] width 222 height 33
click at [1379, 641] on button "Save" at bounding box center [1403, 650] width 120 height 32
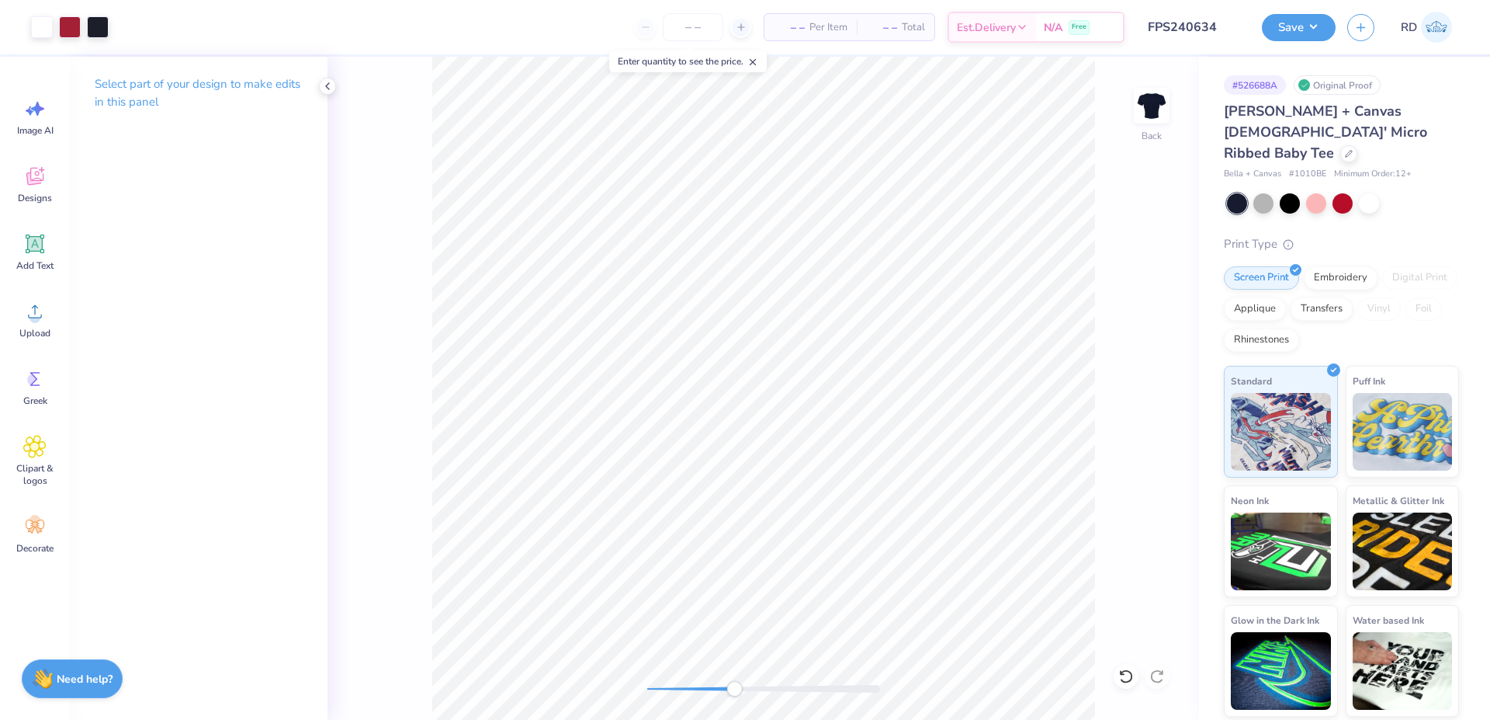
drag, startPoint x: 666, startPoint y: 684, endPoint x: 734, endPoint y: 691, distance: 68.7
click at [734, 691] on div at bounding box center [763, 689] width 233 height 16
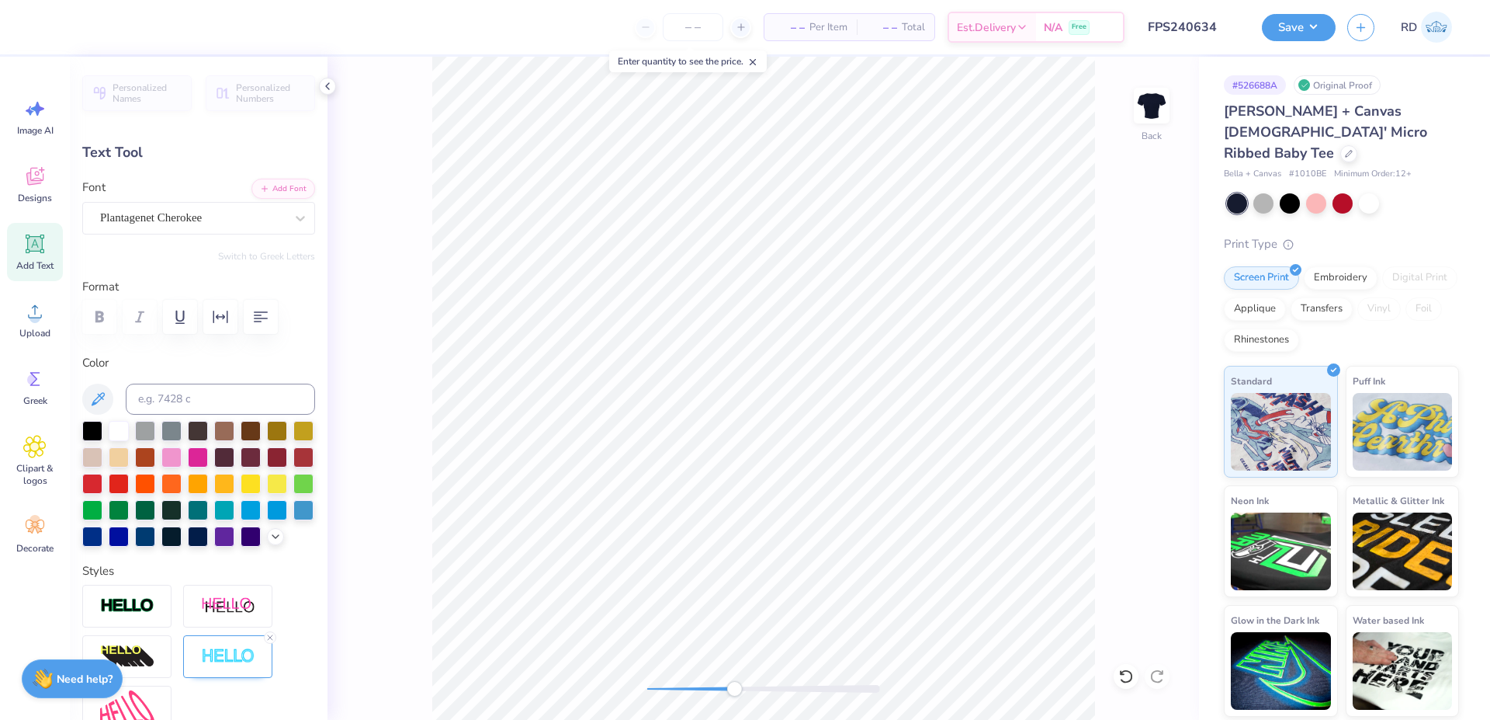
type input "6.61"
type input "0.92"
type input "5.24"
type input "4.69"
type input "0.71"
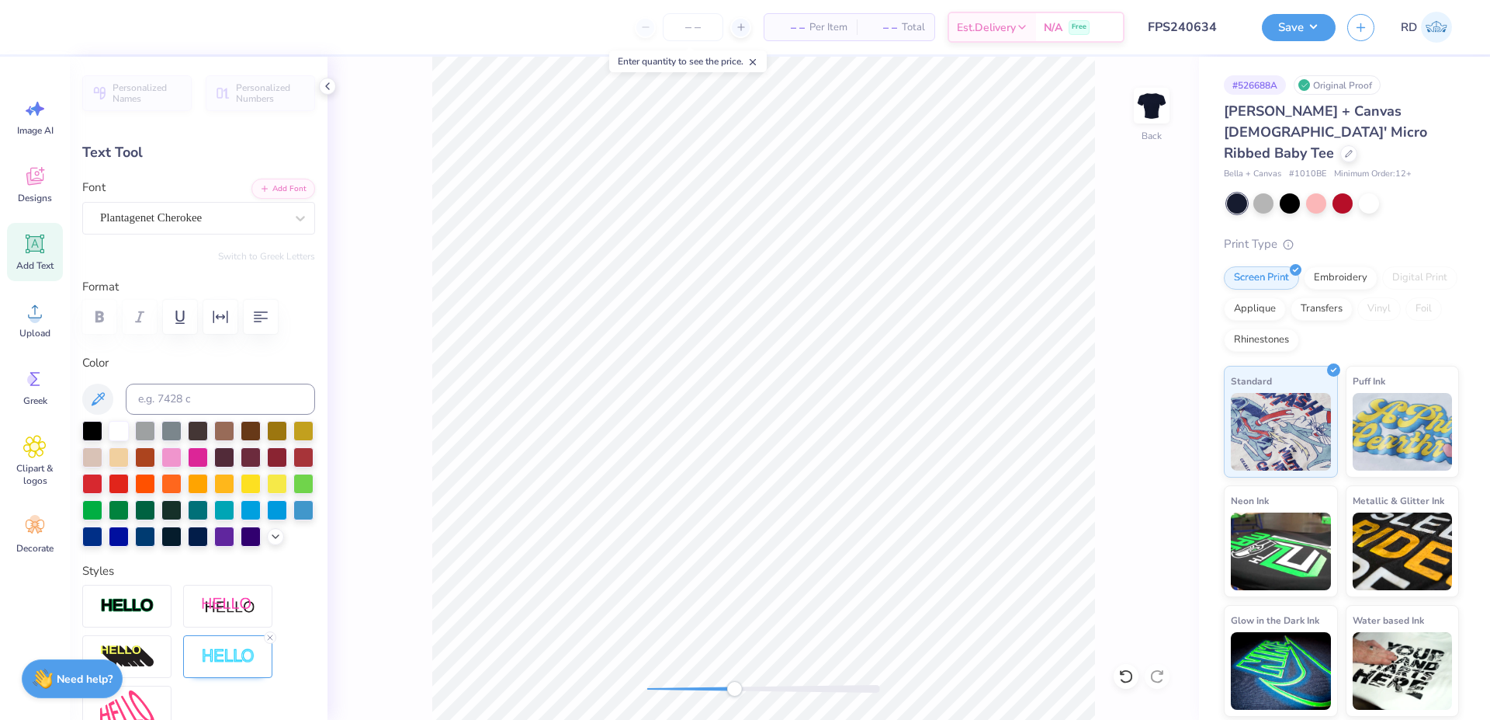
type input "6.27"
type input "3.16"
type input "0.23"
type input "7.03"
type input "0.77"
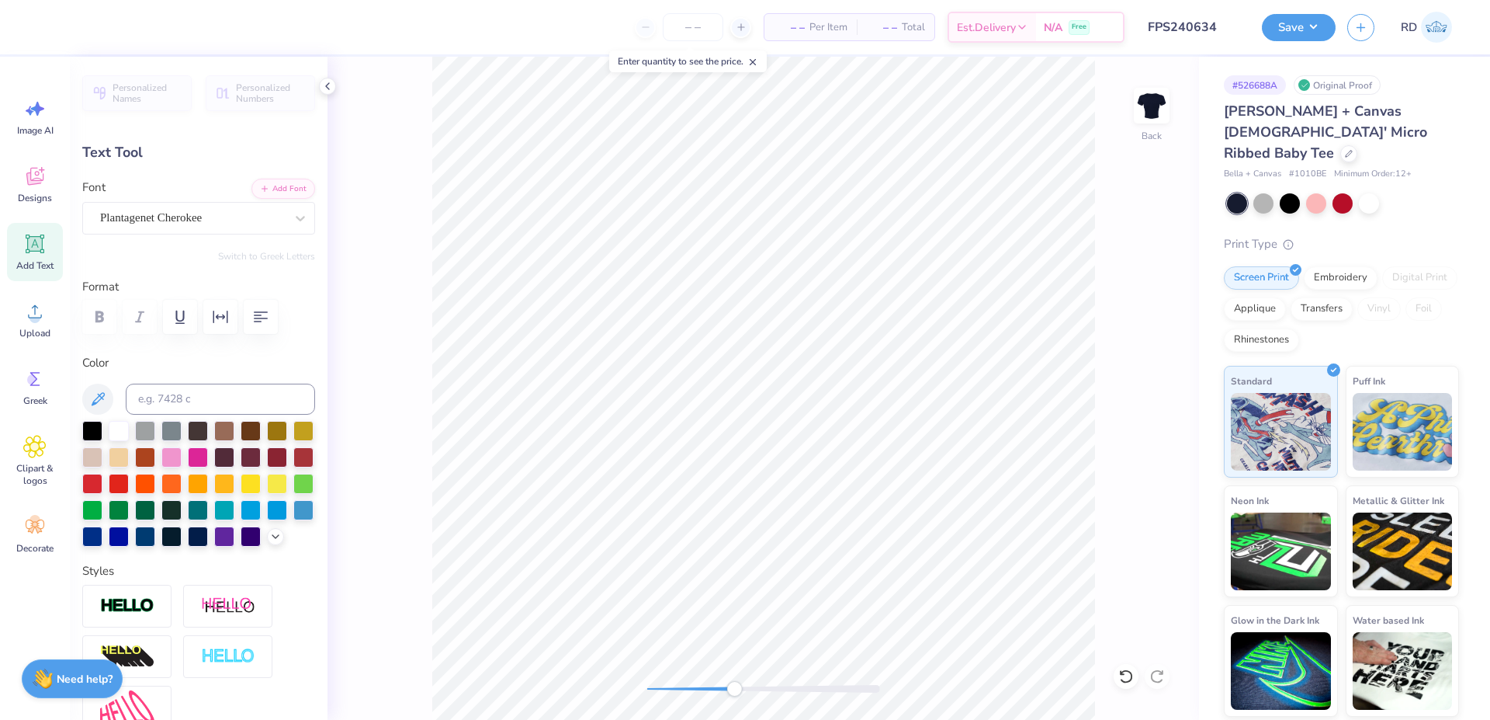
type input "4.81"
